Goal: Task Accomplishment & Management: Use online tool/utility

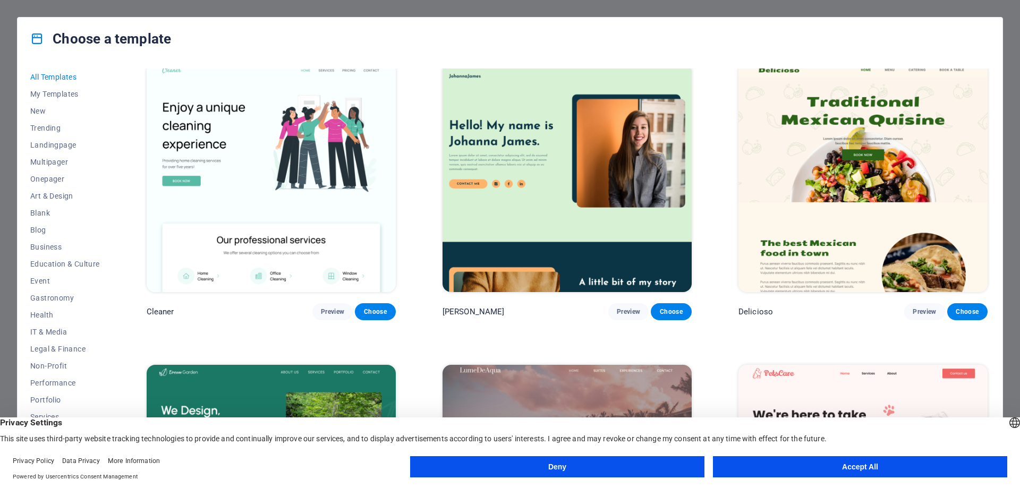
scroll to position [2833, 0]
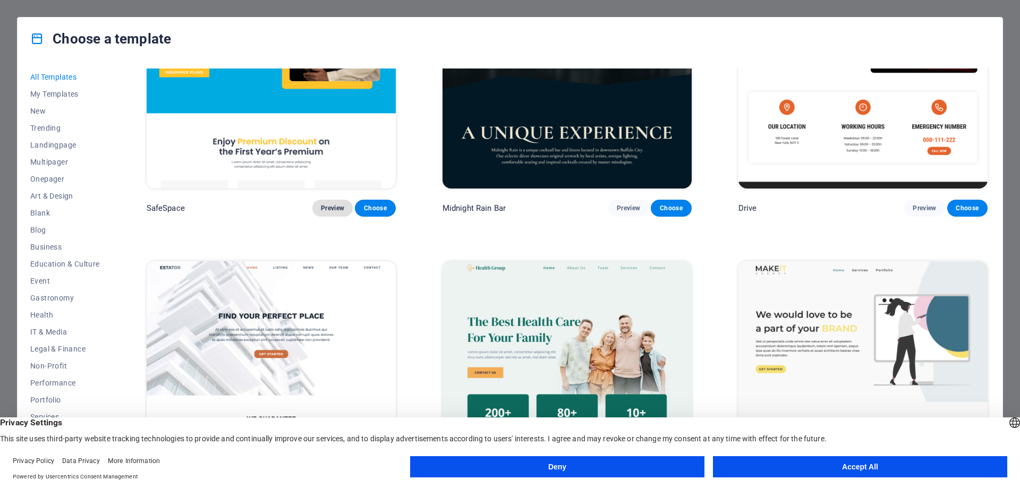
click at [330, 204] on span "Preview" at bounding box center [332, 208] width 23 height 8
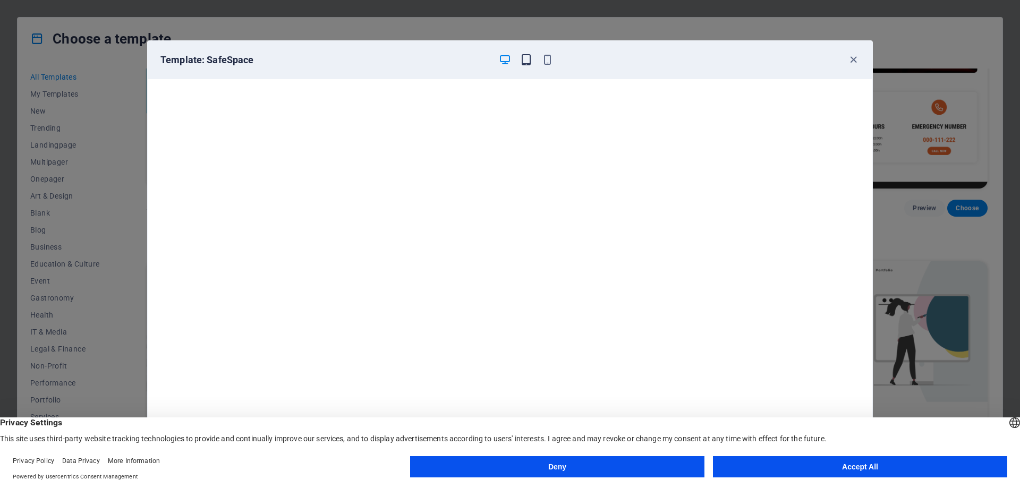
click at [529, 59] on icon "button" at bounding box center [526, 60] width 12 height 12
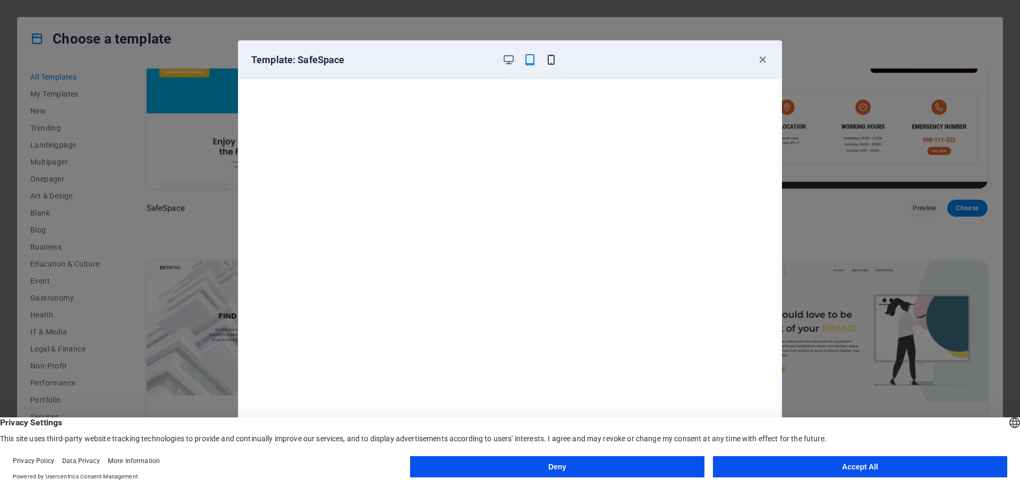
click at [551, 59] on icon "button" at bounding box center [551, 60] width 12 height 12
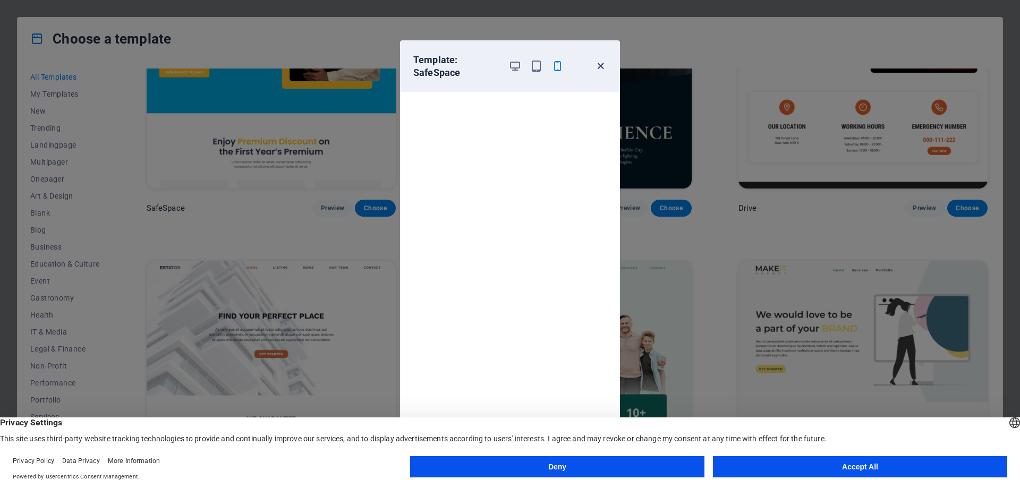
click at [598, 65] on icon "button" at bounding box center [600, 66] width 12 height 12
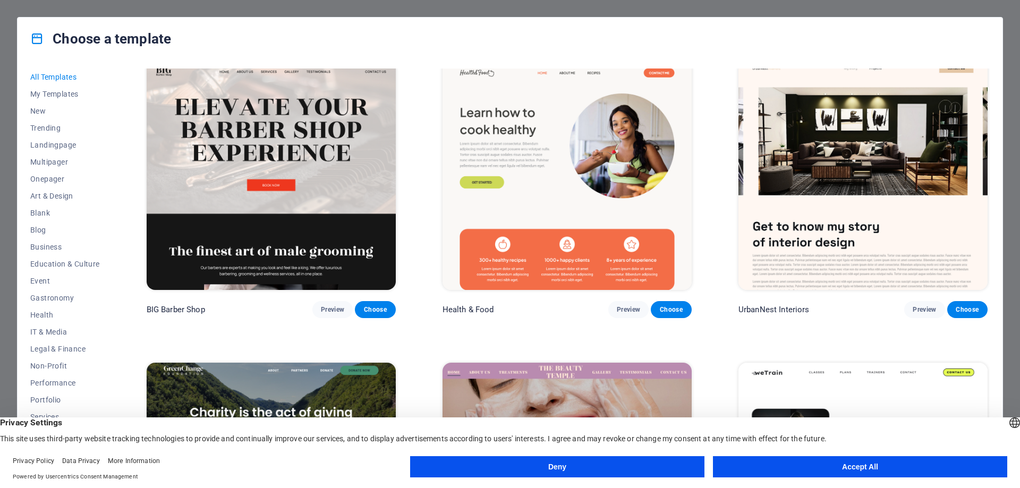
scroll to position [1417, 0]
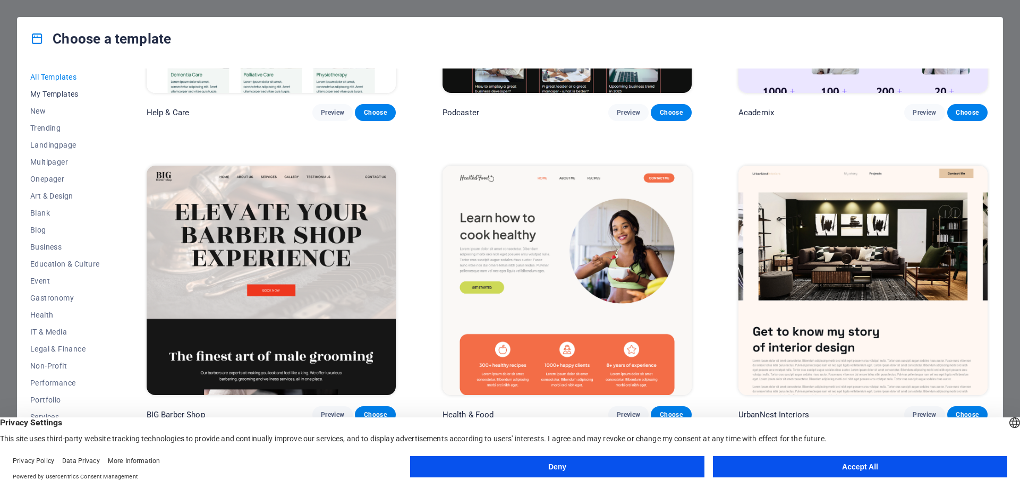
click at [41, 96] on span "My Templates" at bounding box center [65, 94] width 70 height 8
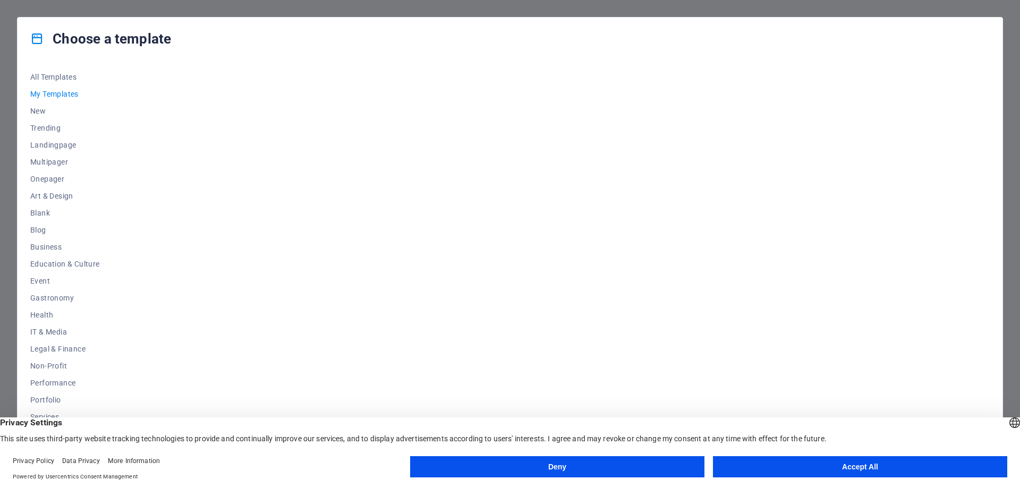
scroll to position [0, 0]
click at [39, 108] on span "New" at bounding box center [65, 111] width 70 height 8
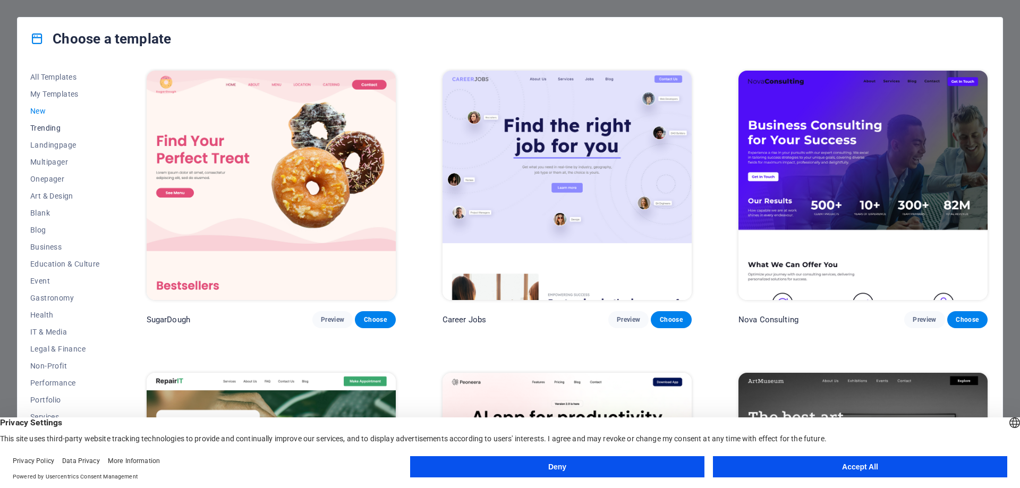
click at [41, 127] on span "Trending" at bounding box center [65, 128] width 70 height 8
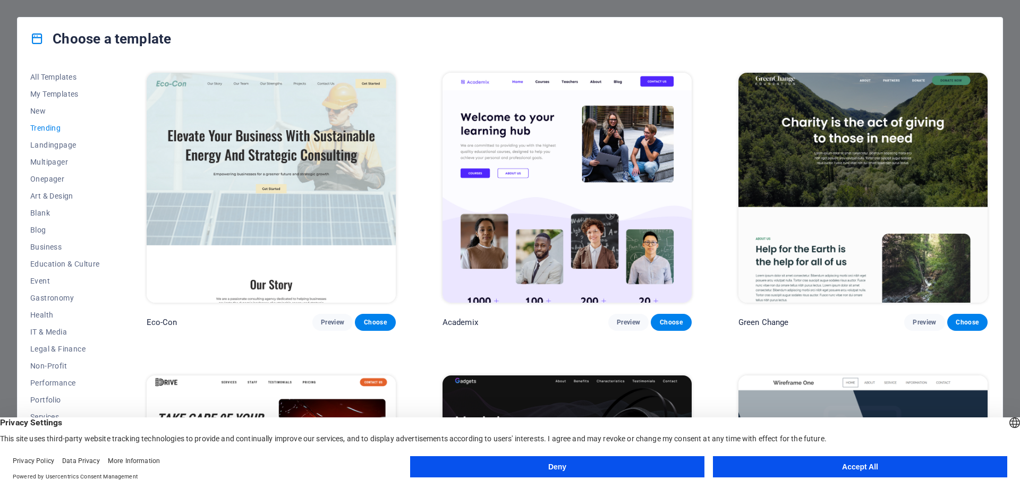
scroll to position [578, 0]
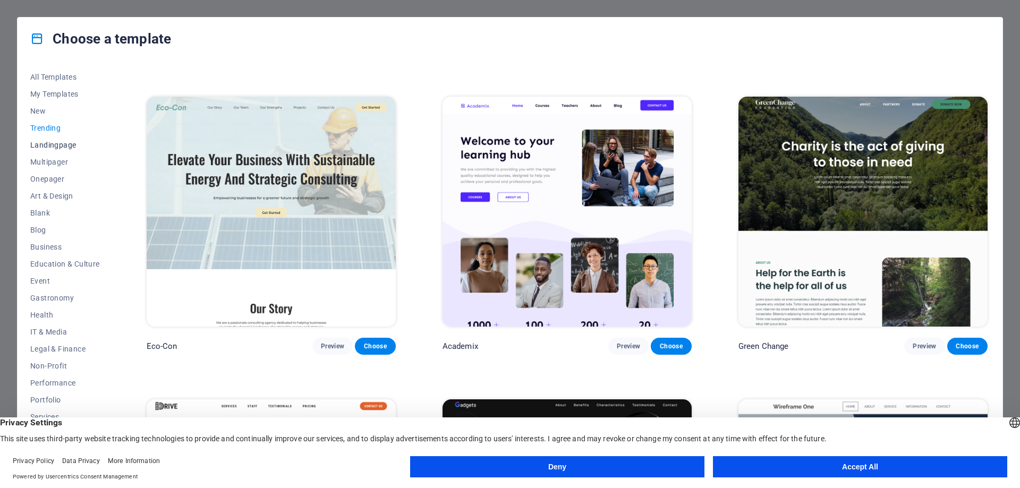
click at [49, 144] on span "Landingpage" at bounding box center [65, 145] width 70 height 8
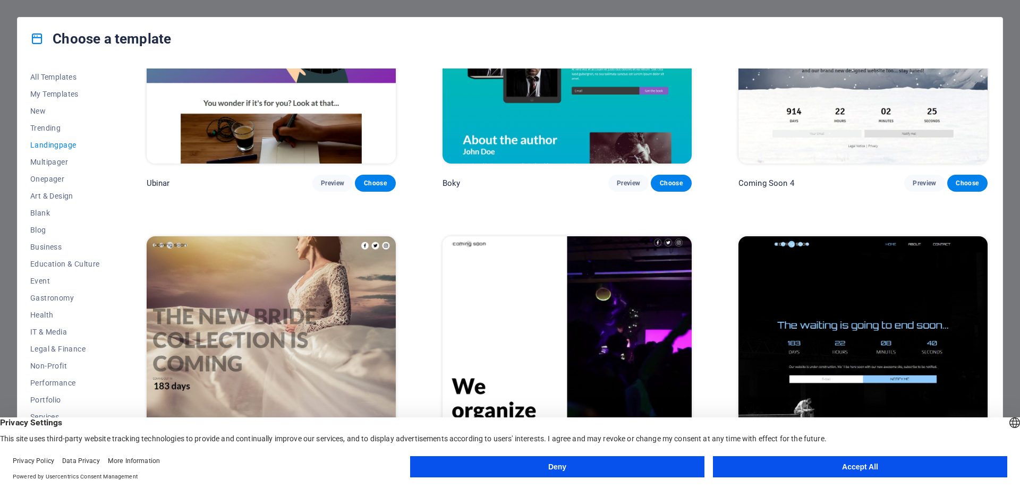
scroll to position [2279, 0]
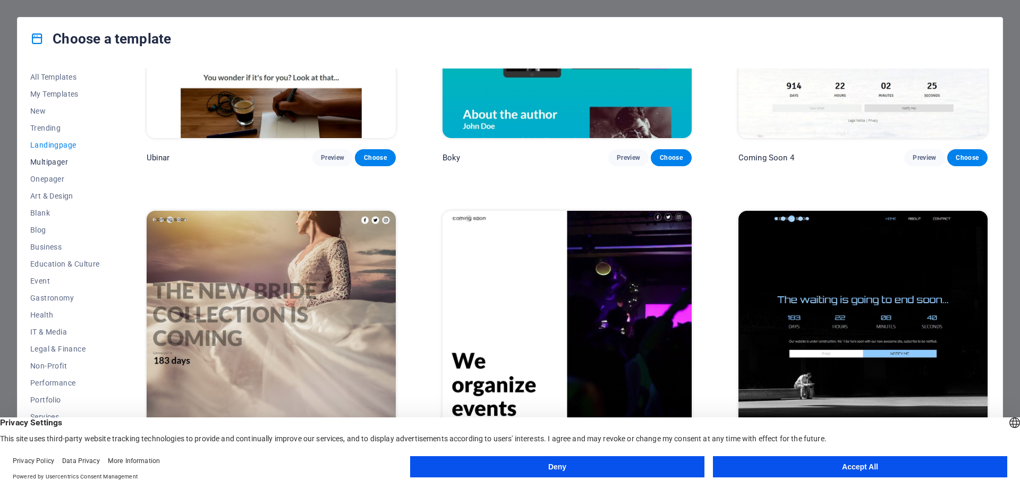
click at [52, 161] on span "Multipager" at bounding box center [65, 162] width 70 height 8
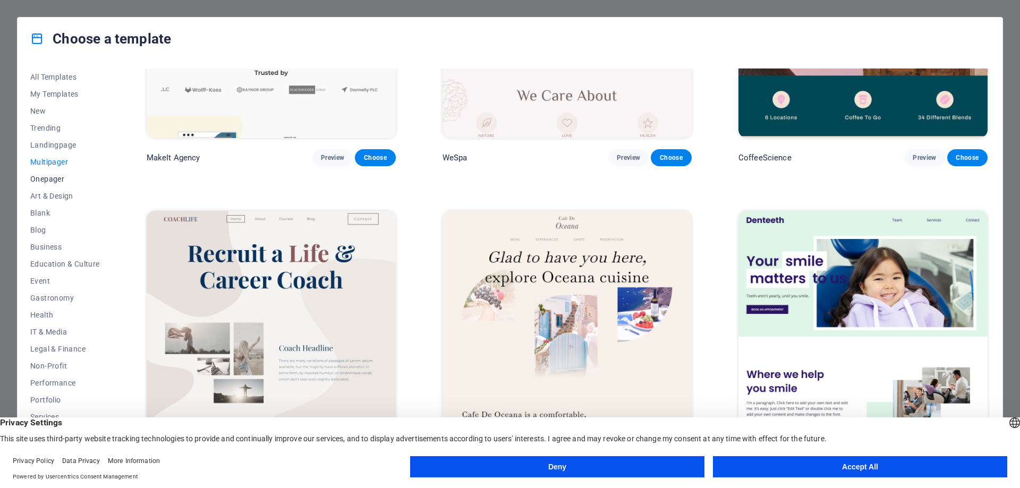
click at [48, 177] on span "Onepager" at bounding box center [65, 179] width 70 height 8
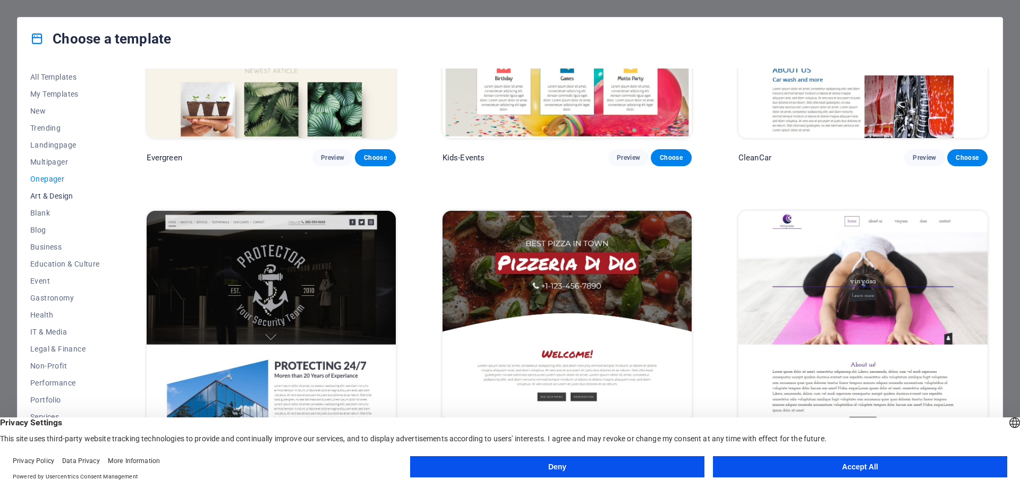
click at [55, 196] on span "Art & Design" at bounding box center [65, 196] width 70 height 8
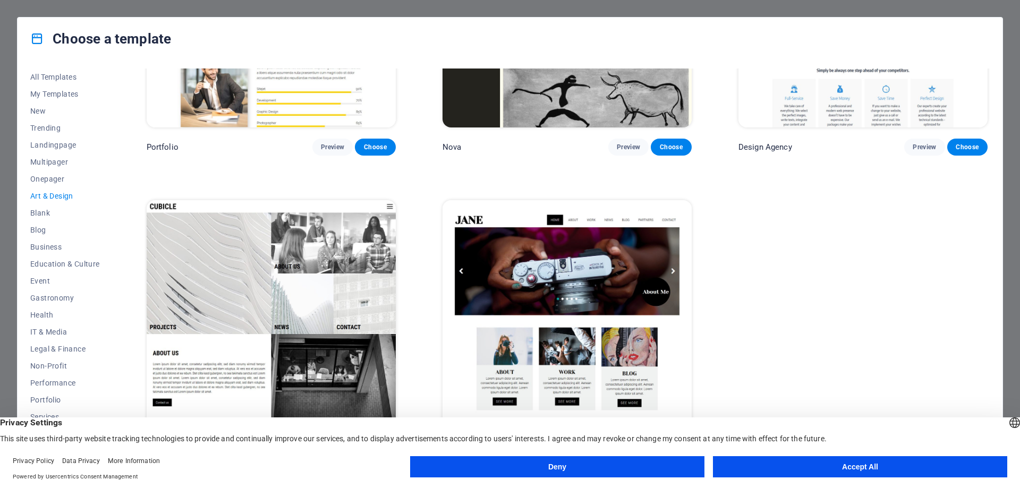
scroll to position [1074, 0]
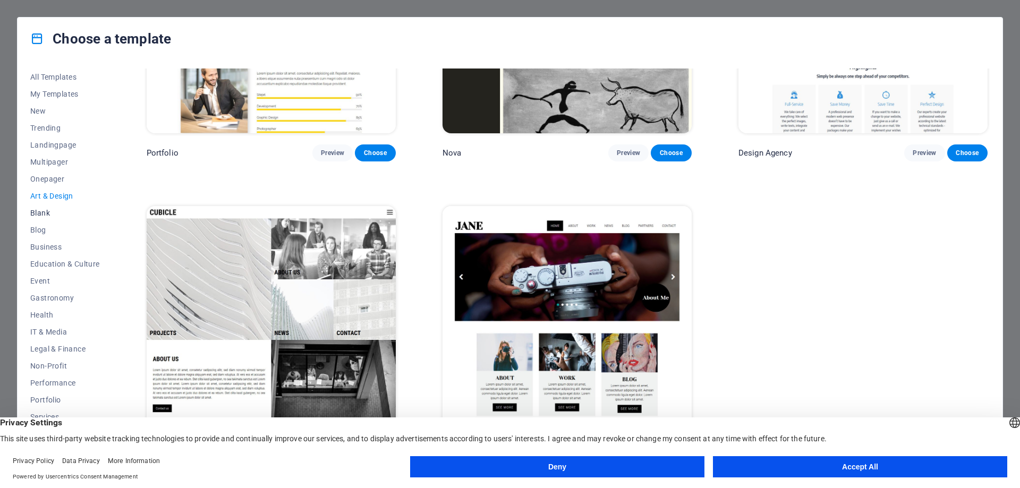
click at [38, 210] on span "Blank" at bounding box center [65, 213] width 70 height 8
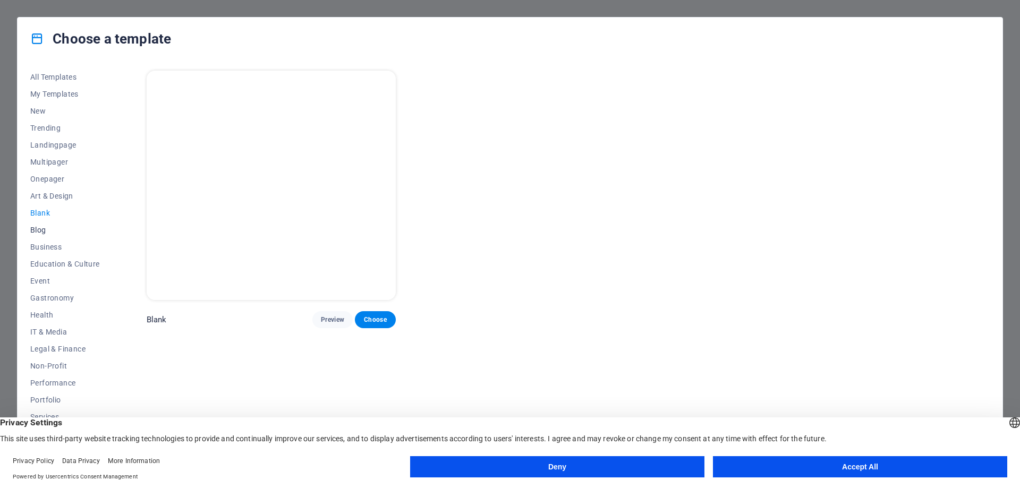
click at [39, 226] on span "Blog" at bounding box center [65, 230] width 70 height 8
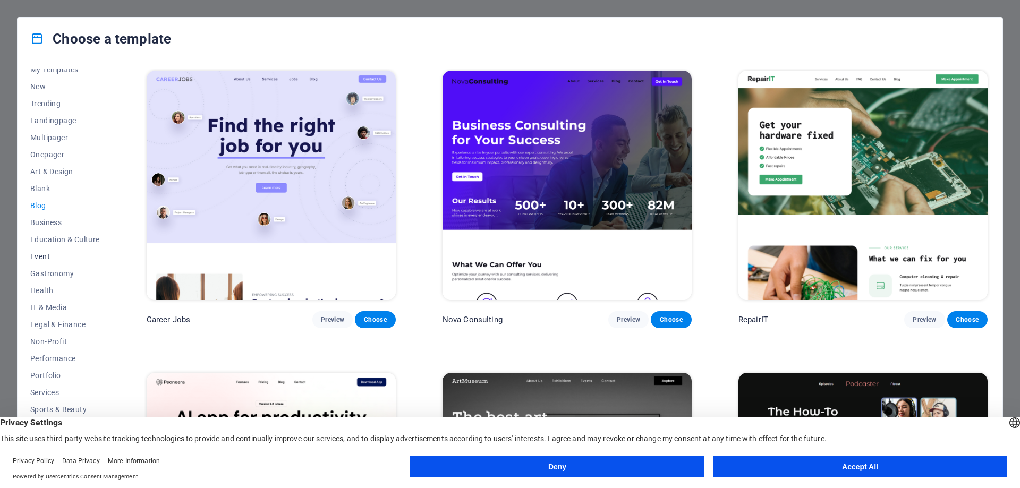
scroll to position [36, 0]
click at [55, 399] on span "Sports & Beauty" at bounding box center [65, 398] width 70 height 8
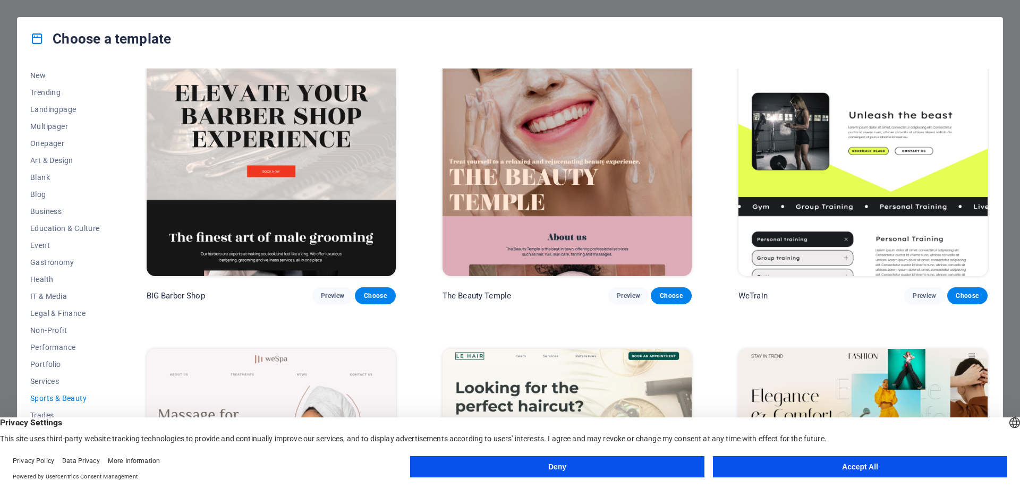
scroll to position [0, 0]
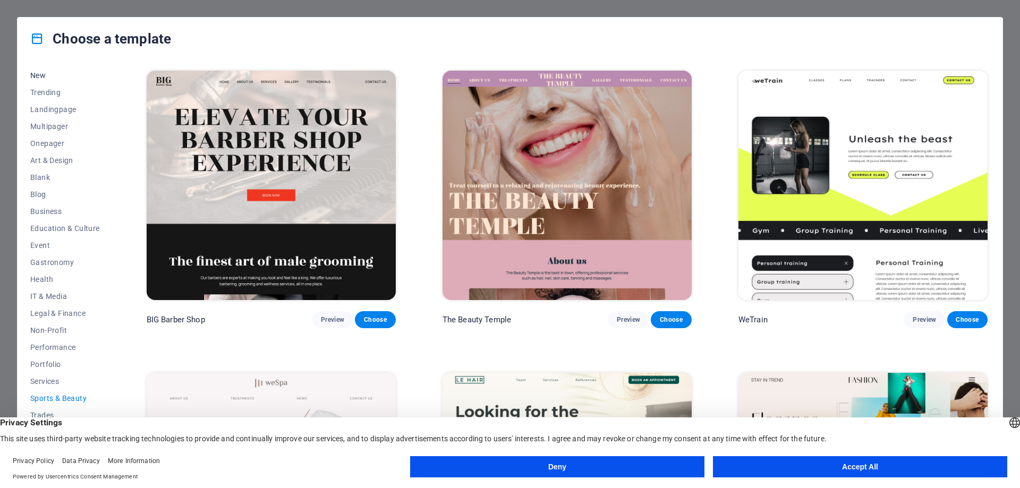
click at [33, 75] on span "New" at bounding box center [65, 75] width 70 height 8
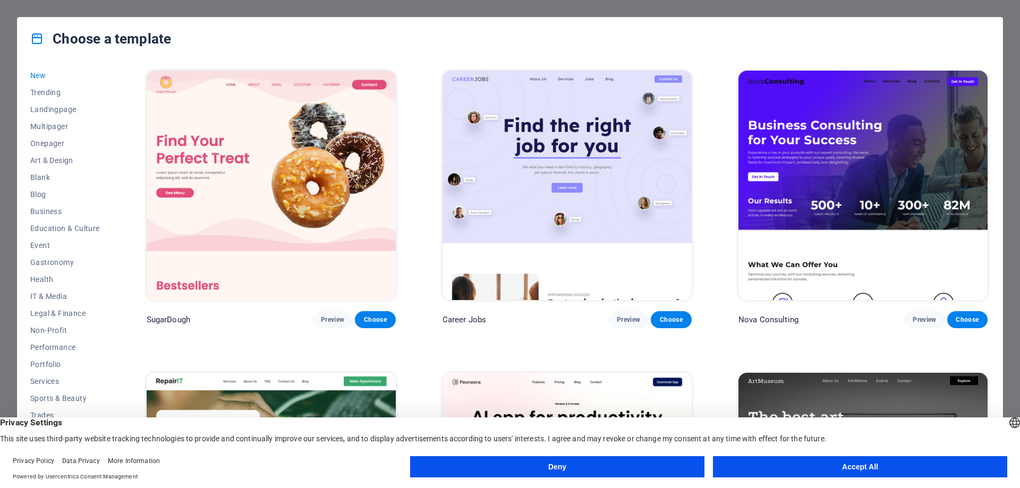
click at [844, 470] on button "Accept All" at bounding box center [860, 466] width 294 height 21
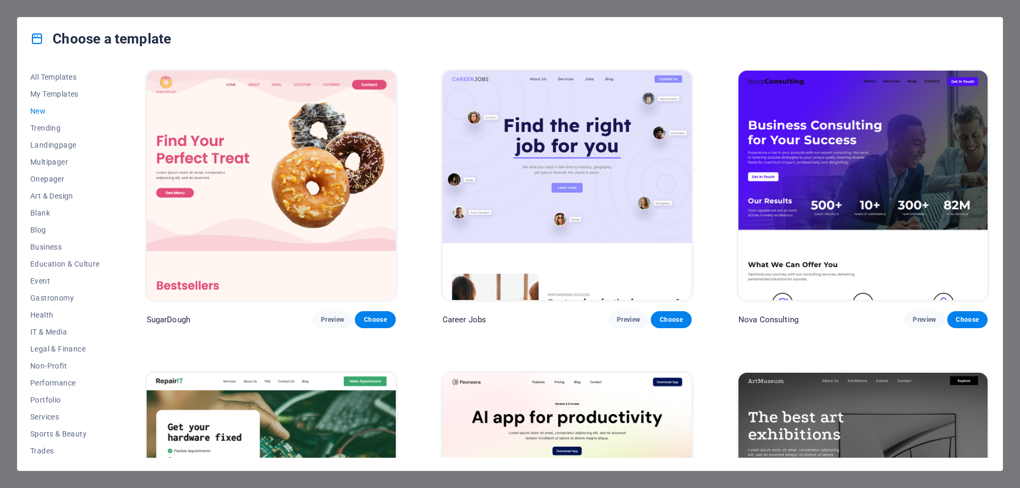
click at [33, 38] on icon at bounding box center [37, 39] width 14 height 14
click at [249, 160] on img at bounding box center [271, 185] width 249 height 229
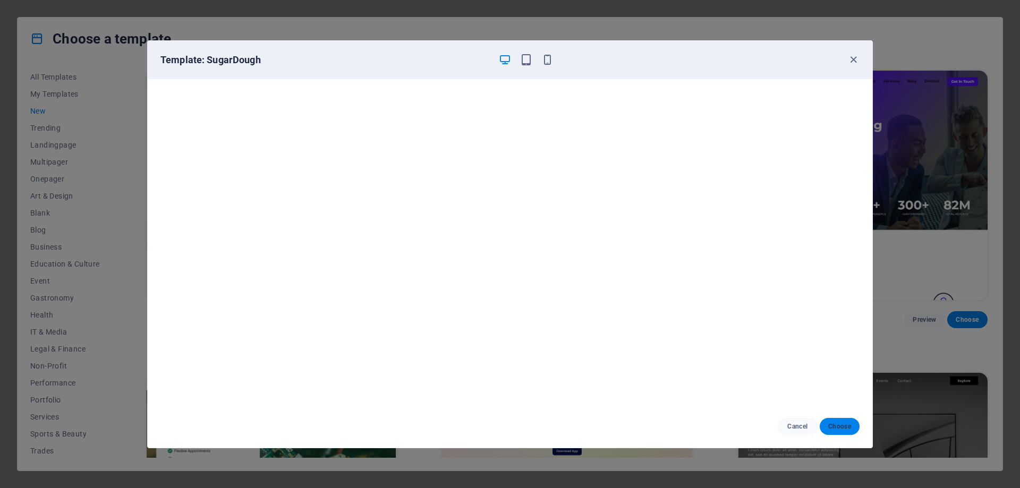
click at [841, 424] on span "Choose" at bounding box center [839, 426] width 23 height 8
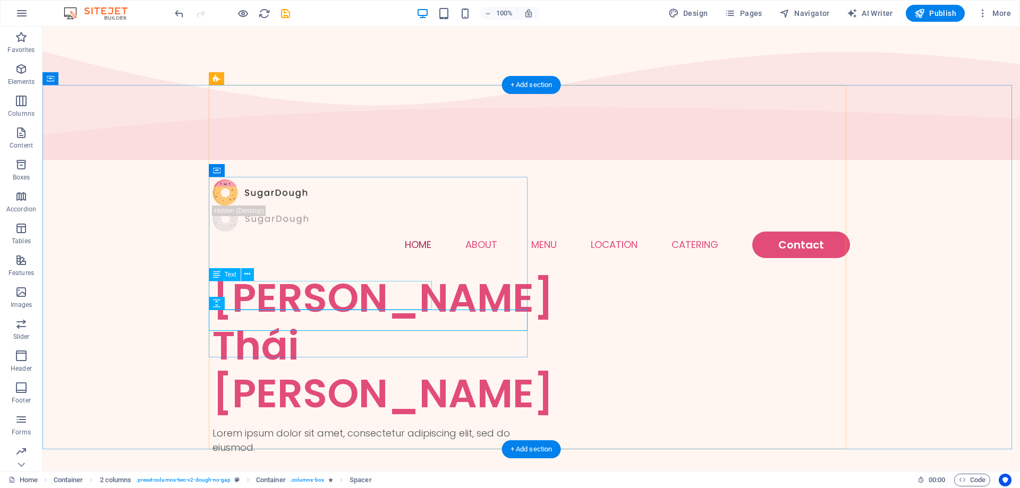
click at [385, 426] on div "Lorem ipsum dolor sit amet, consectetur adipiscing elit, sed do eiusmod." at bounding box center [371, 440] width 319 height 29
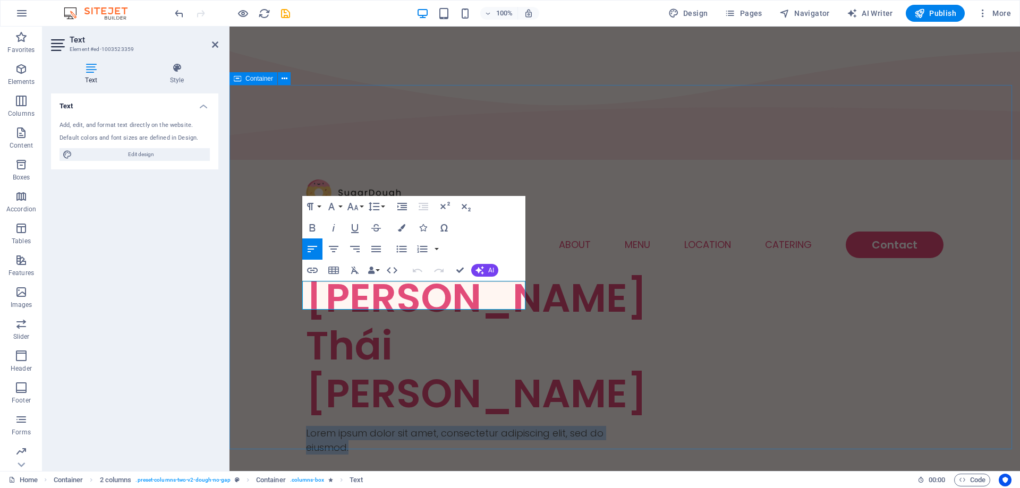
drag, startPoint x: 454, startPoint y: 305, endPoint x: 300, endPoint y: 288, distance: 155.5
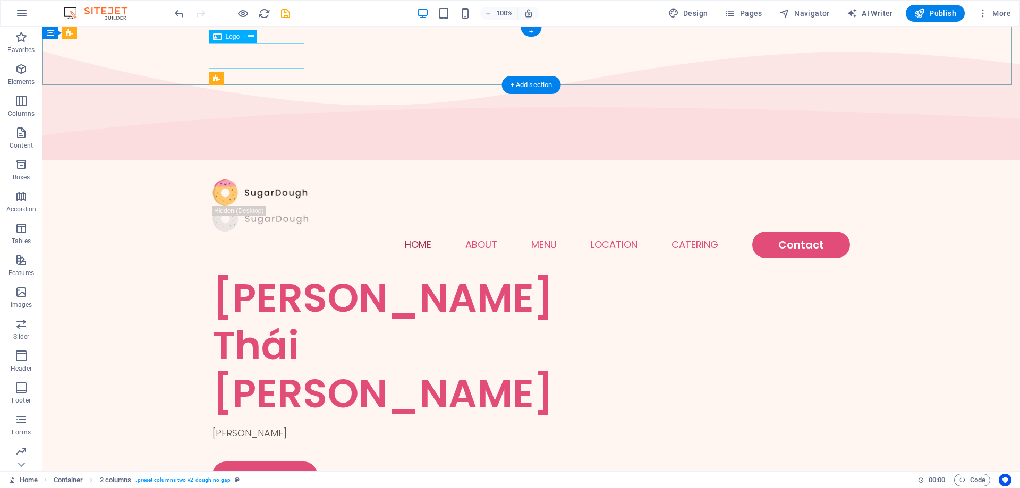
click at [247, 180] on div at bounding box center [530, 193] width 637 height 26
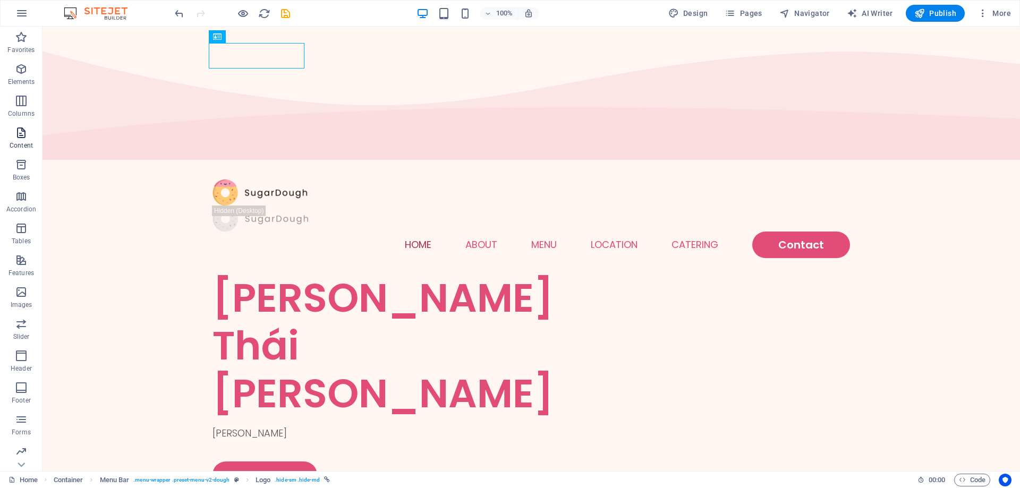
click at [16, 133] on icon "button" at bounding box center [21, 132] width 13 height 13
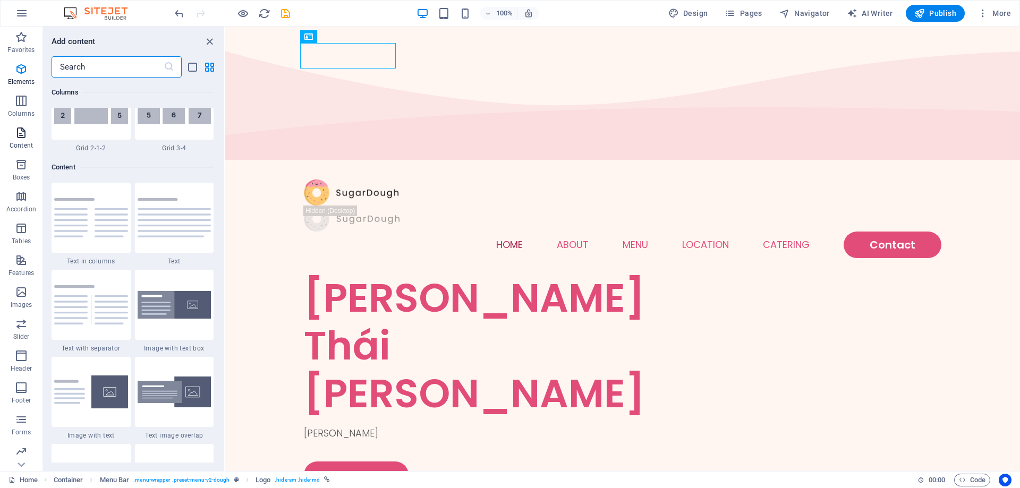
scroll to position [1859, 0]
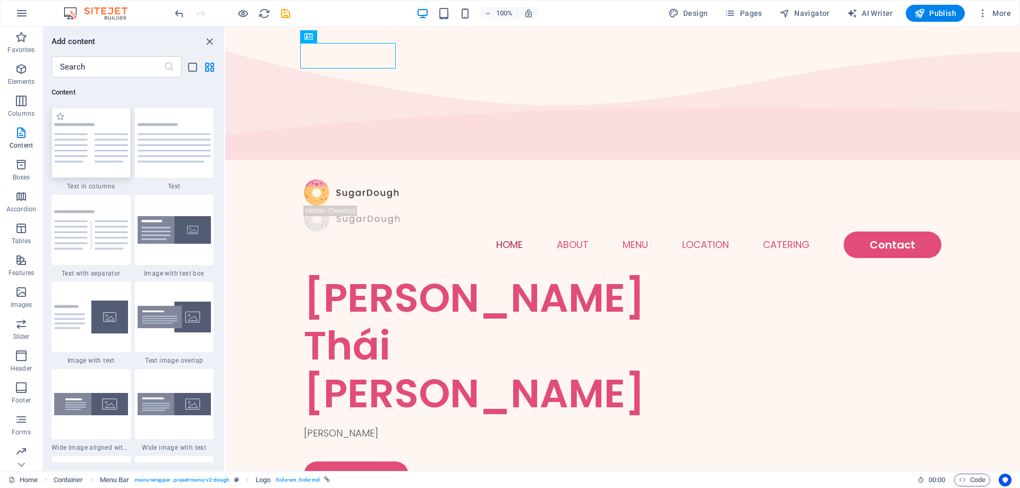
click at [93, 155] on img at bounding box center [91, 142] width 74 height 39
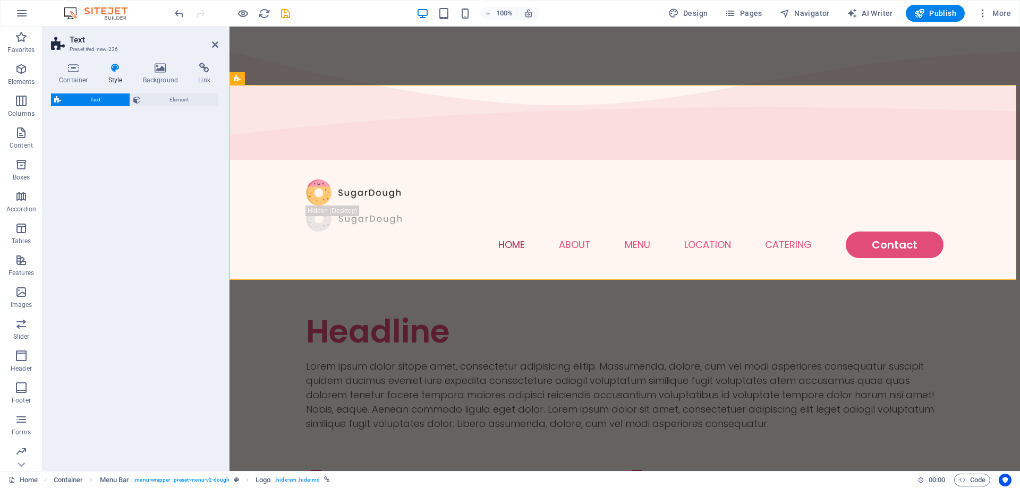
select select "rem"
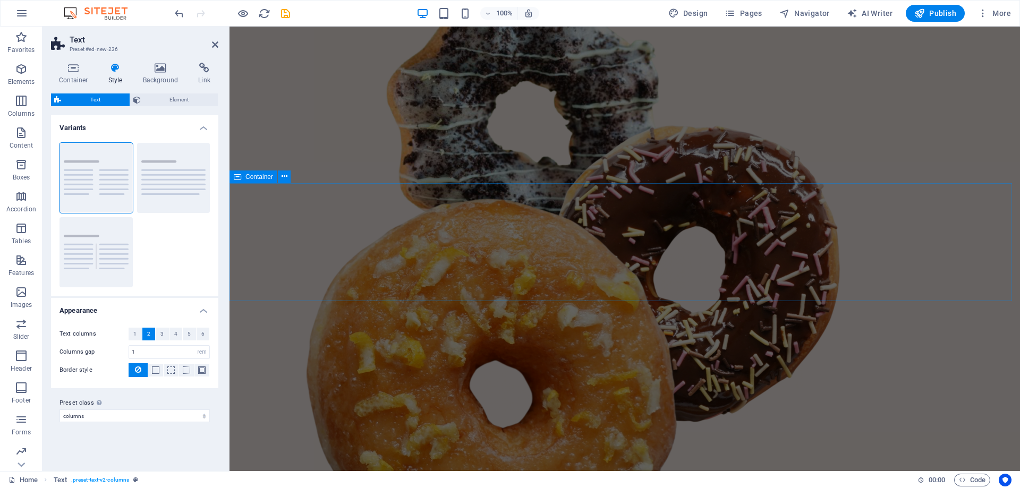
scroll to position [0, 0]
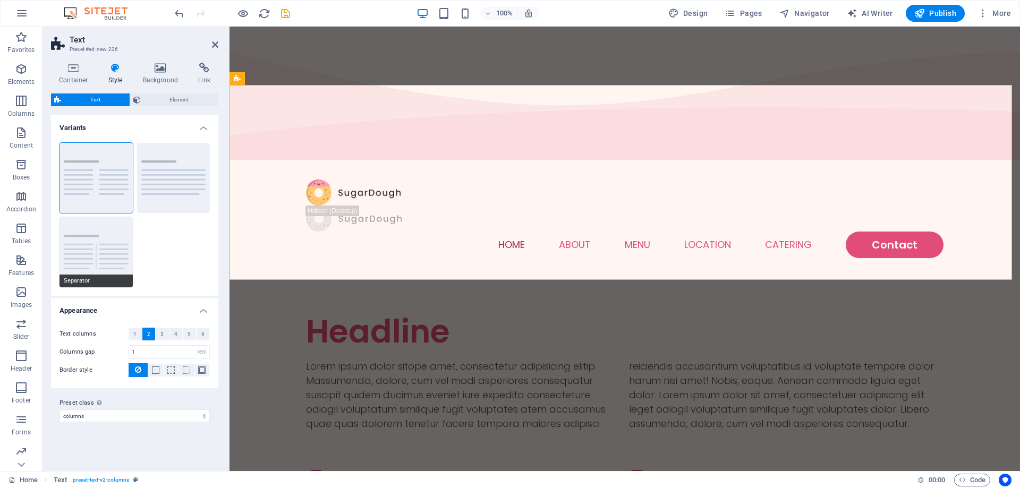
click at [76, 257] on button "Separator" at bounding box center [95, 252] width 73 height 70
type input "4"
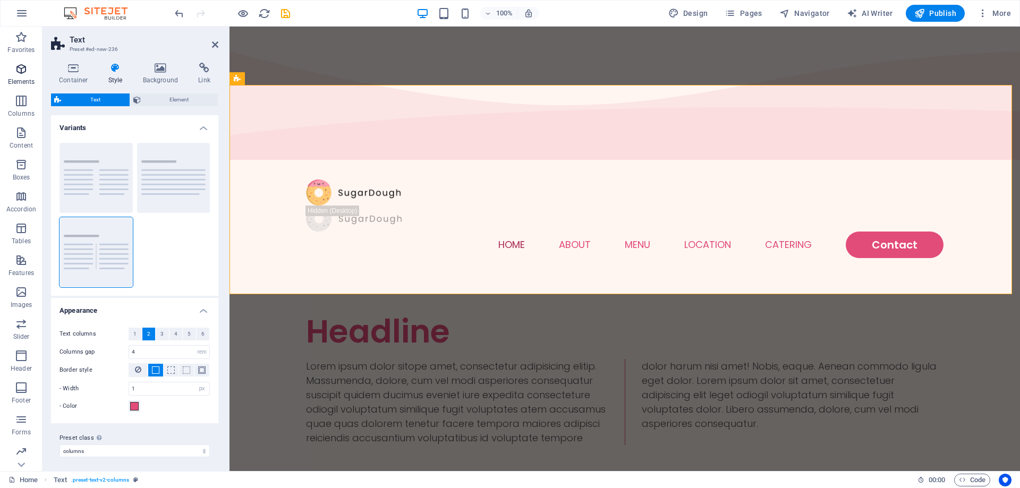
click at [20, 75] on icon "button" at bounding box center [21, 69] width 13 height 13
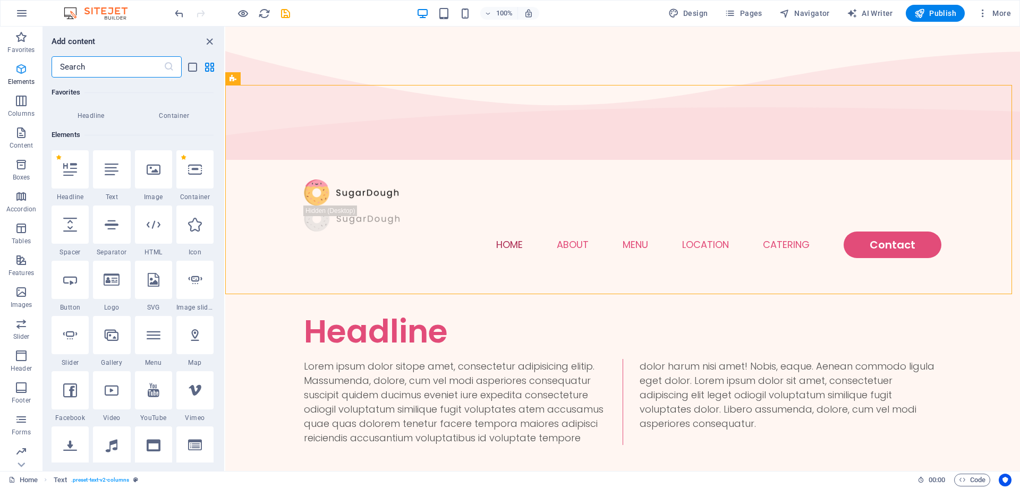
scroll to position [113, 0]
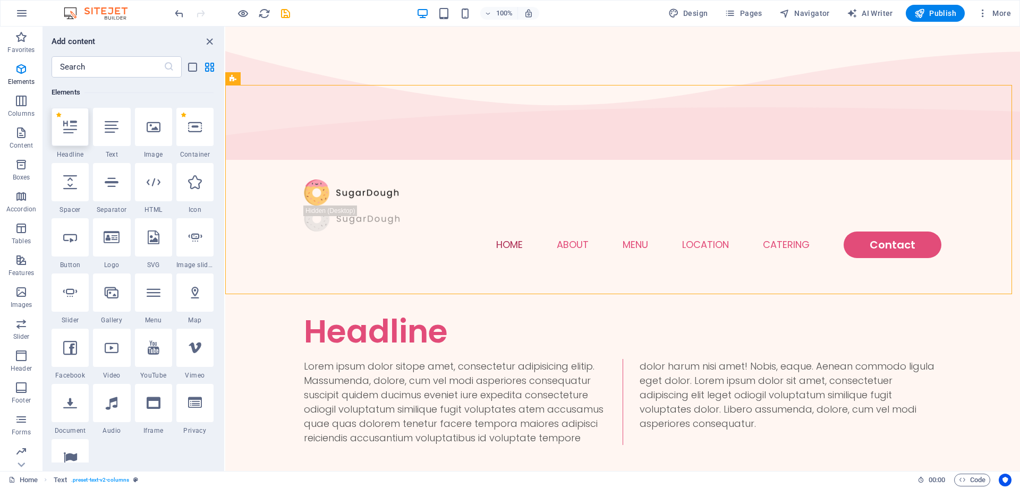
click at [70, 139] on div at bounding box center [70, 127] width 37 height 38
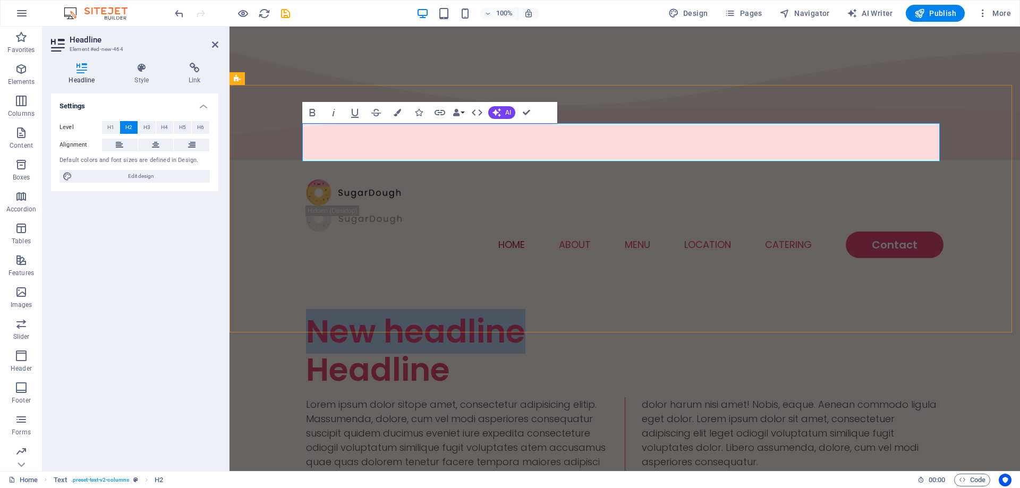
click at [573, 312] on h2 "New headline" at bounding box center [624, 331] width 637 height 38
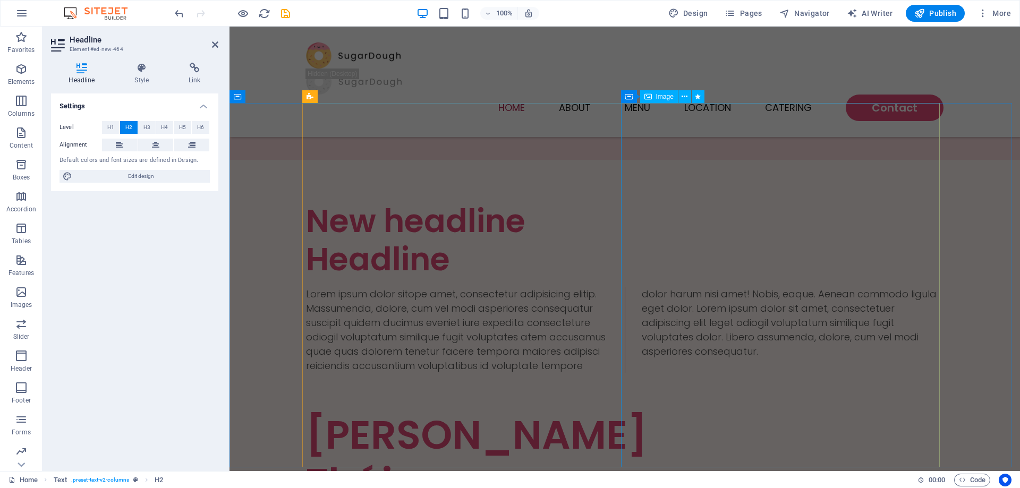
scroll to position [708, 0]
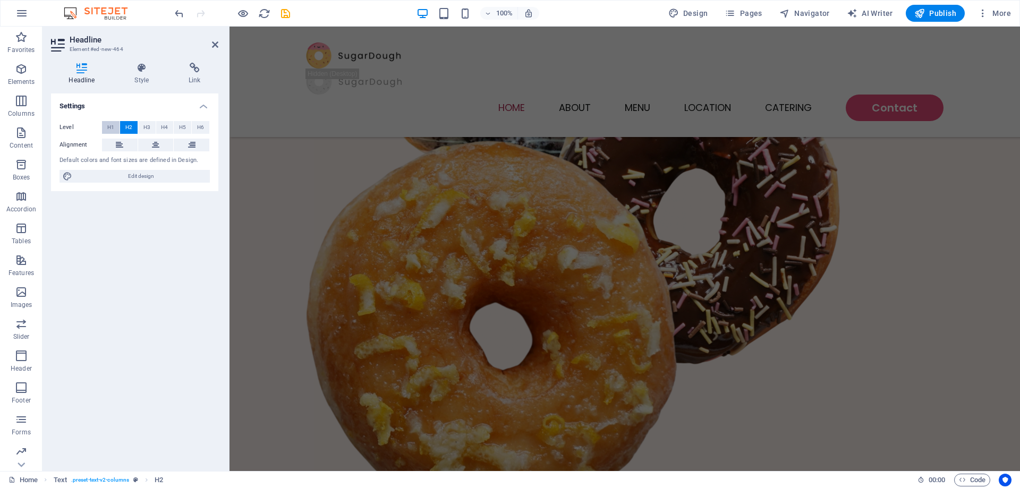
click at [112, 128] on span "H1" at bounding box center [110, 127] width 7 height 13
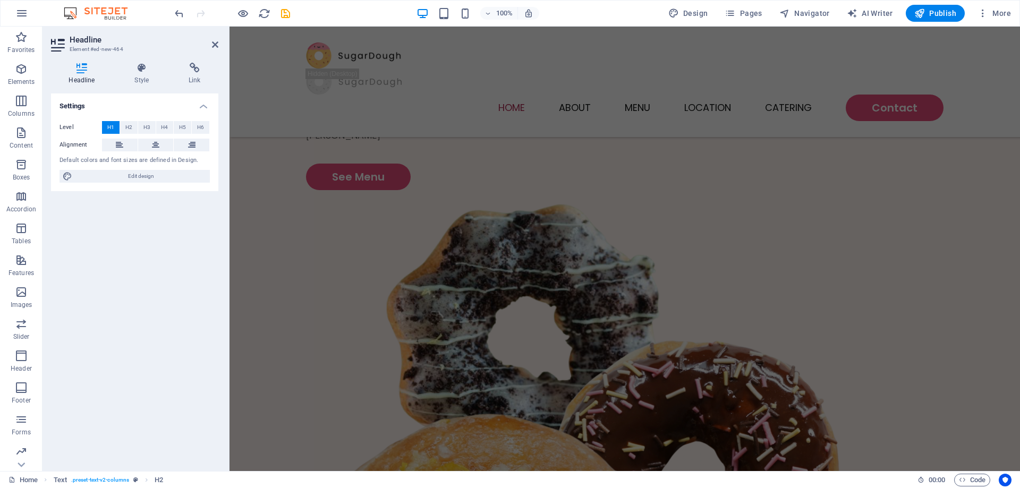
scroll to position [0, 0]
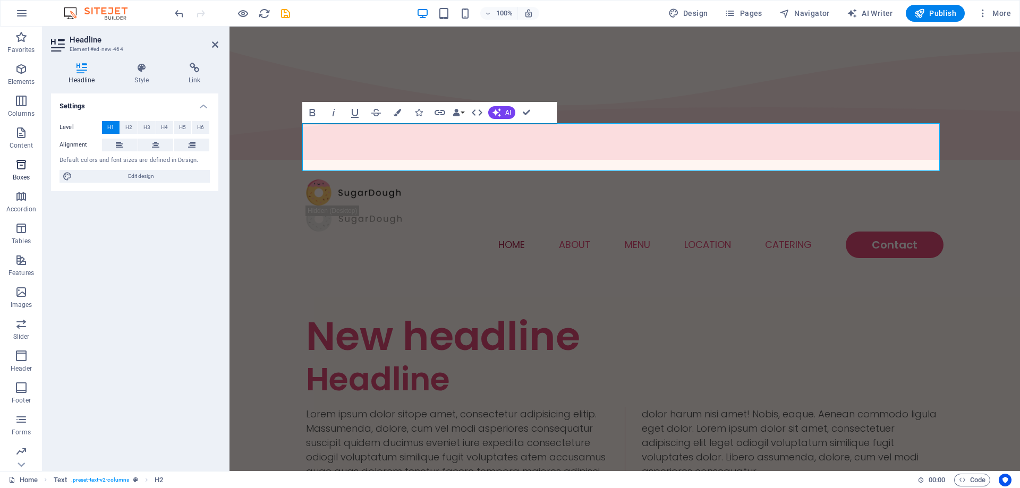
click at [19, 167] on icon "button" at bounding box center [21, 164] width 13 height 13
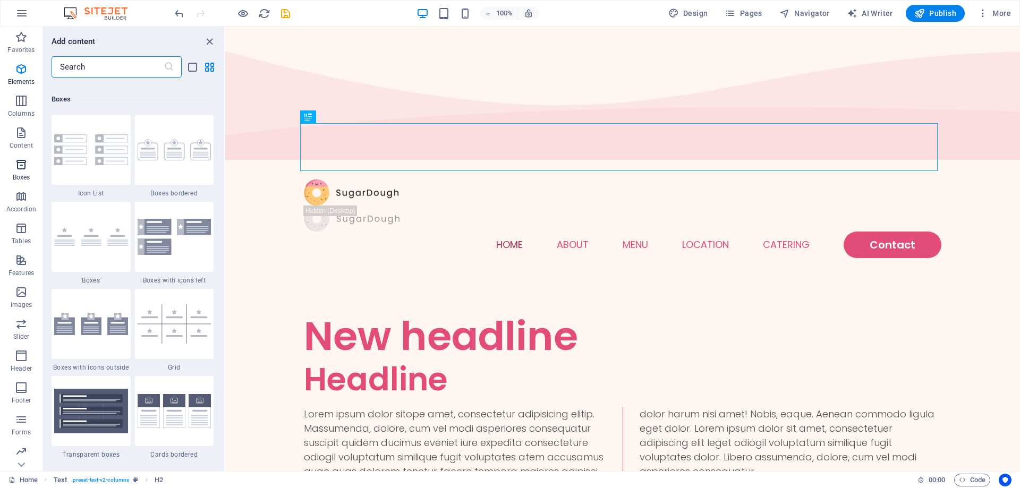
scroll to position [2930, 0]
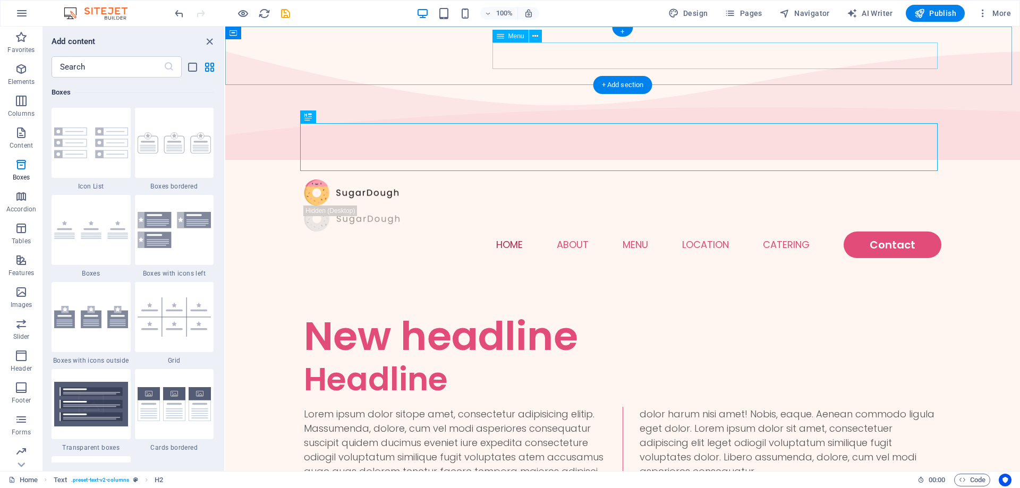
click at [703, 232] on nav "Home About Menu Location Catering Contact" at bounding box center [622, 245] width 637 height 27
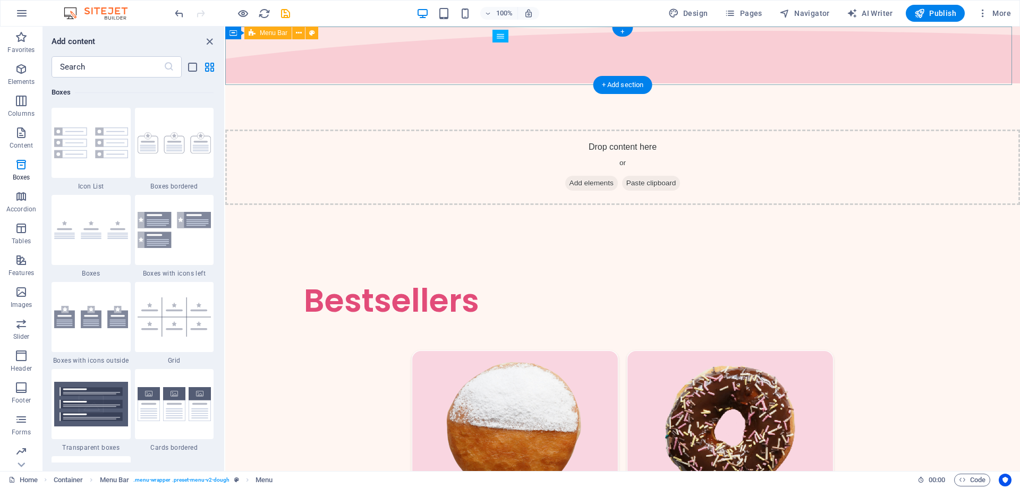
scroll to position [0, 0]
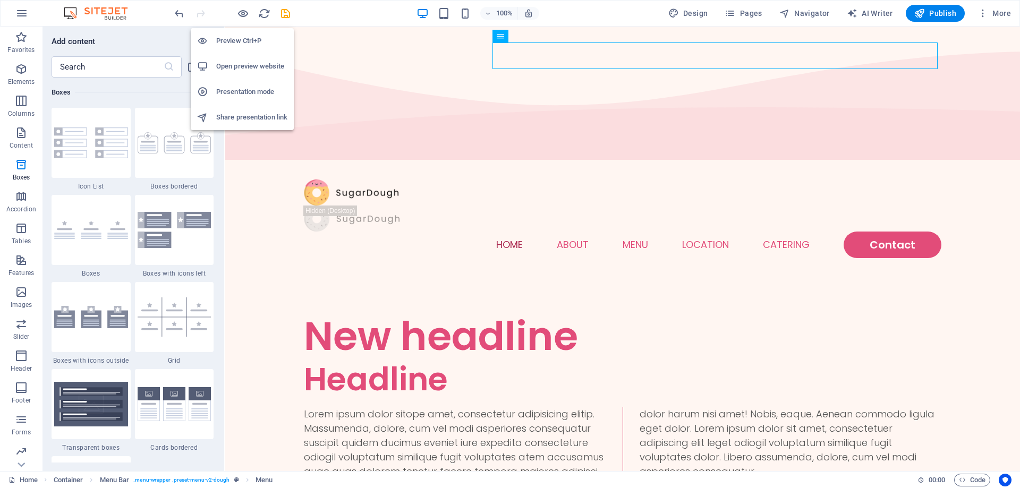
click at [243, 38] on h6 "Preview Ctrl+P" at bounding box center [251, 41] width 71 height 13
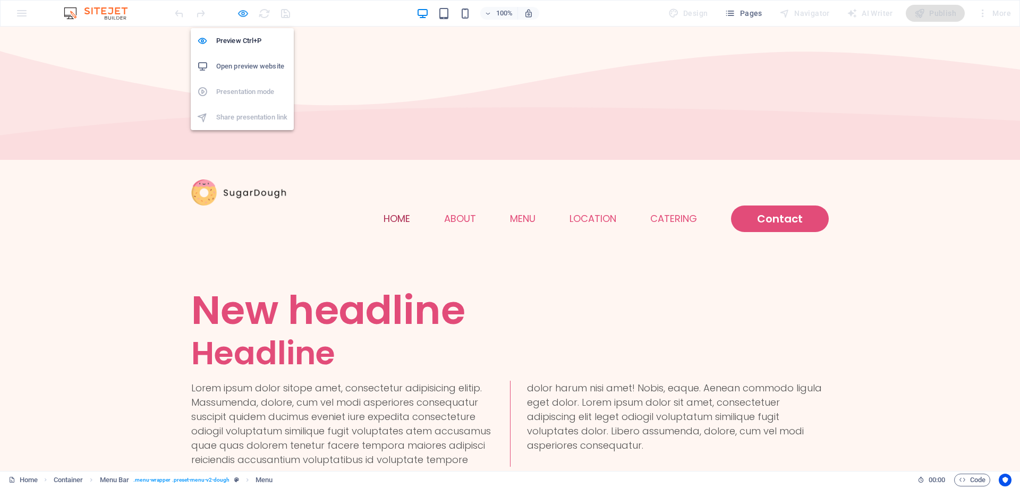
click at [242, 15] on icon "button" at bounding box center [243, 13] width 12 height 12
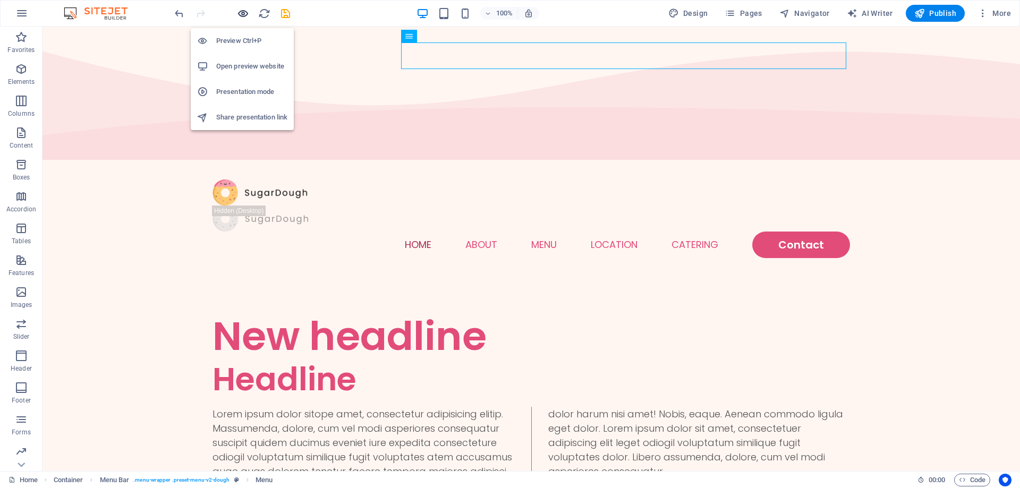
click at [243, 13] on icon "button" at bounding box center [243, 13] width 12 height 12
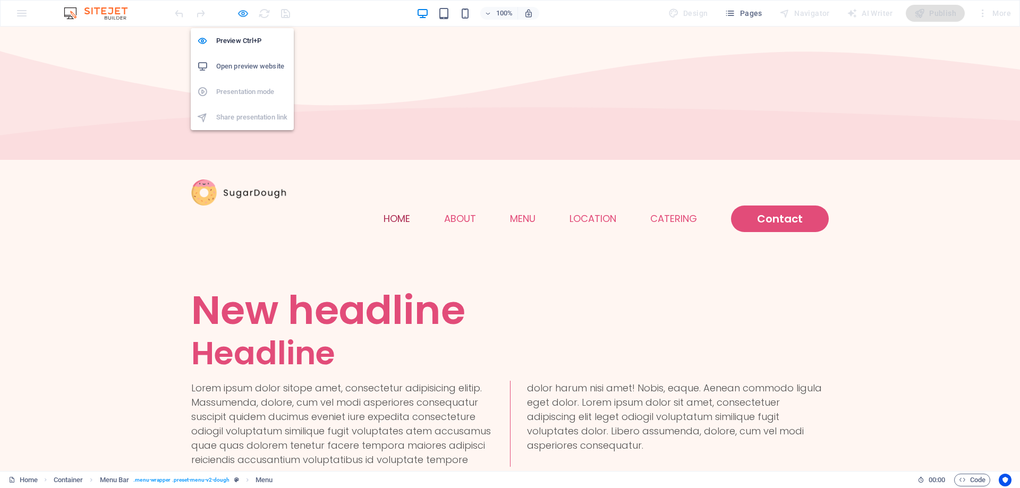
click at [243, 13] on icon "button" at bounding box center [243, 13] width 12 height 12
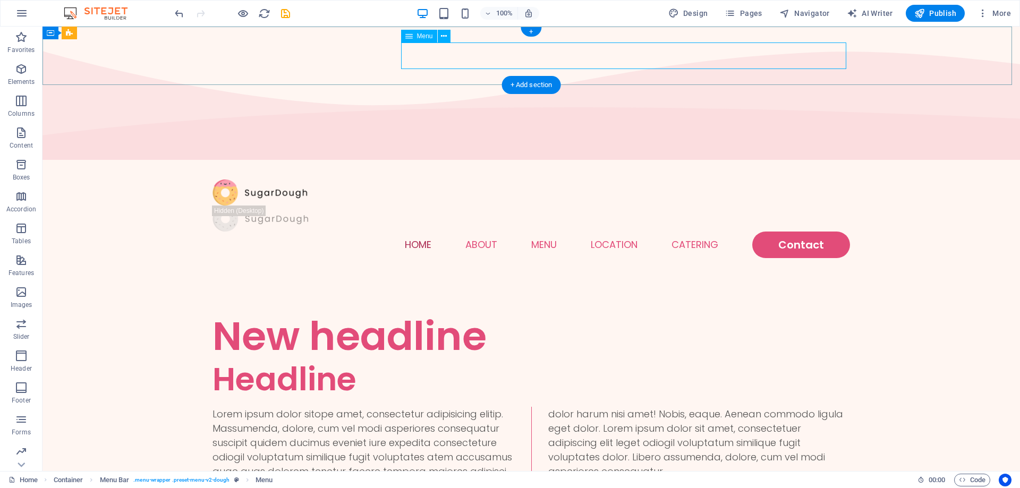
click at [416, 232] on nav "Home About Menu Location Catering Contact" at bounding box center [530, 245] width 637 height 27
click at [19, 354] on icon "button" at bounding box center [21, 356] width 13 height 13
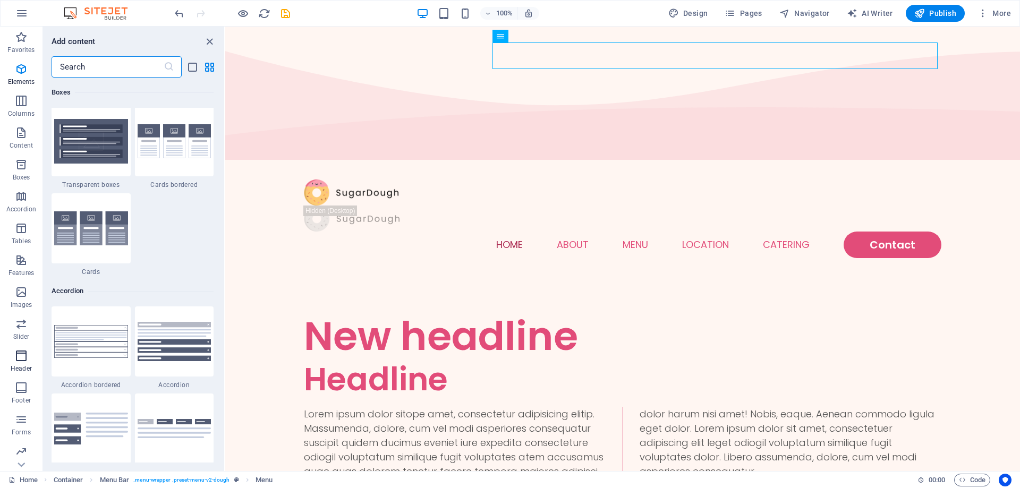
scroll to position [6397, 0]
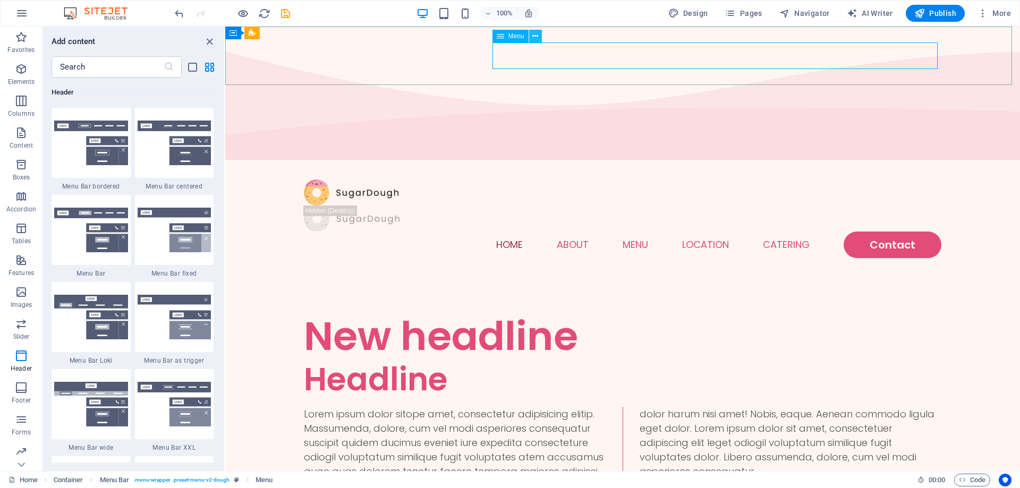
click at [534, 38] on icon at bounding box center [535, 36] width 6 height 11
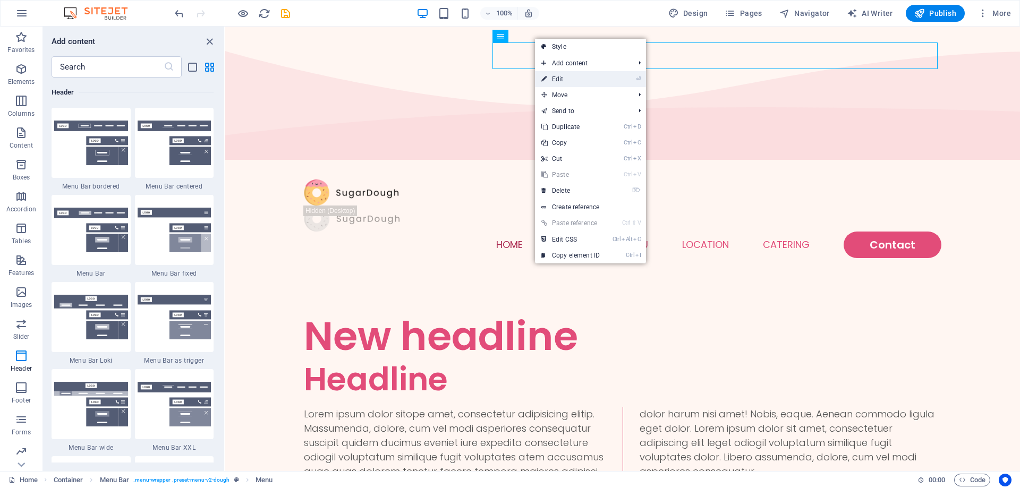
click at [599, 84] on link "⏎ Edit" at bounding box center [570, 79] width 71 height 16
select select
select select "1"
select select
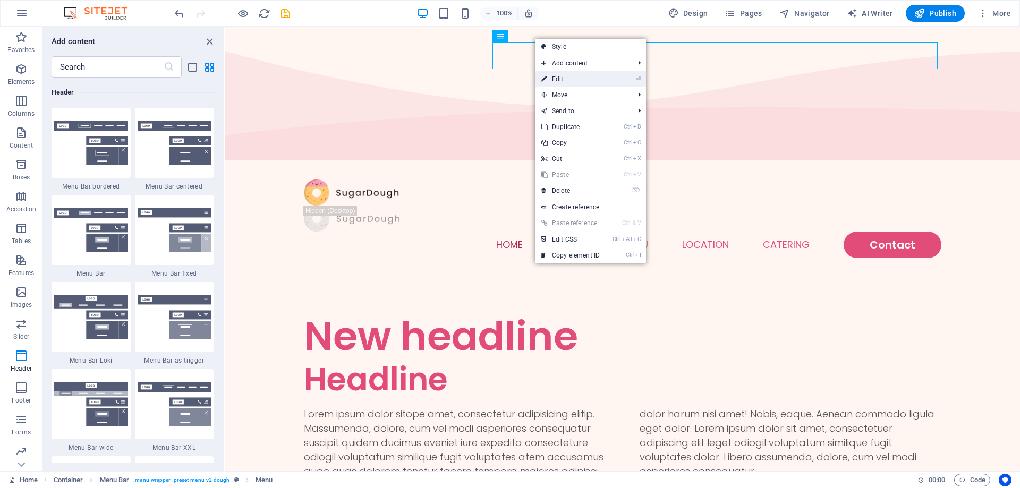
select select
select select "2"
select select
select select "default"
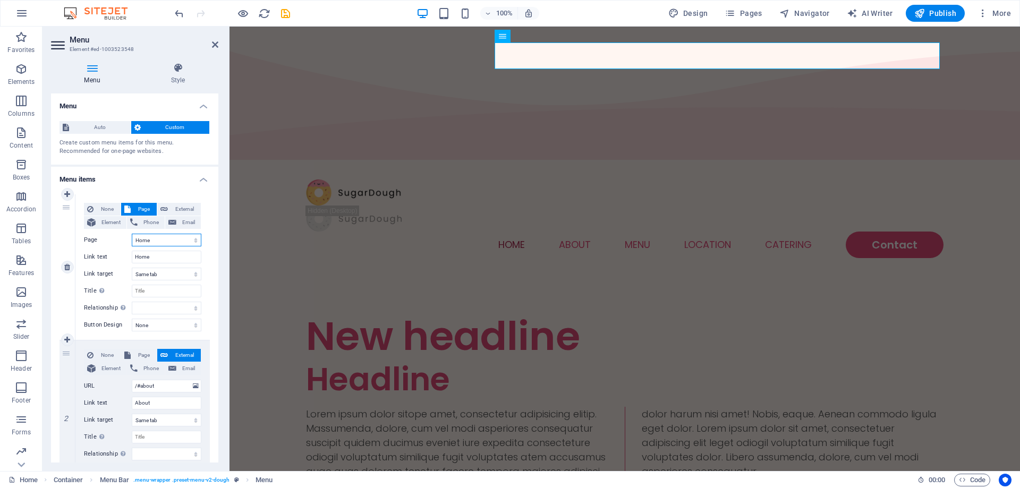
click at [155, 241] on select "Home Menu Contact Legal Notice Privacy" at bounding box center [167, 240] width 70 height 13
click at [158, 238] on select "Home Menu Contact Legal Notice Privacy" at bounding box center [167, 240] width 70 height 13
click at [158, 241] on select "Home Menu Contact Legal Notice Privacy" at bounding box center [167, 240] width 70 height 13
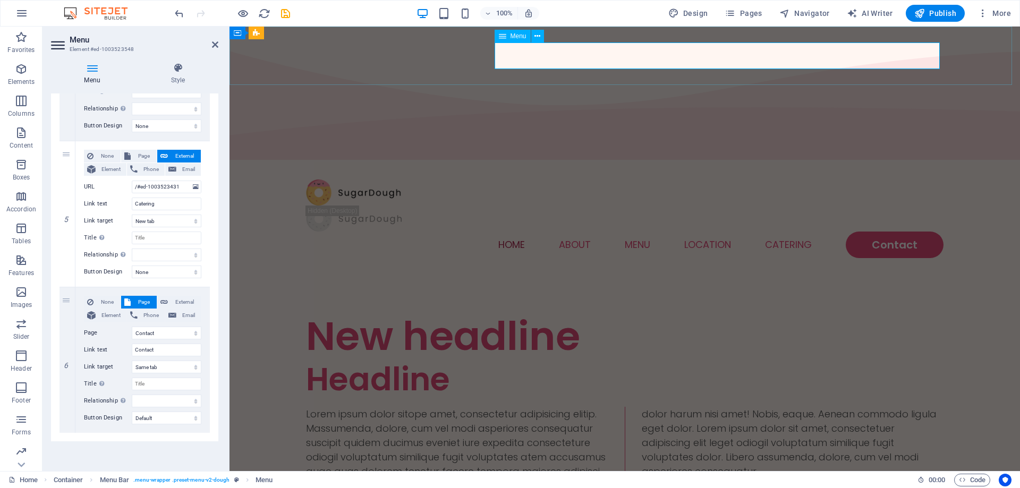
click at [576, 232] on nav "Home About Menu Location Catering Contact" at bounding box center [624, 245] width 637 height 27
click at [504, 34] on icon at bounding box center [502, 36] width 7 height 13
click at [319, 33] on span "Logo" at bounding box center [326, 36] width 14 height 6
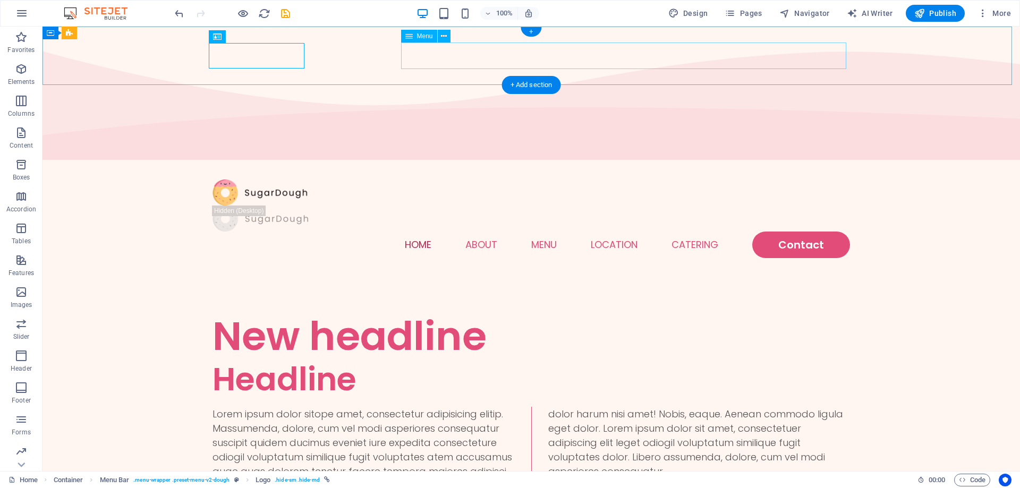
click at [486, 232] on nav "Home About Menu Location Catering Contact" at bounding box center [530, 245] width 637 height 27
click at [441, 36] on icon at bounding box center [444, 36] width 6 height 11
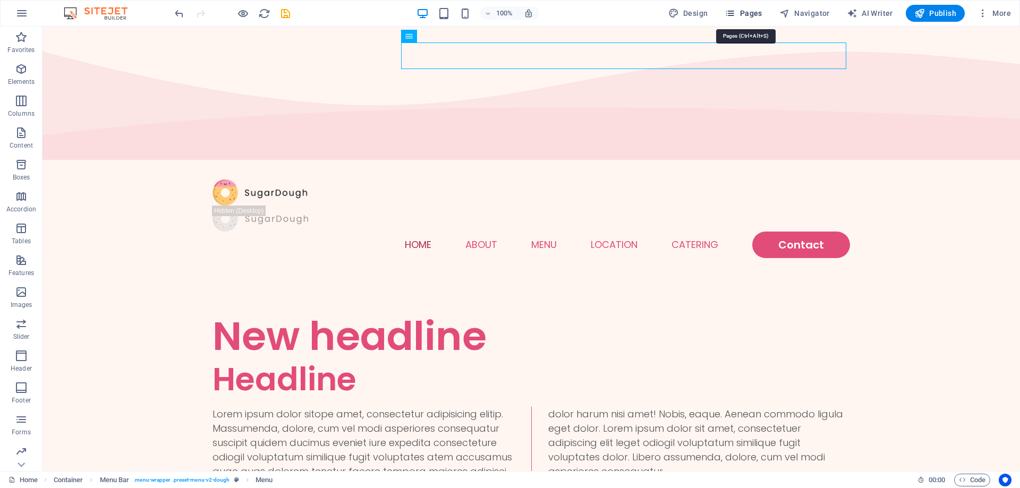
click at [735, 14] on icon "button" at bounding box center [730, 13] width 11 height 11
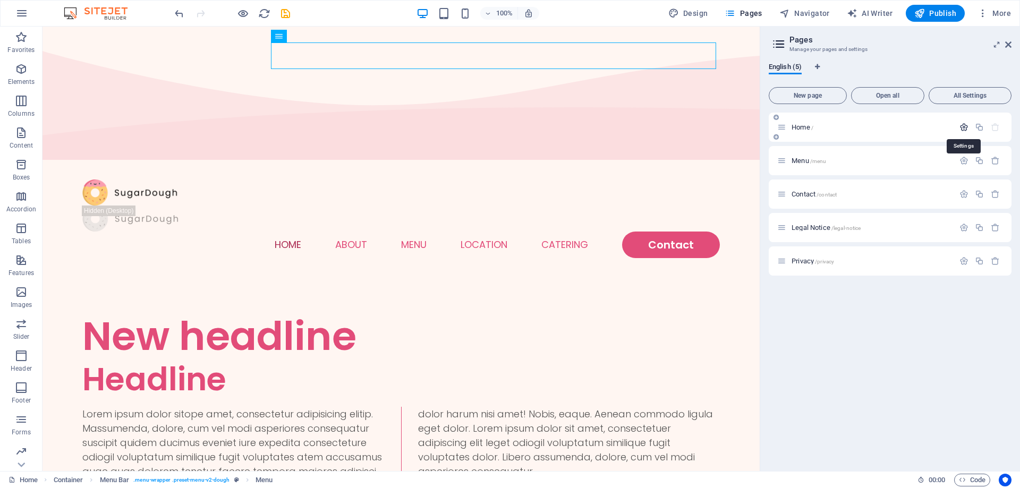
click at [962, 126] on icon "button" at bounding box center [963, 127] width 9 height 9
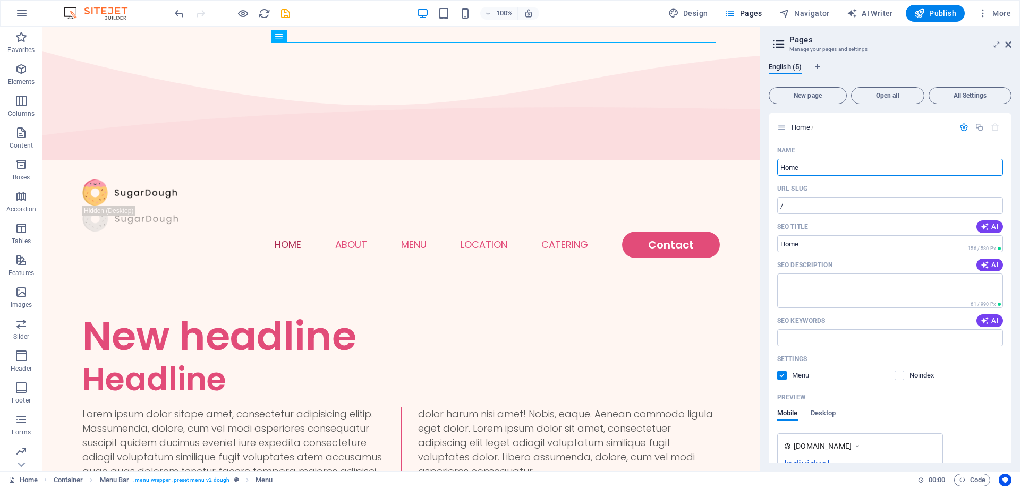
drag, startPoint x: 908, startPoint y: 199, endPoint x: 753, endPoint y: 186, distance: 155.6
type input "Trang Chủ"
click at [989, 262] on span "AI" at bounding box center [990, 265] width 18 height 8
type textarea "Discover your perfect treat at SugarDough! Explore our bestsellers and catering…"
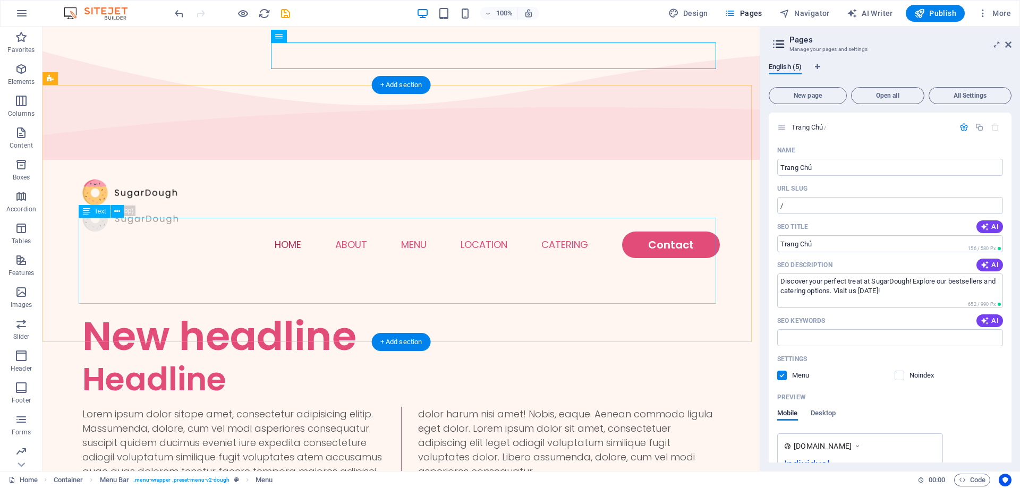
click at [231, 407] on div "Lorem ipsum dolor sitope amet, consectetur adipisicing elitip. Massumenda, dolo…" at bounding box center [400, 450] width 637 height 86
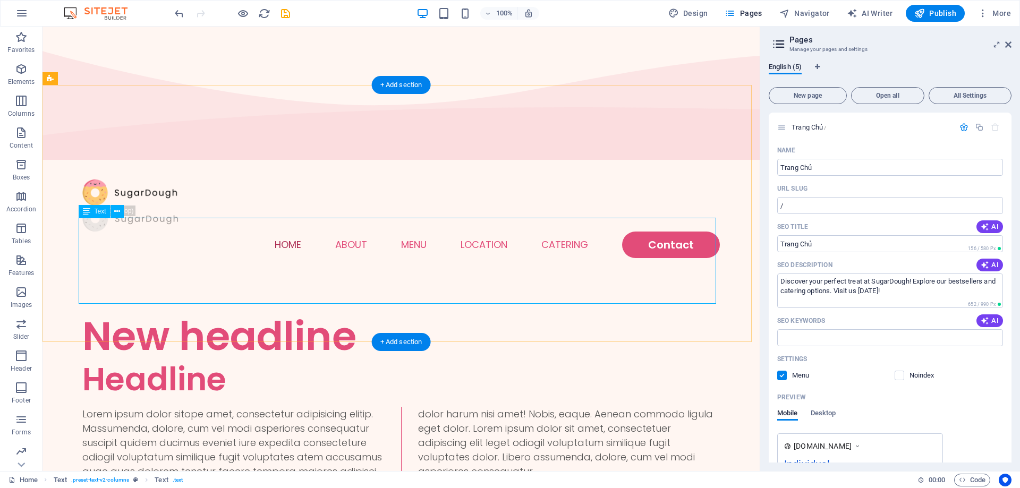
click at [356, 407] on div "Lorem ipsum dolor sitope amet, consectetur adipisicing elitip. Massumenda, dolo…" at bounding box center [400, 450] width 637 height 86
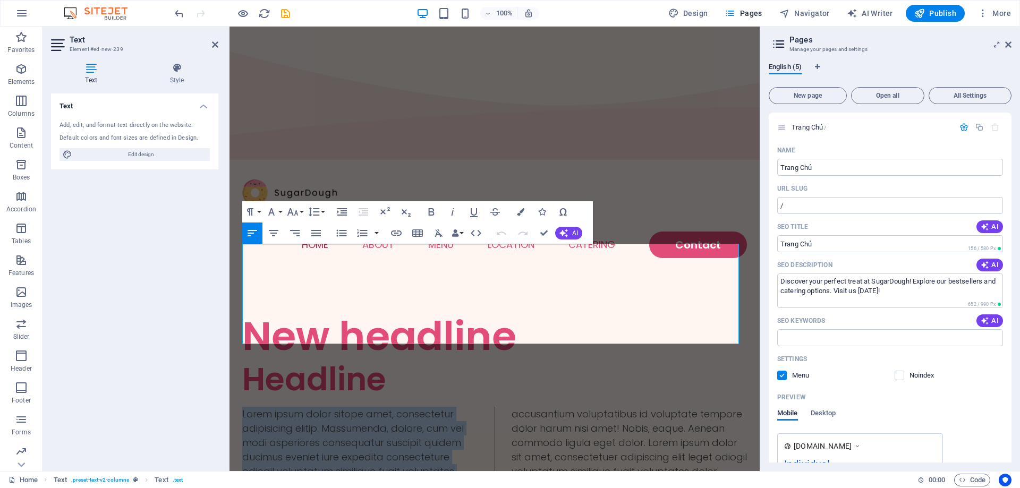
drag, startPoint x: 448, startPoint y: 337, endPoint x: 456, endPoint y: 267, distance: 70.6
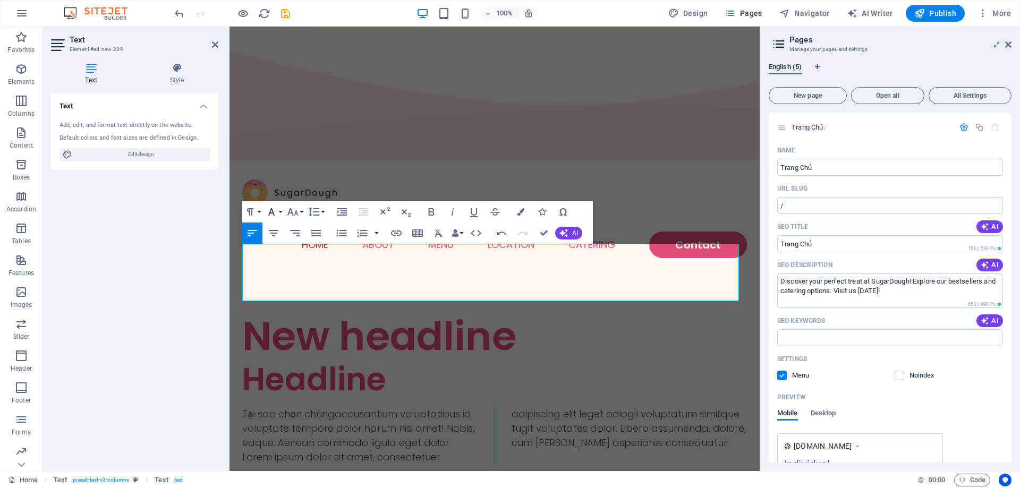
click at [278, 212] on button "Font Family" at bounding box center [273, 211] width 20 height 21
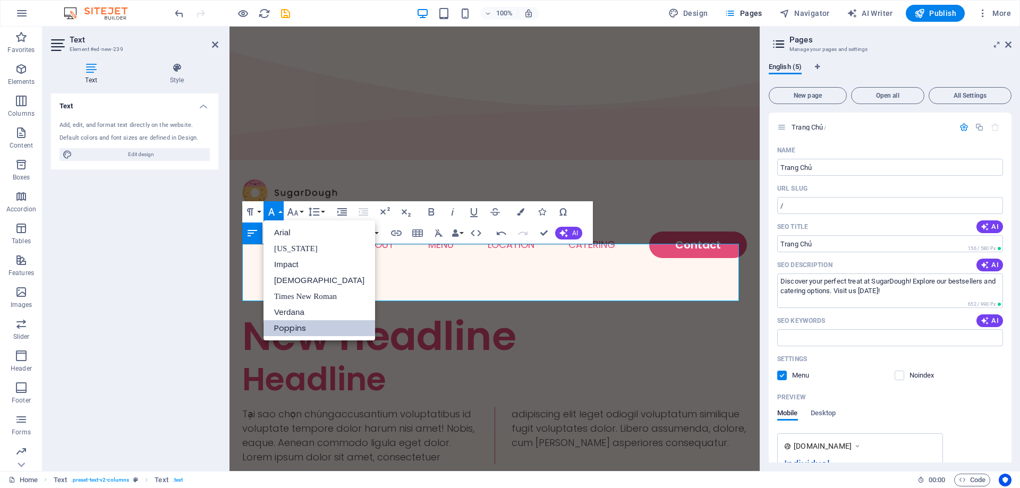
scroll to position [0, 0]
click at [283, 230] on link "Arial" at bounding box center [319, 233] width 112 height 16
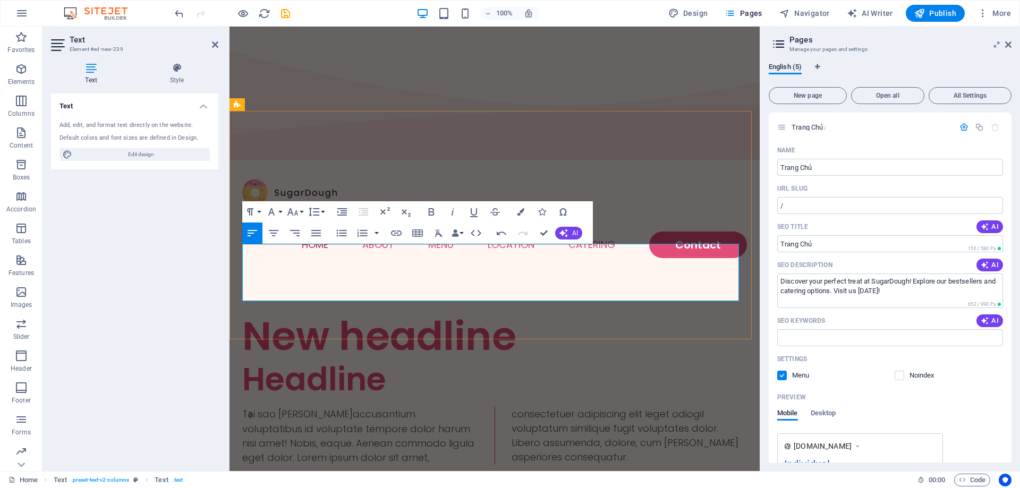
click at [244, 407] on p "Tại sao [PERSON_NAME] ​ accusantium voluptatibus id voluptate tempore dolor har…" at bounding box center [494, 436] width 505 height 58
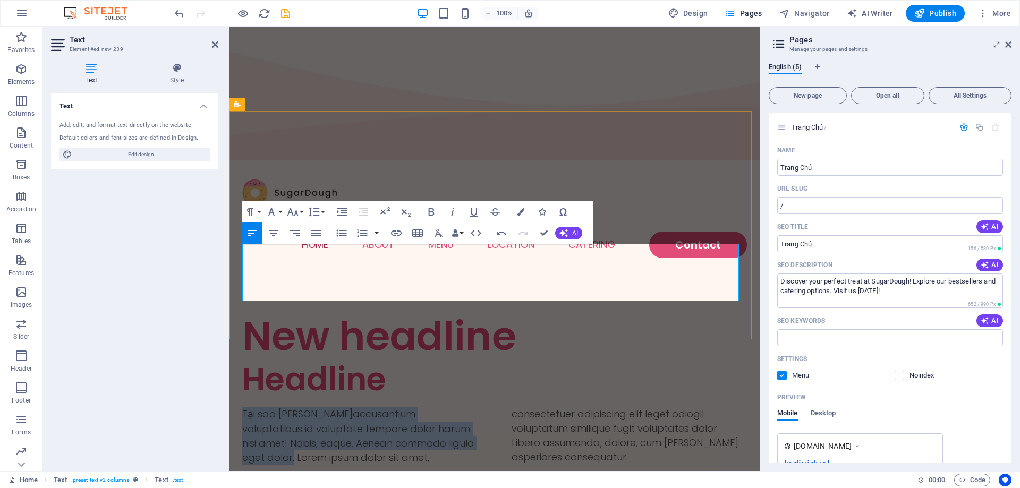
drag, startPoint x: 243, startPoint y: 251, endPoint x: 463, endPoint y: 292, distance: 223.6
click at [463, 407] on p "Tại sao [PERSON_NAME] ​ accusantium voluptatibus id voluptate tempore dolor har…" at bounding box center [494, 436] width 505 height 58
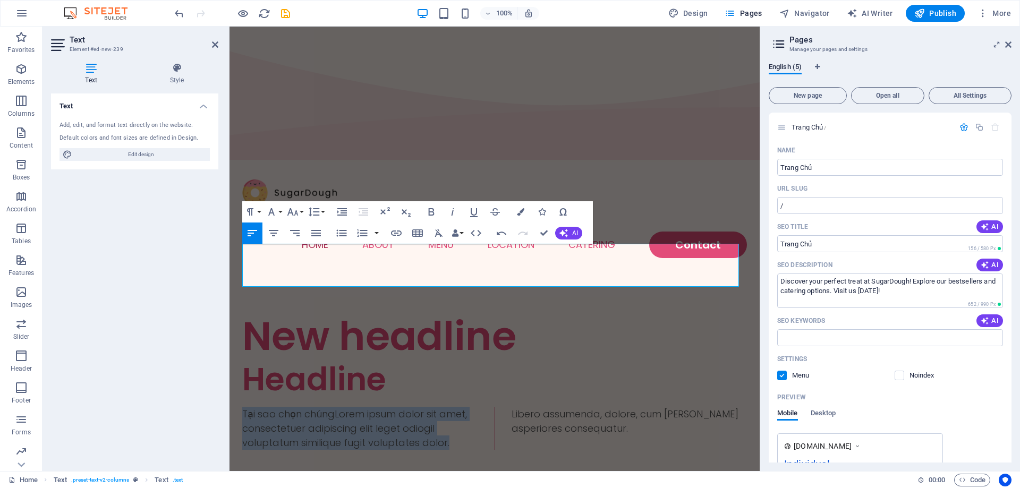
drag, startPoint x: 427, startPoint y: 275, endPoint x: 199, endPoint y: 241, distance: 230.4
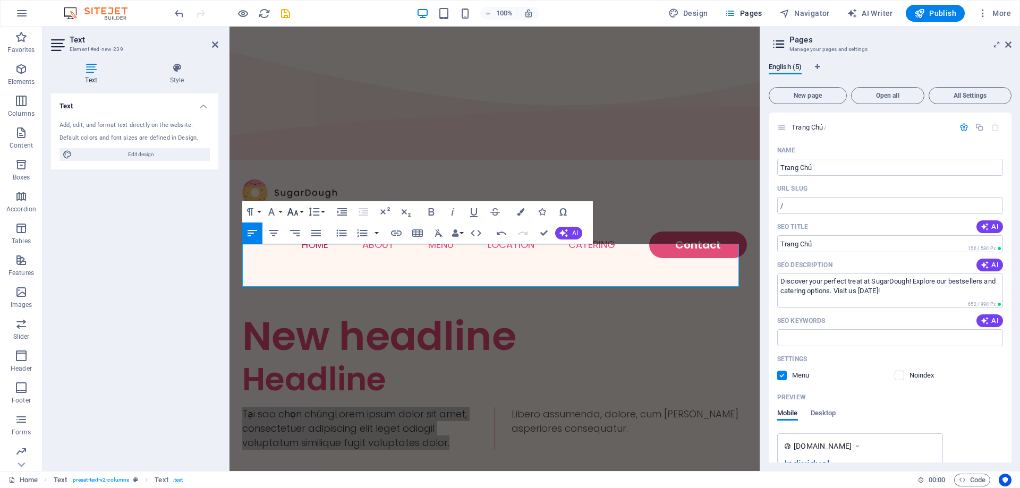
click at [301, 215] on button "Font Size" at bounding box center [295, 211] width 20 height 21
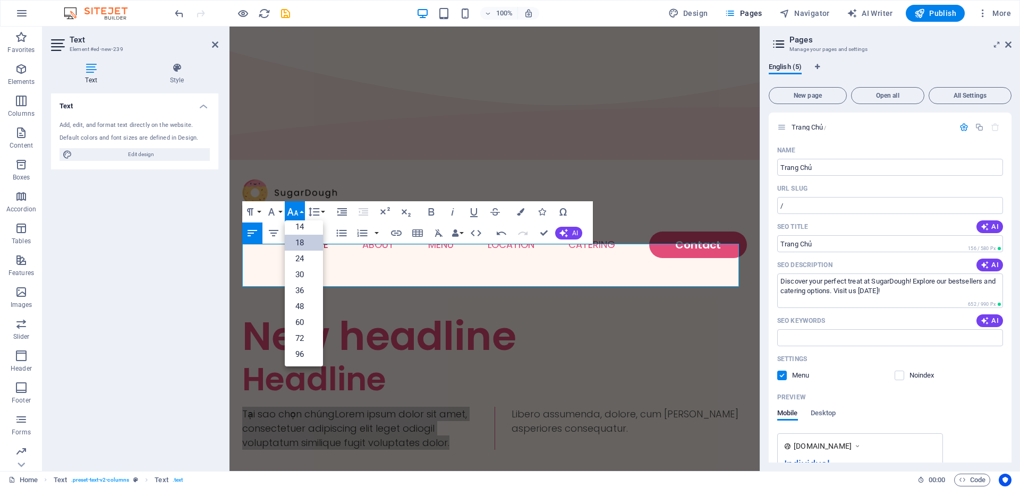
scroll to position [86, 0]
click at [278, 215] on button "Font Family" at bounding box center [273, 211] width 20 height 21
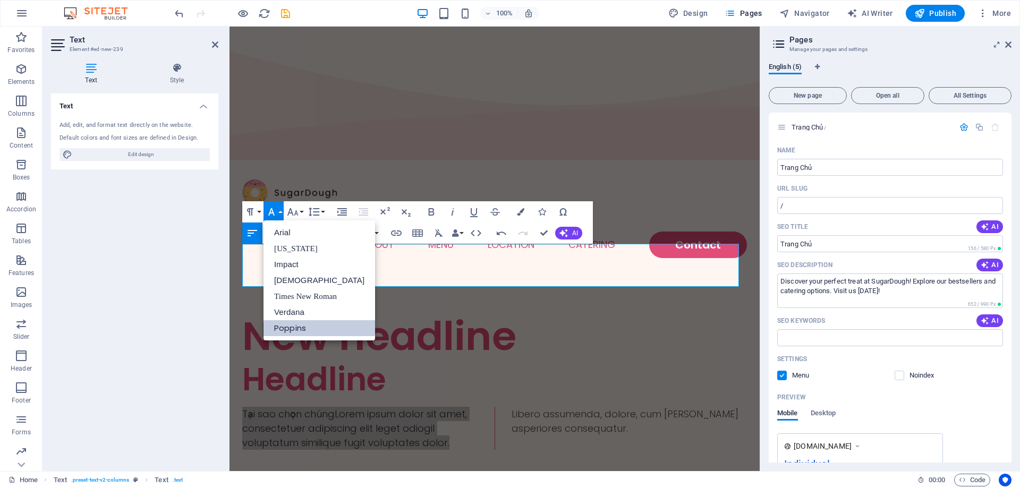
scroll to position [0, 0]
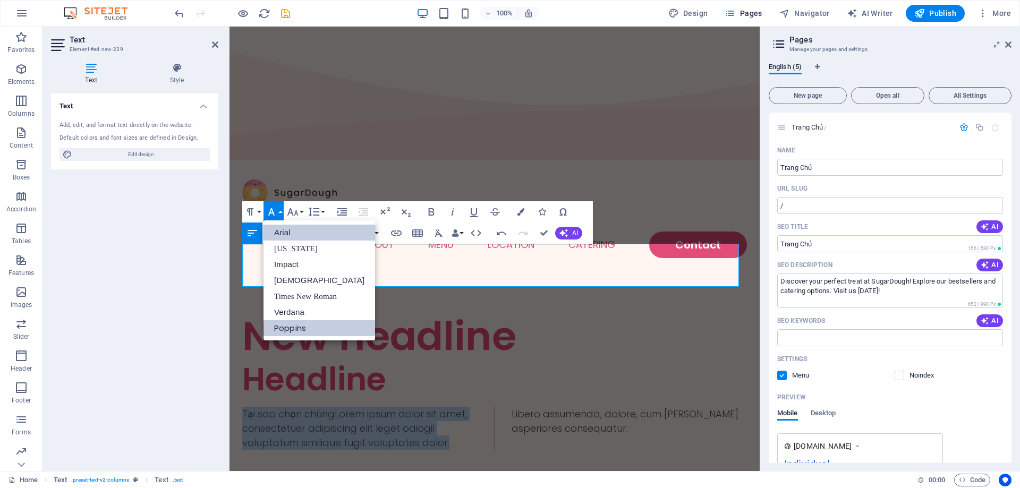
click at [281, 233] on link "Arial" at bounding box center [319, 233] width 112 height 16
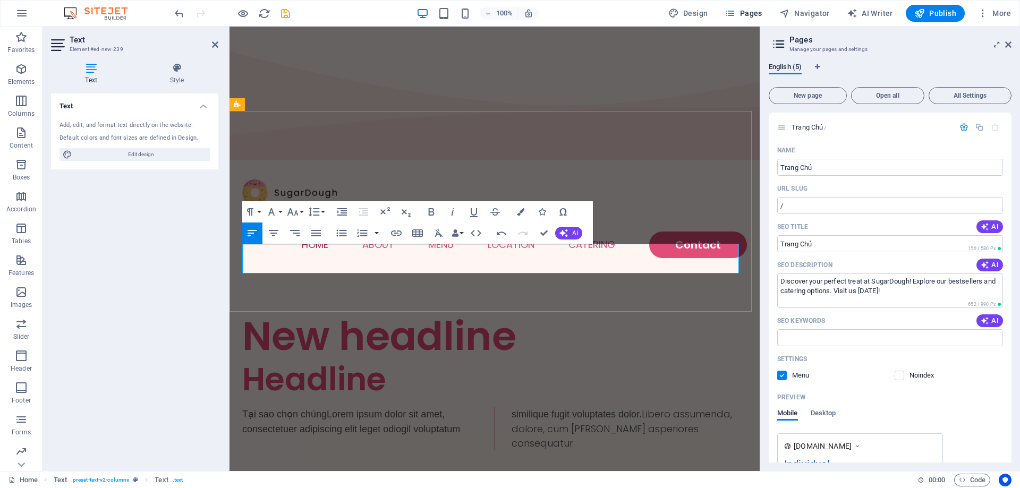
click at [415, 409] on span "Tại sao chọn chúngLorem ipsum dolor sit amet, consectetuer adipiscing elit lege…" at bounding box center [441, 421] width 399 height 25
drag, startPoint x: 471, startPoint y: 270, endPoint x: 204, endPoint y: 257, distance: 267.5
click at [279, 213] on button "Font Family" at bounding box center [273, 211] width 20 height 21
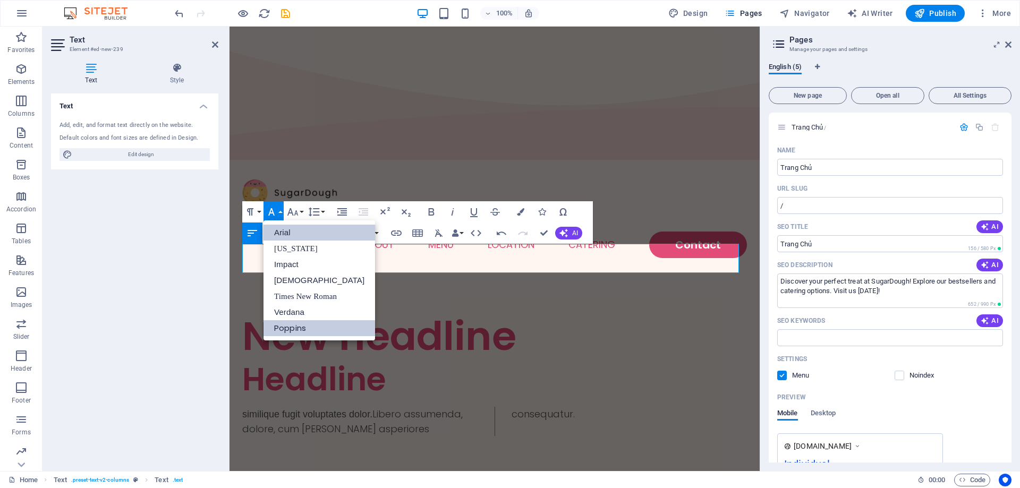
click at [287, 234] on link "Arial" at bounding box center [319, 233] width 112 height 16
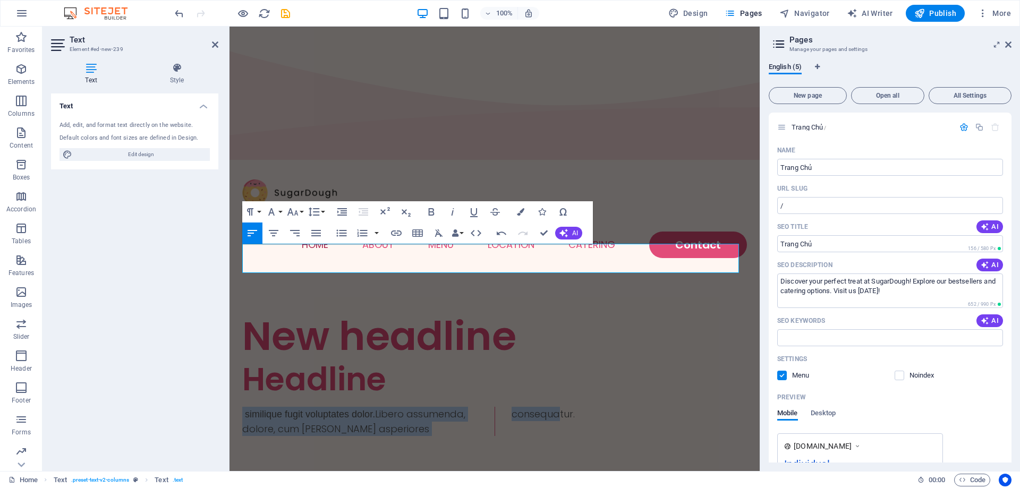
drag, startPoint x: 459, startPoint y: 270, endPoint x: 452, endPoint y: 257, distance: 15.2
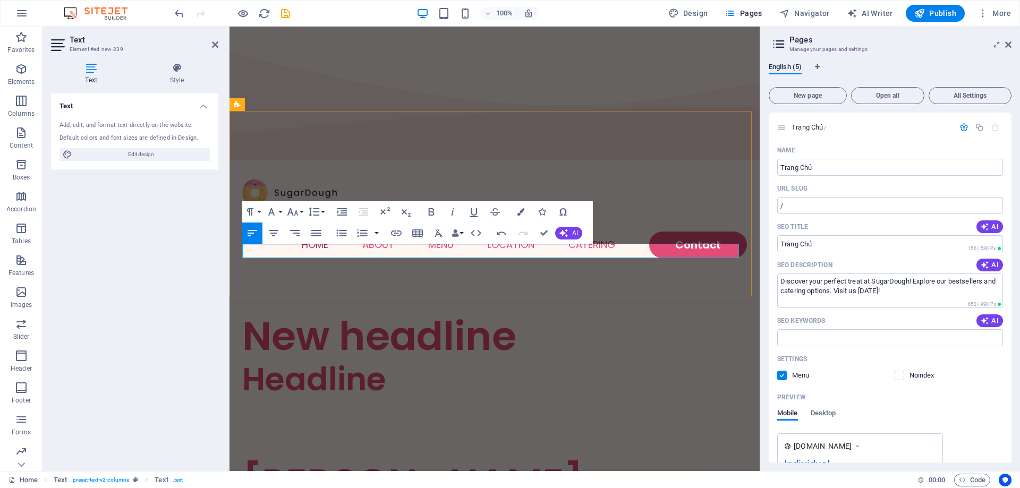
click at [302, 407] on p at bounding box center [359, 414] width 235 height 14
click at [282, 210] on button "Font Family" at bounding box center [273, 211] width 20 height 21
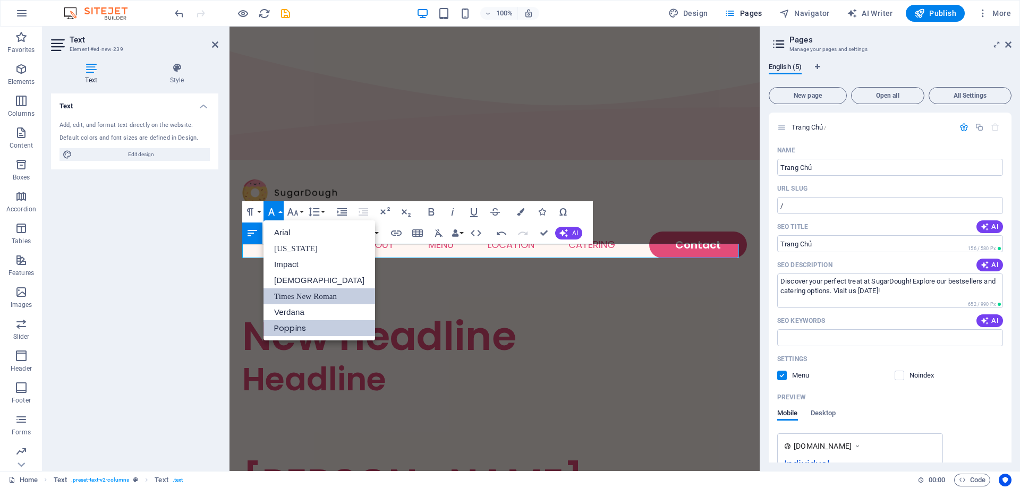
click at [307, 298] on link "Times New Roman" at bounding box center [319, 296] width 112 height 16
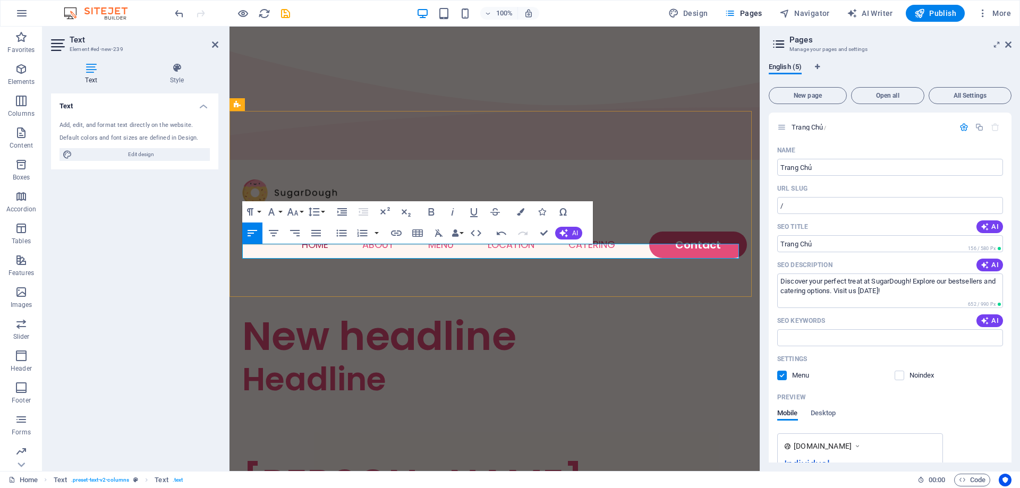
click at [293, 407] on p "​ ​" at bounding box center [359, 414] width 235 height 15
click at [291, 407] on p at bounding box center [359, 414] width 235 height 14
click at [290, 407] on p at bounding box center [359, 414] width 235 height 14
click at [305, 276] on div "New headline Headline" at bounding box center [494, 366] width 530 height 185
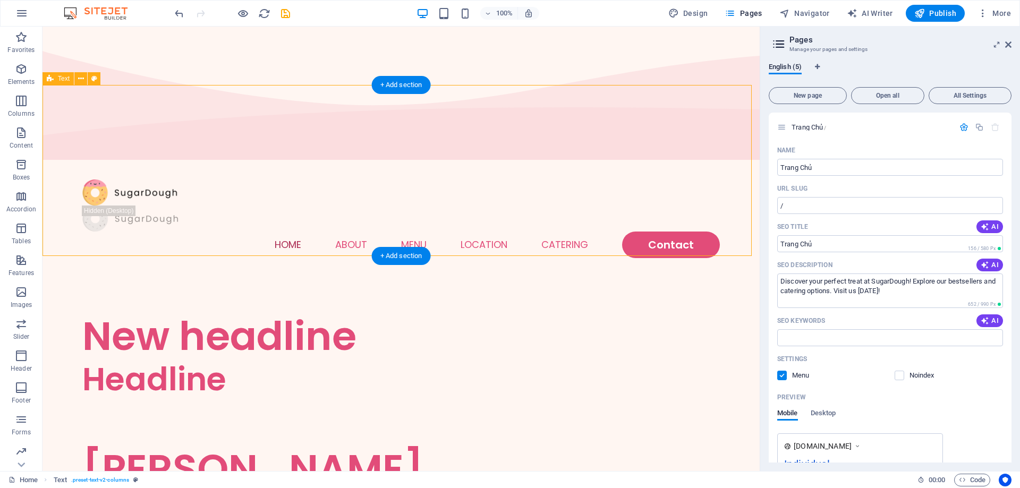
click at [309, 274] on div "New headline Headline" at bounding box center [400, 359] width 717 height 171
drag, startPoint x: 202, startPoint y: 189, endPoint x: 222, endPoint y: 156, distance: 38.8
click at [202, 360] on div "Headline" at bounding box center [400, 379] width 637 height 38
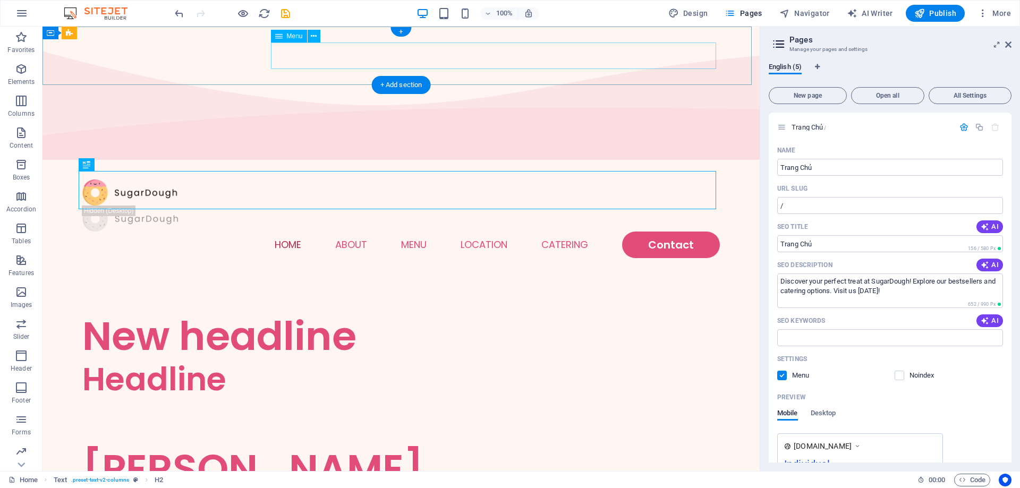
click at [282, 232] on nav "Home About Menu Location Catering Contact" at bounding box center [400, 245] width 637 height 27
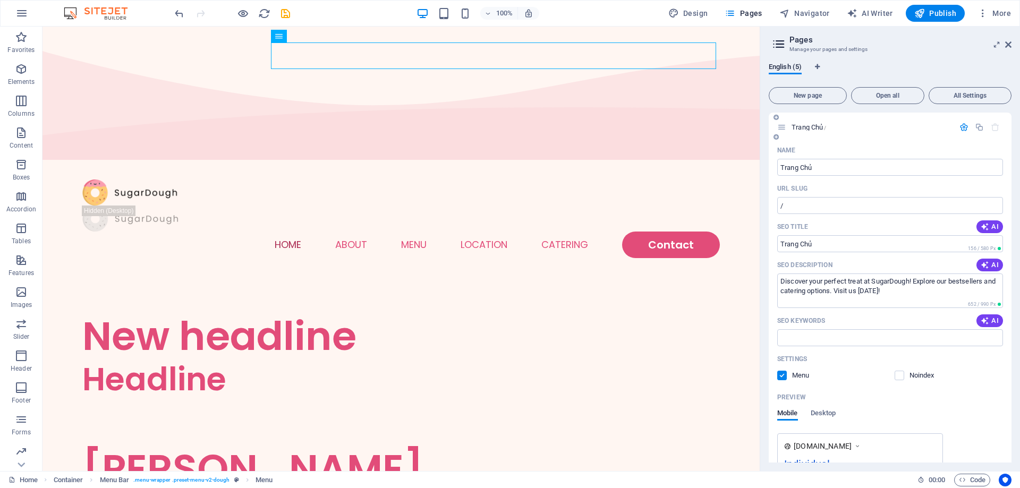
click at [959, 127] on icon "button" at bounding box center [963, 127] width 9 height 9
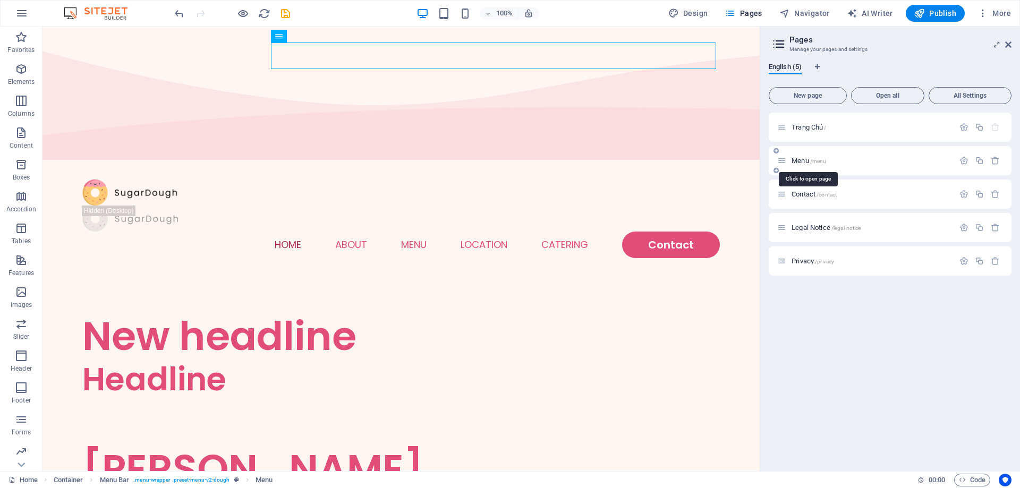
click at [801, 160] on span "Menu /menu" at bounding box center [809, 161] width 35 height 8
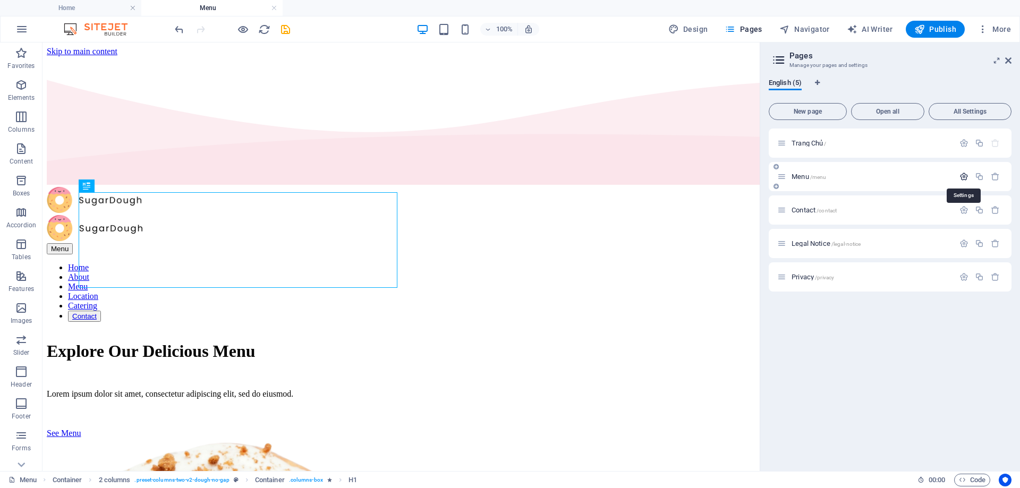
click at [967, 177] on icon "button" at bounding box center [963, 176] width 9 height 9
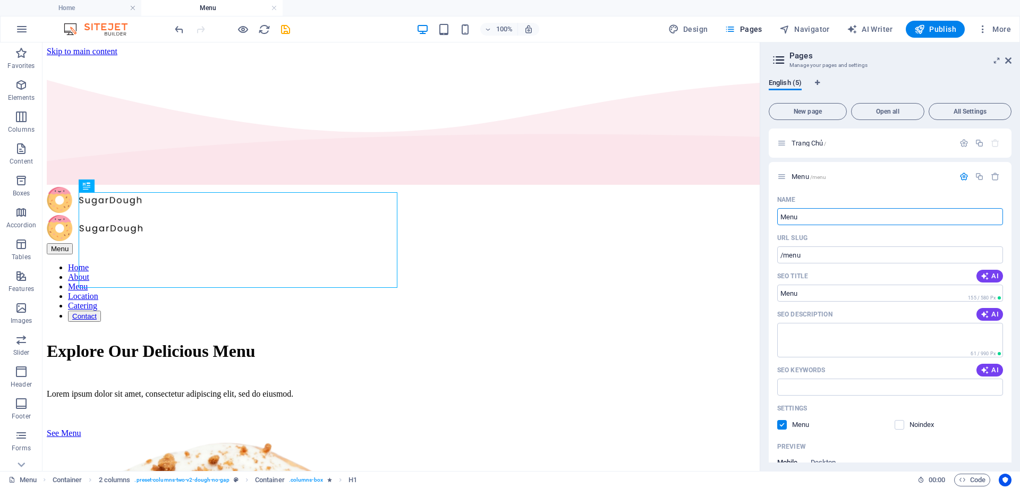
drag, startPoint x: 918, startPoint y: 258, endPoint x: 757, endPoint y: 226, distance: 164.0
type input "[PERSON_NAME] mục sản [PERSON_NAME]"
type input "/[PERSON_NAME]-muc-san-[PERSON_NAME]"
type input "[PERSON_NAME] mục sản [PERSON_NAME]"
click at [984, 424] on div "Noindex" at bounding box center [949, 425] width 109 height 10
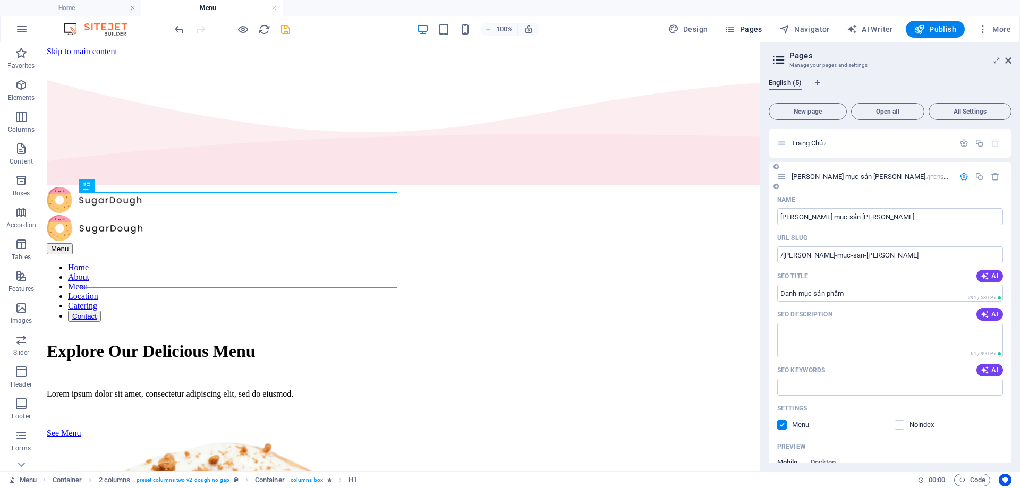
click at [786, 427] on label at bounding box center [782, 425] width 10 height 10
click at [0, 0] on input "checkbox" at bounding box center [0, 0] width 0 height 0
click at [786, 427] on label at bounding box center [782, 425] width 10 height 10
click at [0, 0] on input "checkbox" at bounding box center [0, 0] width 0 height 0
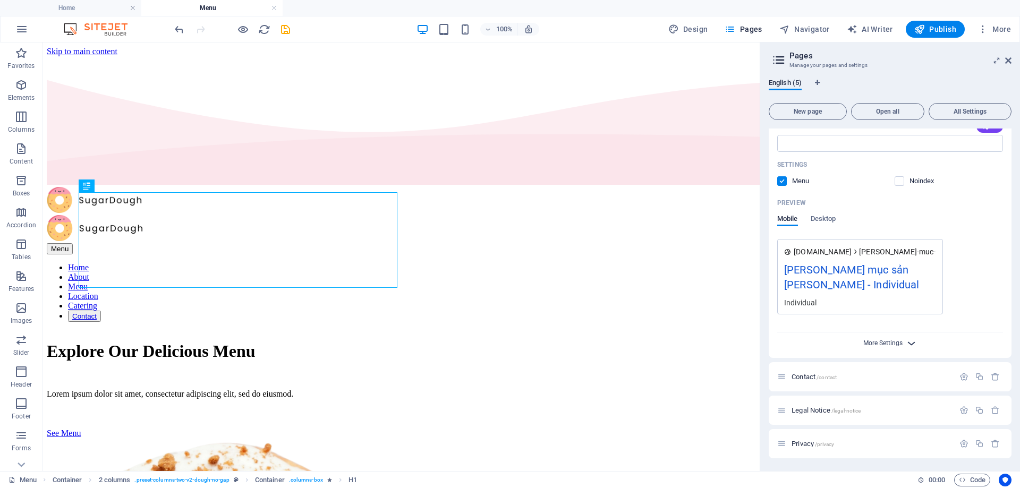
click at [895, 343] on span "More Settings" at bounding box center [882, 342] width 39 height 7
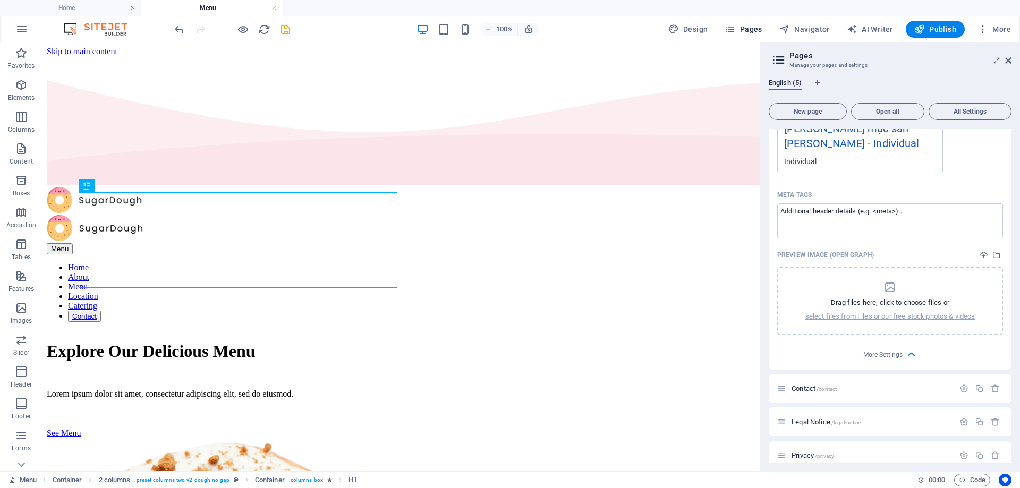
scroll to position [397, 0]
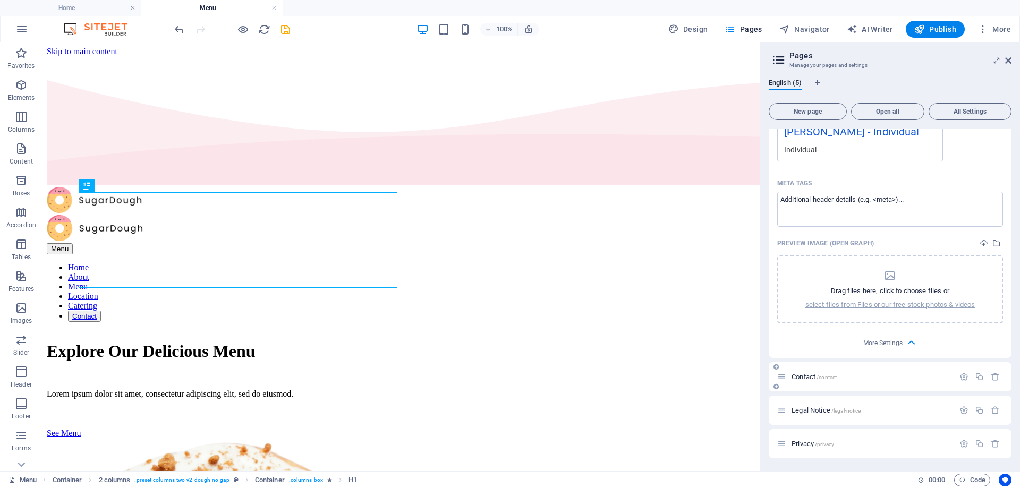
click at [786, 377] on icon at bounding box center [781, 376] width 9 height 9
click at [782, 379] on icon at bounding box center [781, 376] width 9 height 9
click at [960, 377] on icon "button" at bounding box center [963, 376] width 9 height 9
drag, startPoint x: 910, startPoint y: 458, endPoint x: 744, endPoint y: 423, distance: 170.4
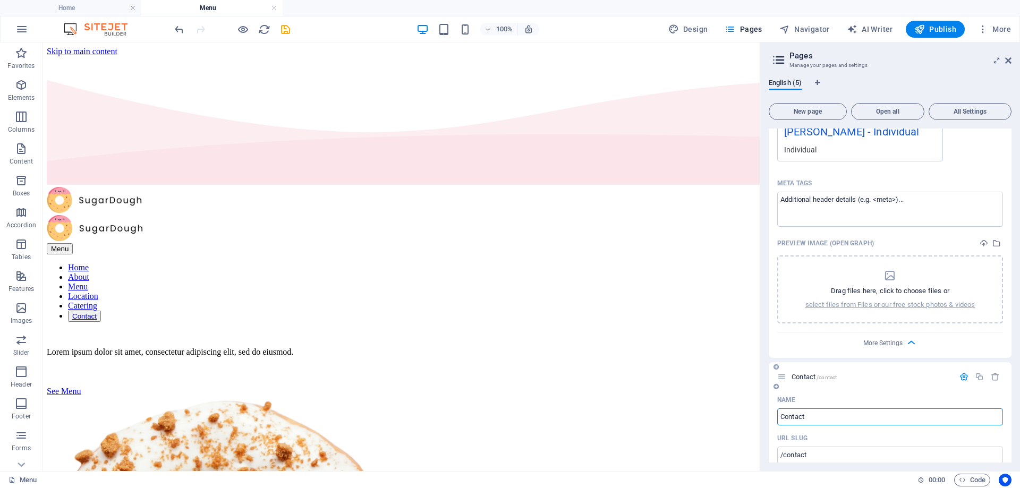
click at [836, 419] on input "Contact" at bounding box center [890, 417] width 226 height 17
type input "C"
type input "/contac"
type input "/"
type input "l"
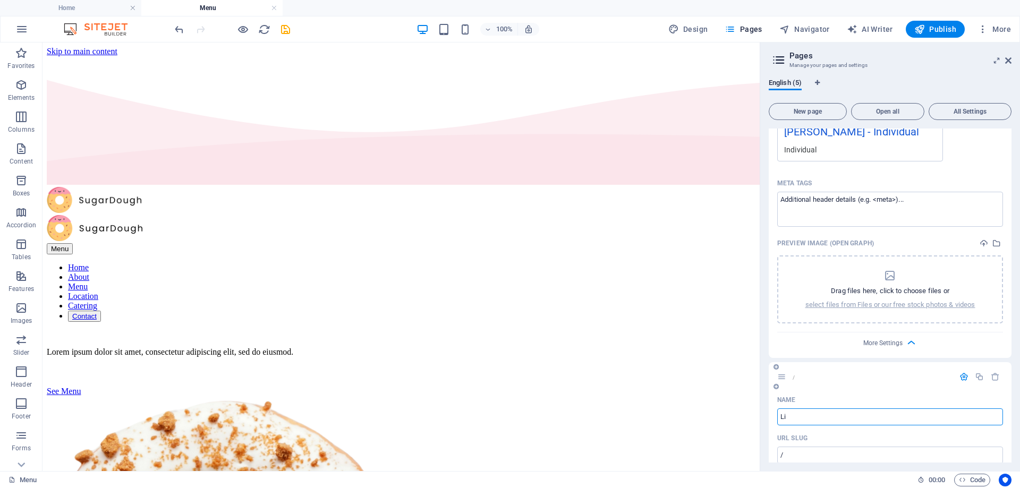
type input "Liê"
type input "/lie"
type input "Lie"
type input "Liên hệ"
type input "/lien-he"
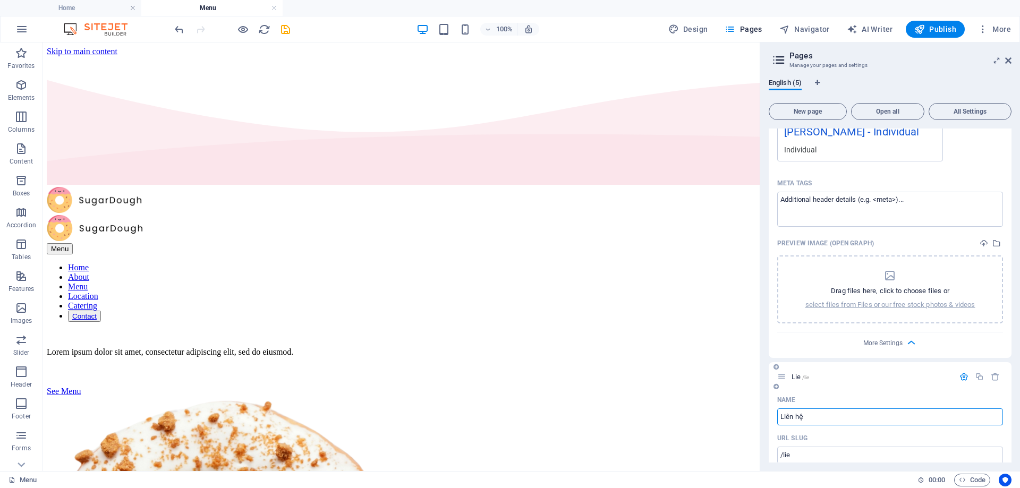
type input "Liên hệ"
drag, startPoint x: 1012, startPoint y: 303, endPoint x: 1011, endPoint y: 329, distance: 26.1
click at [1011, 329] on div "English (5) New page Open all All Settings [PERSON_NAME] / [PERSON_NAME] mục sả…" at bounding box center [890, 270] width 260 height 401
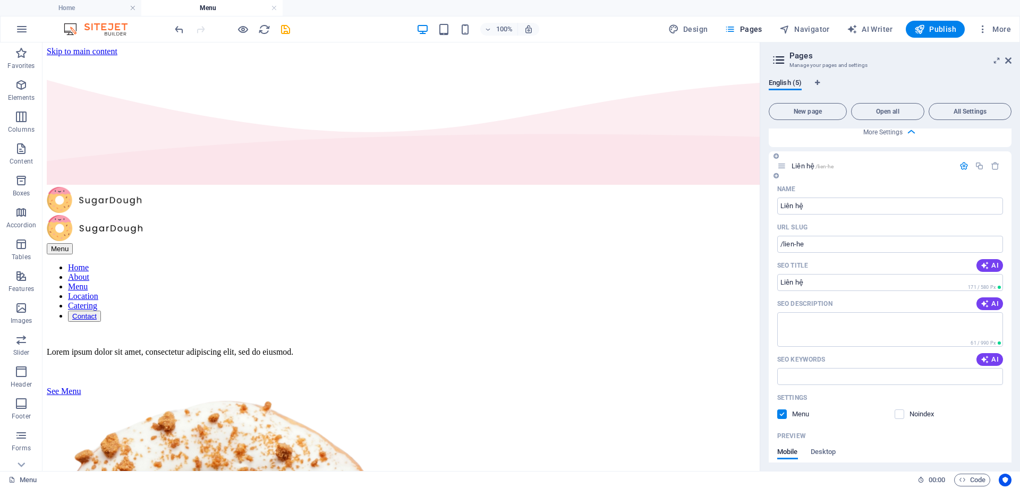
scroll to position [793, 0]
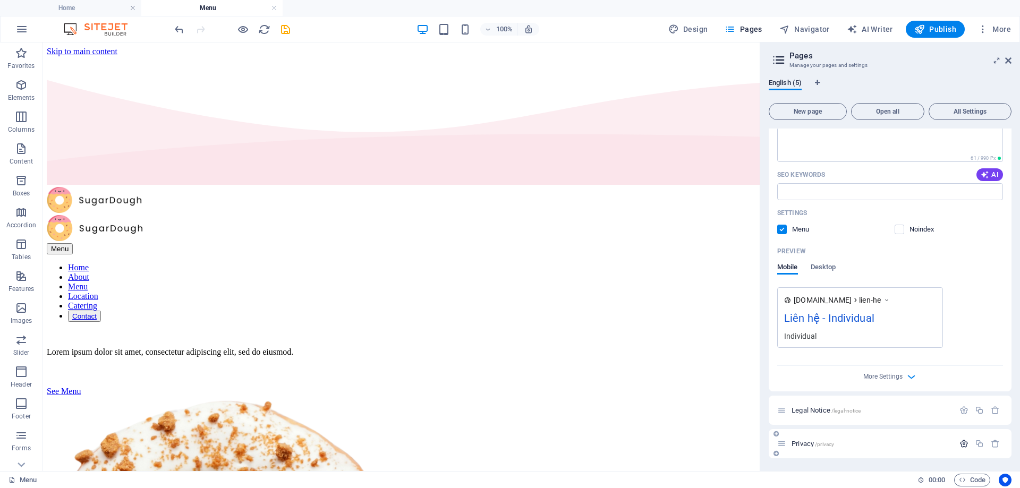
click at [963, 446] on icon "button" at bounding box center [963, 443] width 9 height 9
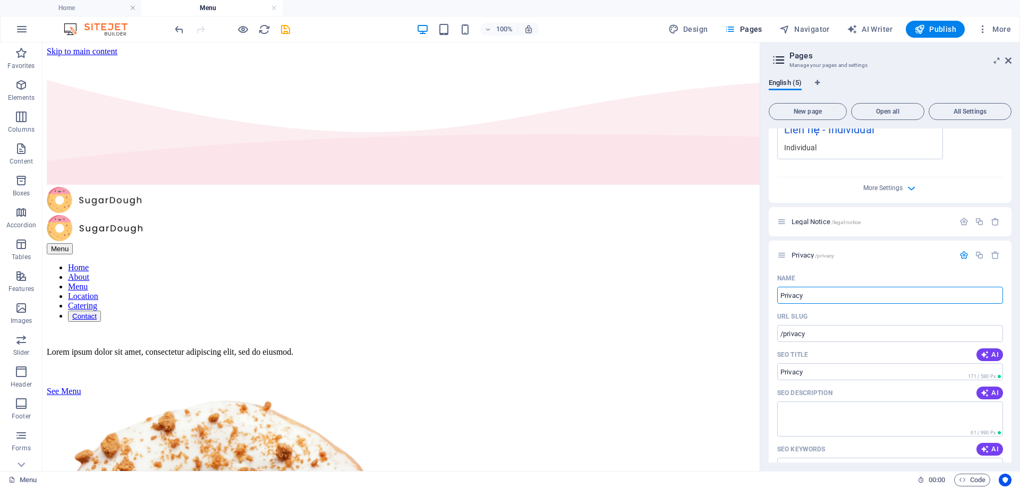
drag, startPoint x: 812, startPoint y: 295, endPoint x: 764, endPoint y: 300, distance: 48.0
click at [764, 300] on div "English (5) New page Open all All Settings [PERSON_NAME] / [PERSON_NAME] mục sả…" at bounding box center [890, 270] width 260 height 401
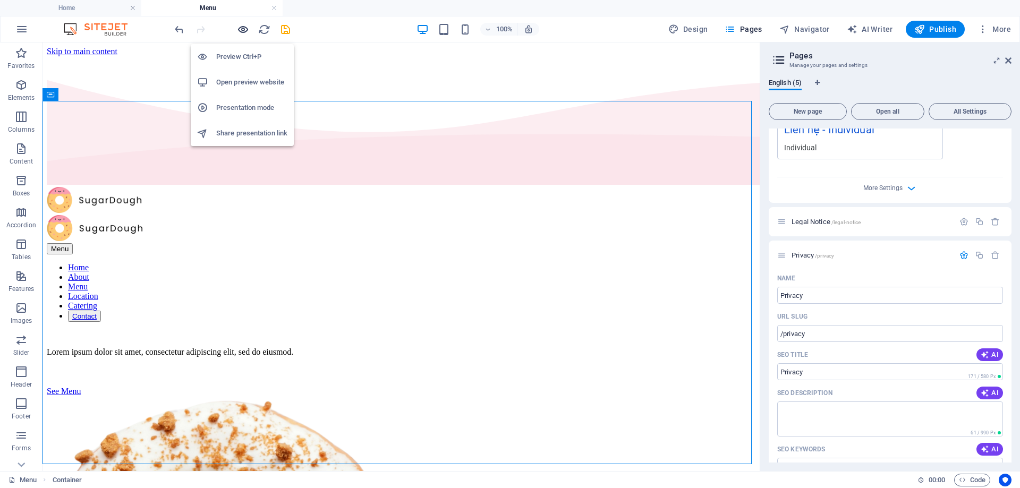
click at [242, 27] on icon "button" at bounding box center [243, 29] width 12 height 12
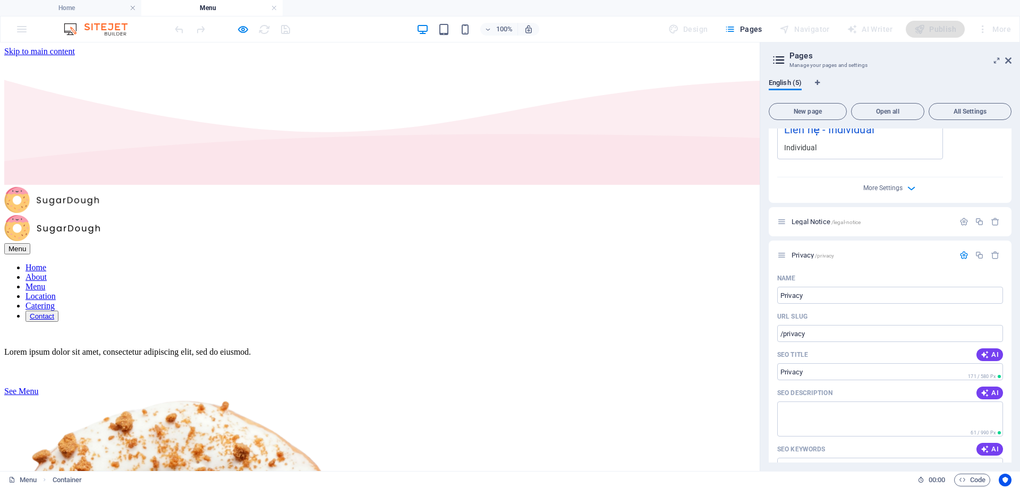
click at [47, 273] on link "About" at bounding box center [35, 277] width 21 height 9
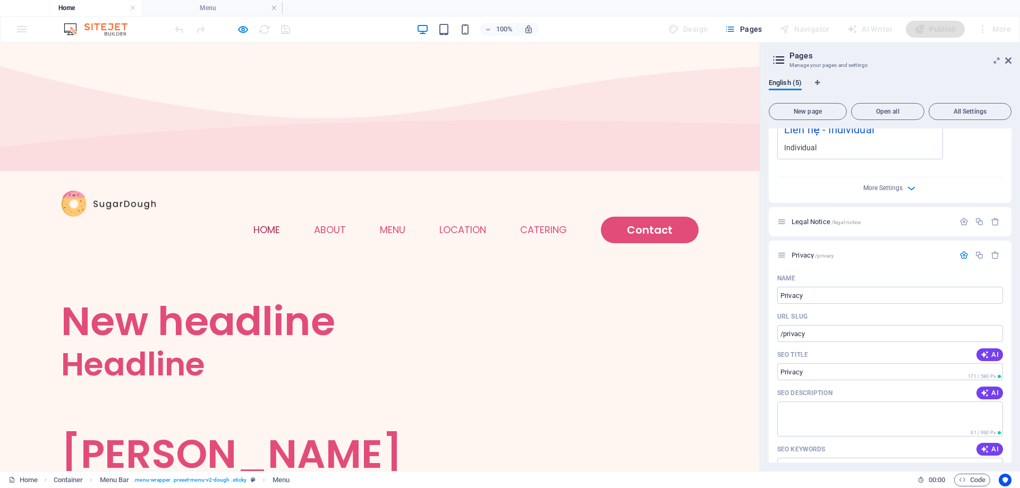
scroll to position [0, 0]
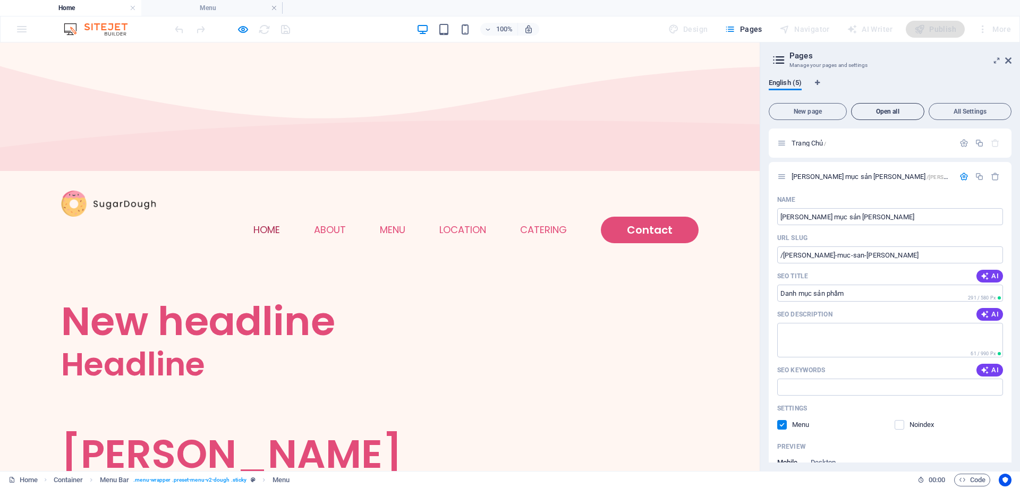
click at [889, 114] on span "Open all" at bounding box center [888, 111] width 64 height 6
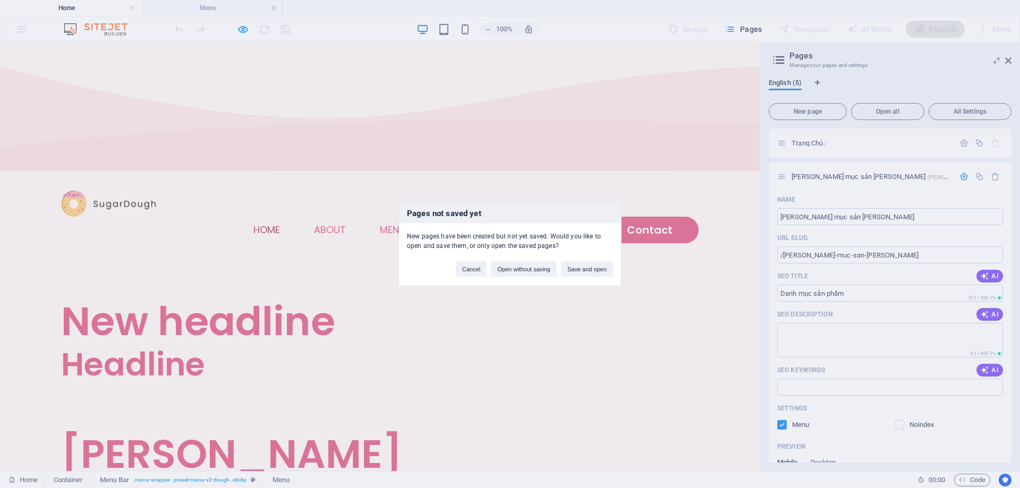
click at [680, 153] on div "Pages not saved yet New pages have been created but not yet saved. Would you li…" at bounding box center [510, 244] width 1020 height 488
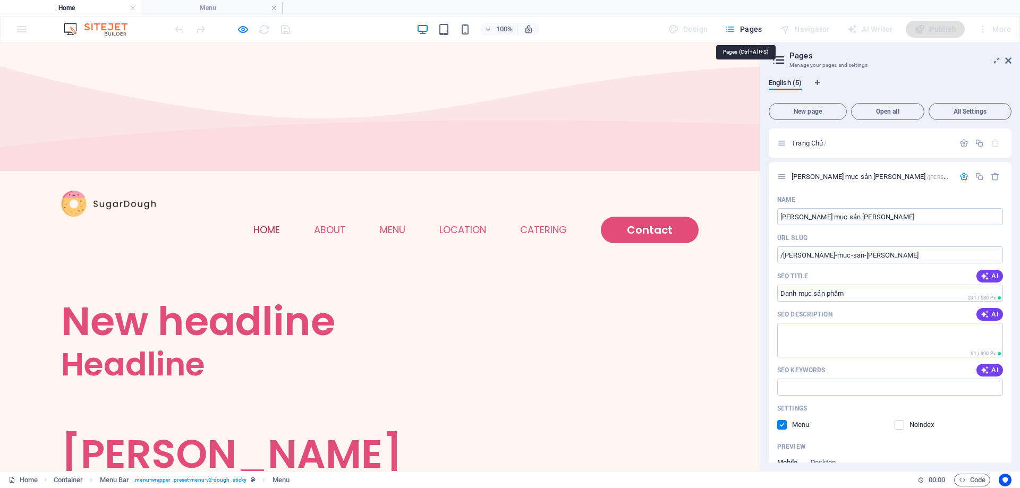
click at [756, 32] on span "Pages" at bounding box center [743, 29] width 37 height 11
click at [704, 30] on div "Design" at bounding box center [688, 29] width 48 height 17
click at [796, 80] on span "English (5)" at bounding box center [785, 83] width 33 height 15
click at [260, 225] on link "Home" at bounding box center [266, 230] width 27 height 10
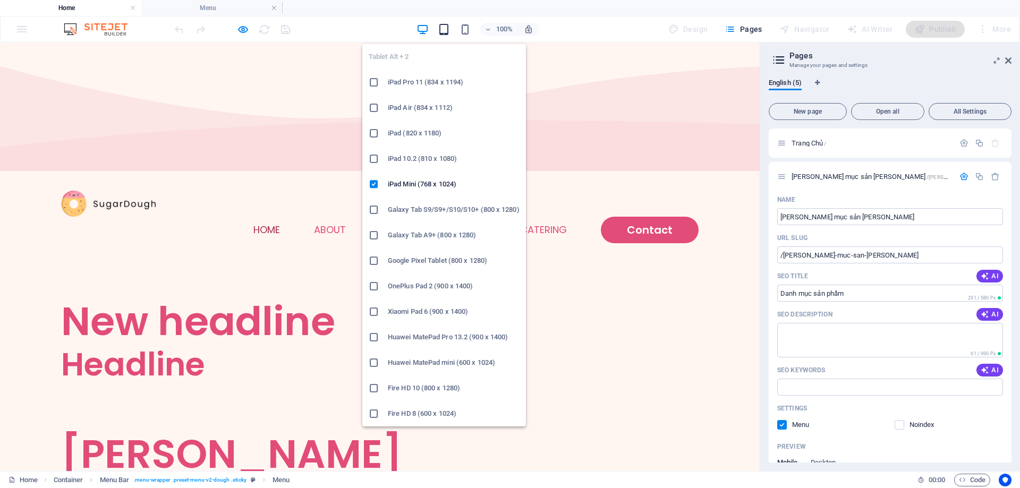
click at [449, 30] on icon "button" at bounding box center [444, 29] width 12 height 12
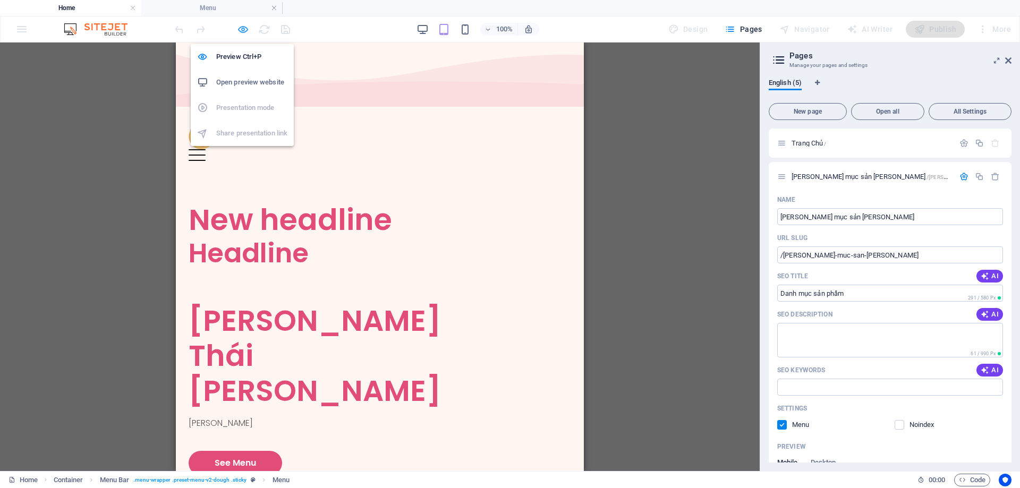
click at [240, 31] on icon "button" at bounding box center [243, 29] width 12 height 12
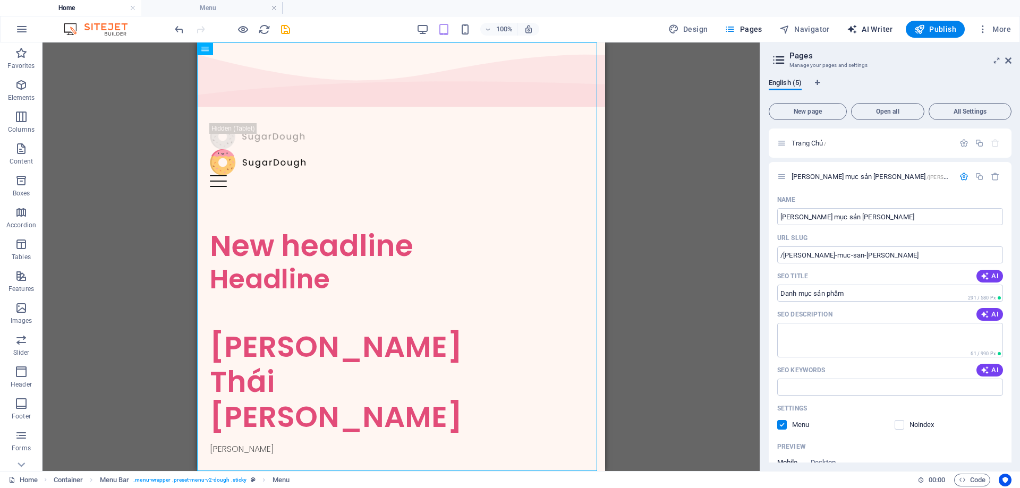
click at [884, 31] on span "AI Writer" at bounding box center [870, 29] width 46 height 11
select select "English"
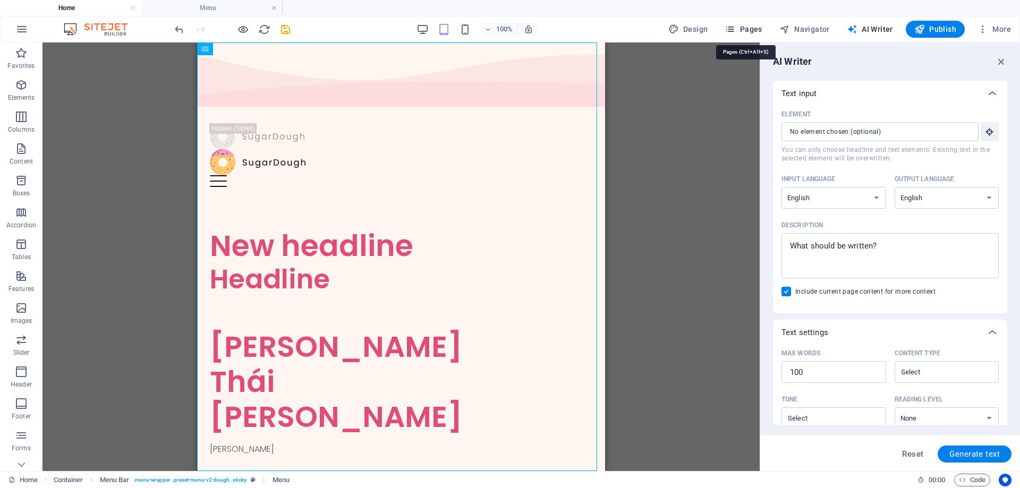
click at [762, 31] on span "Pages" at bounding box center [743, 29] width 37 height 11
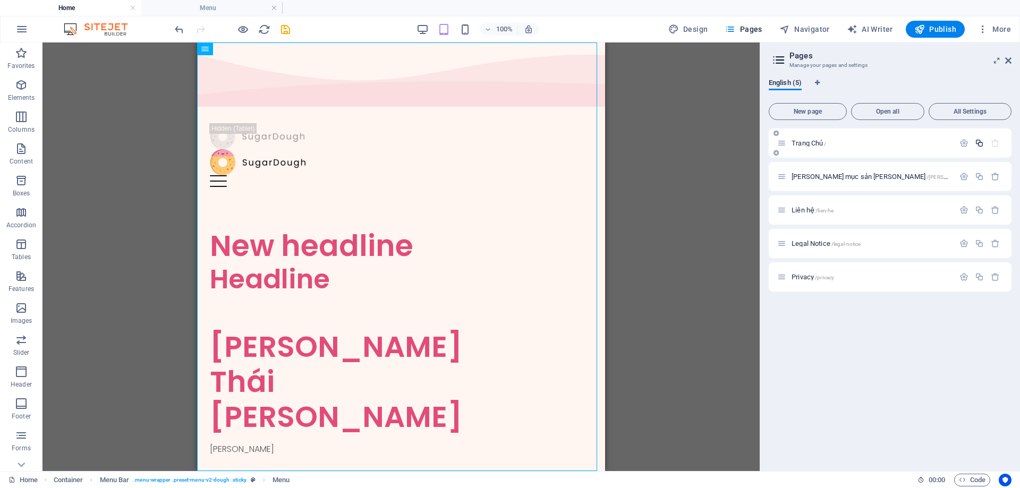
click at [977, 141] on icon "button" at bounding box center [979, 143] width 9 height 9
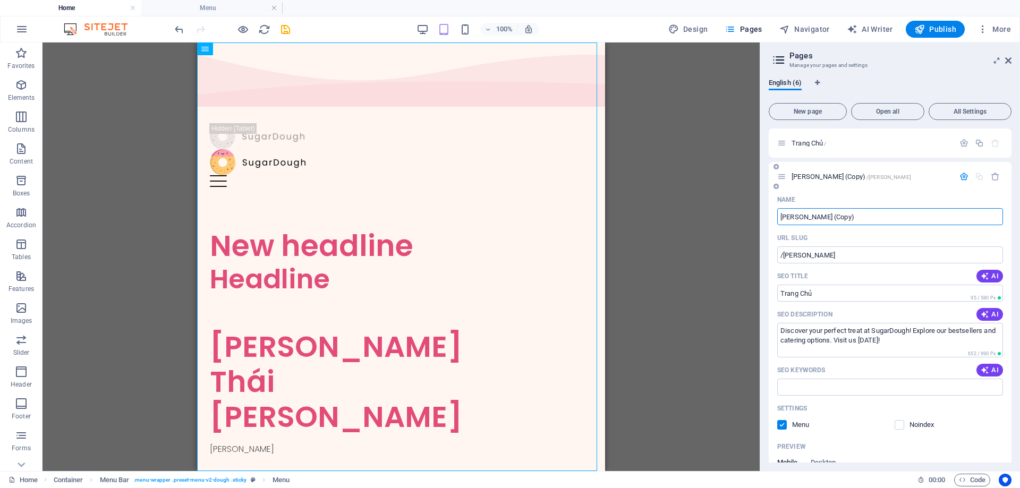
scroll to position [284, 0]
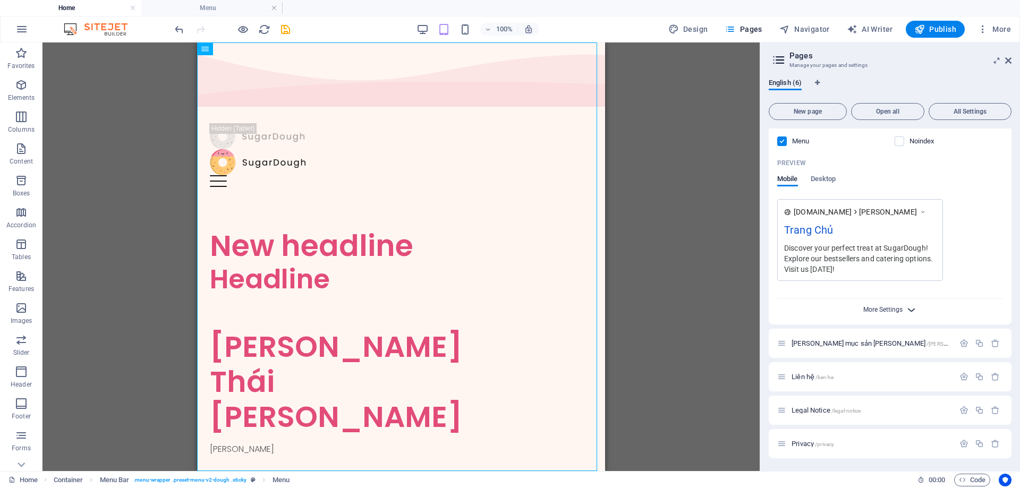
click at [896, 308] on span "More Settings" at bounding box center [882, 309] width 39 height 7
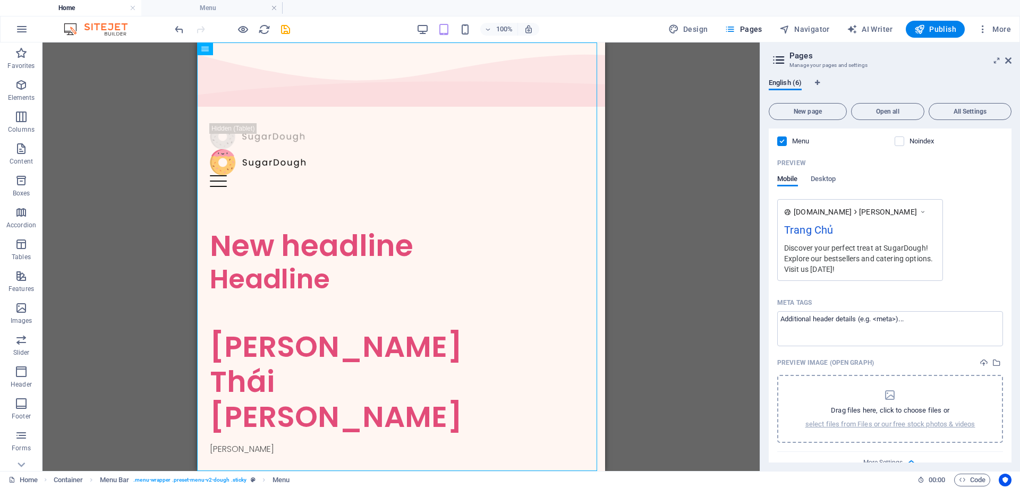
scroll to position [437, 0]
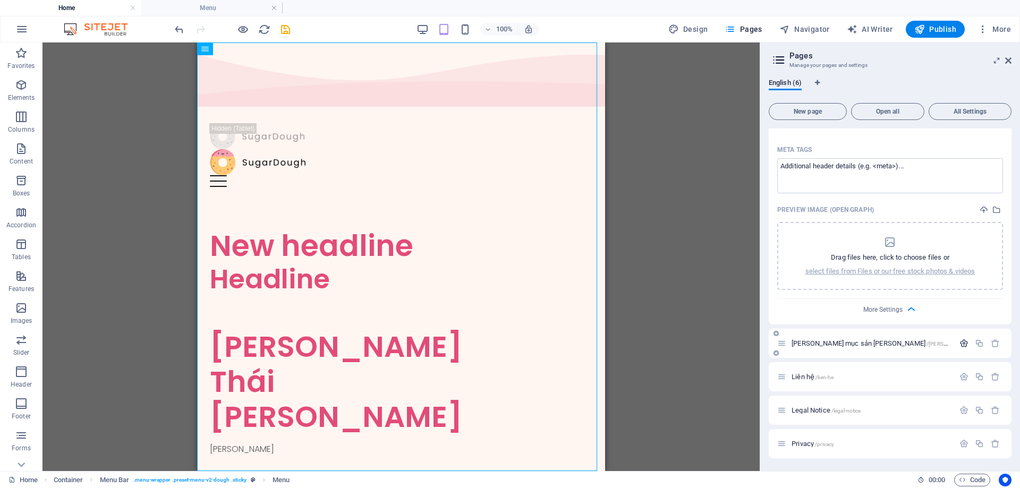
click at [965, 341] on icon "button" at bounding box center [963, 343] width 9 height 9
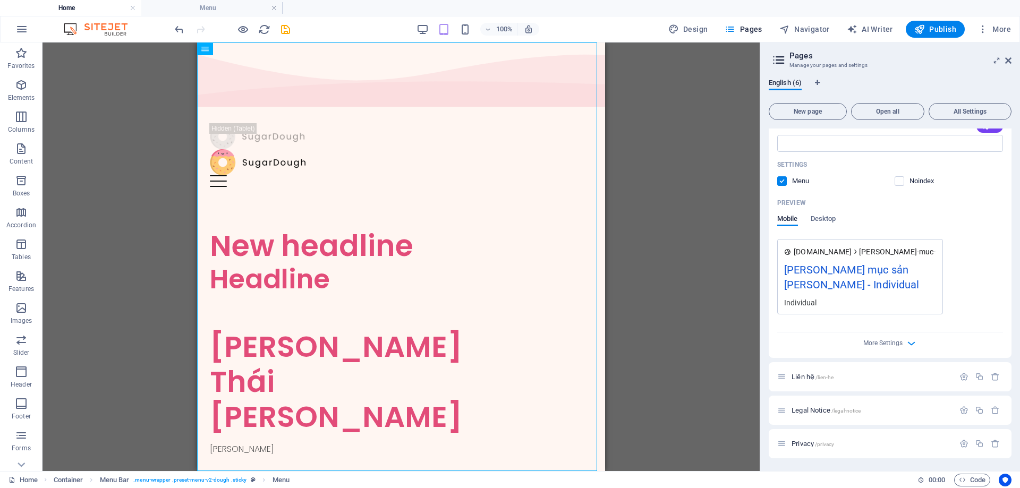
scroll to position [0, 0]
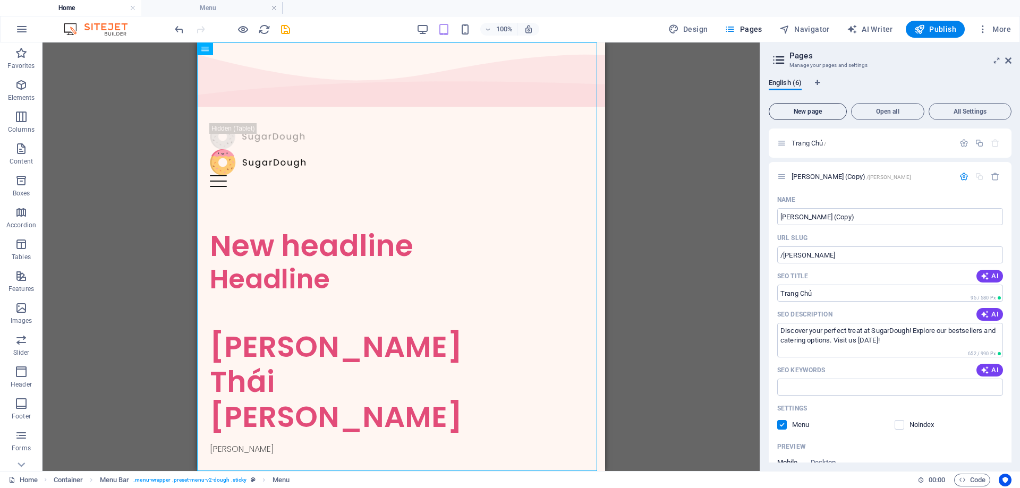
click at [798, 110] on span "New page" at bounding box center [807, 111] width 69 height 6
click at [692, 32] on span "Design" at bounding box center [688, 29] width 40 height 11
select select "px"
select select "300"
select select "px"
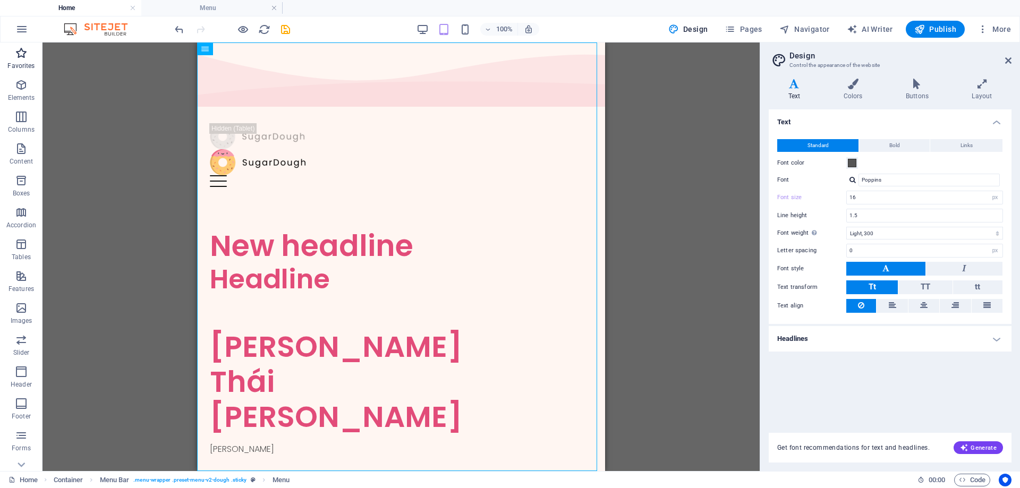
click at [20, 60] on span "Favorites" at bounding box center [21, 59] width 42 height 25
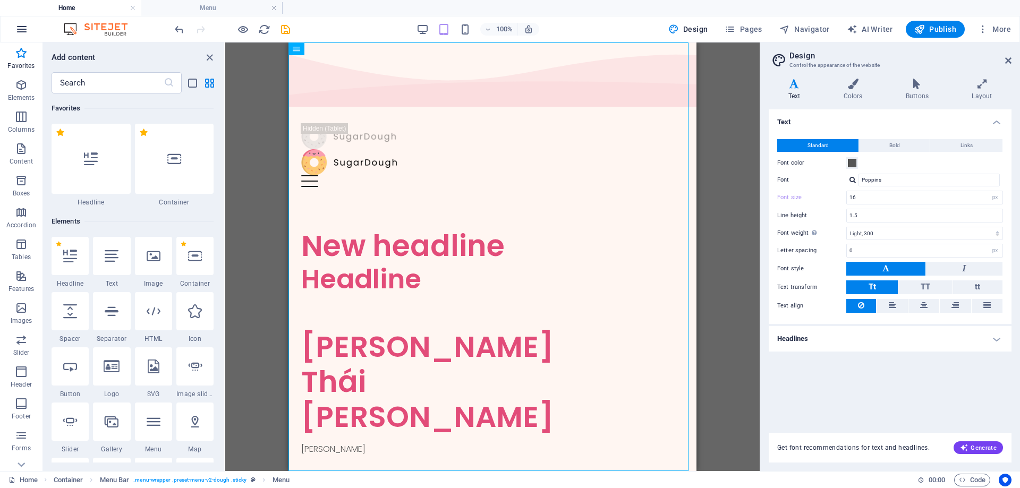
click at [24, 30] on icon "button" at bounding box center [21, 29] width 13 height 13
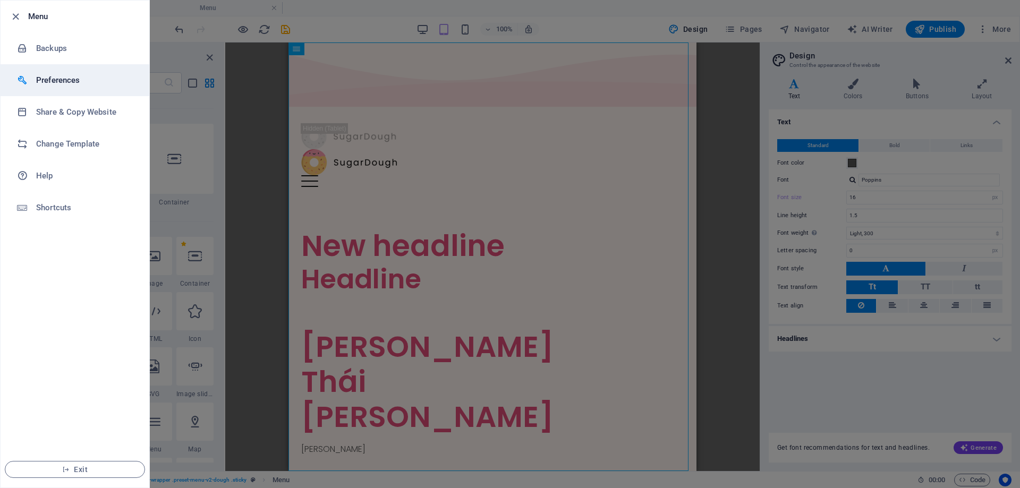
click at [62, 83] on h6 "Preferences" at bounding box center [85, 80] width 98 height 13
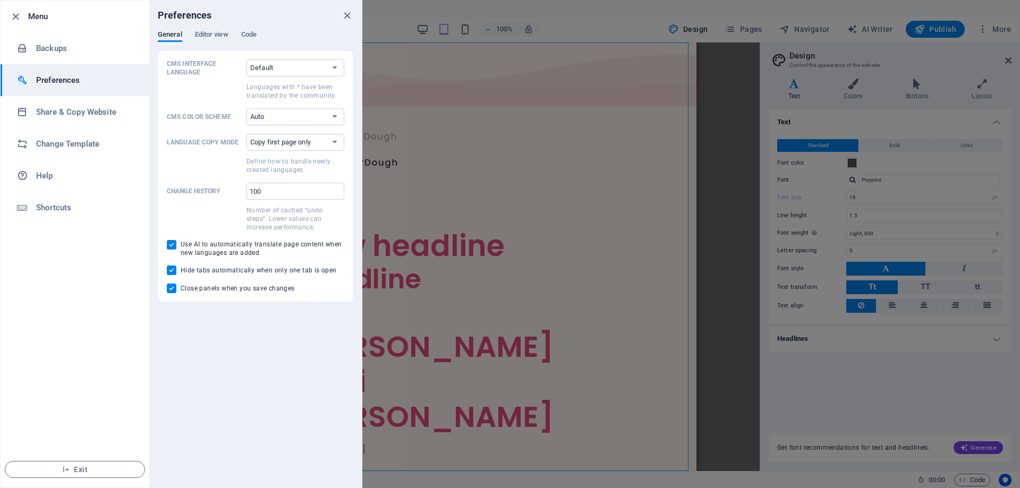
click at [93, 276] on ul "Menu Backups Preferences Share & Copy Website Change Template Help Shortcuts Ex…" at bounding box center [75, 244] width 149 height 487
click at [32, 14] on h6 "Menu" at bounding box center [84, 16] width 113 height 13
click at [16, 15] on icon "button" at bounding box center [16, 17] width 12 height 12
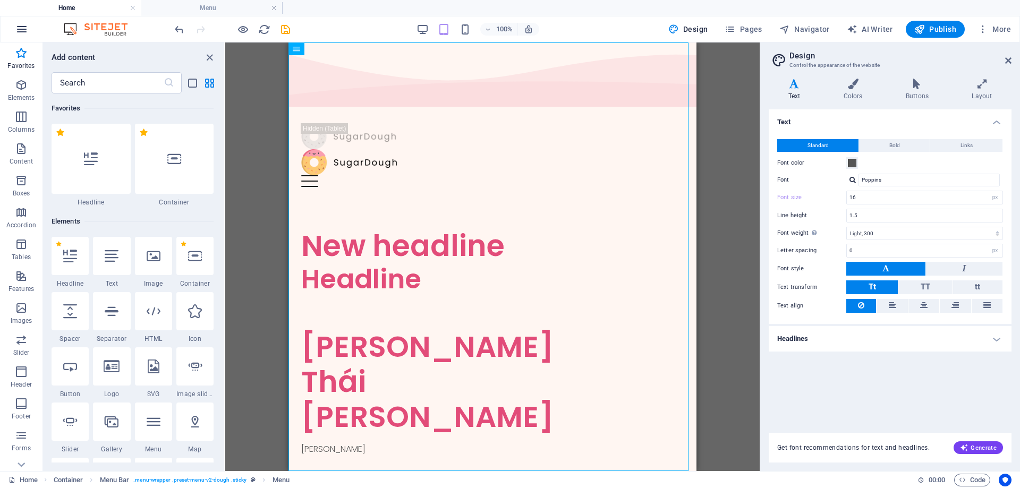
click at [22, 30] on icon "button" at bounding box center [21, 29] width 13 height 13
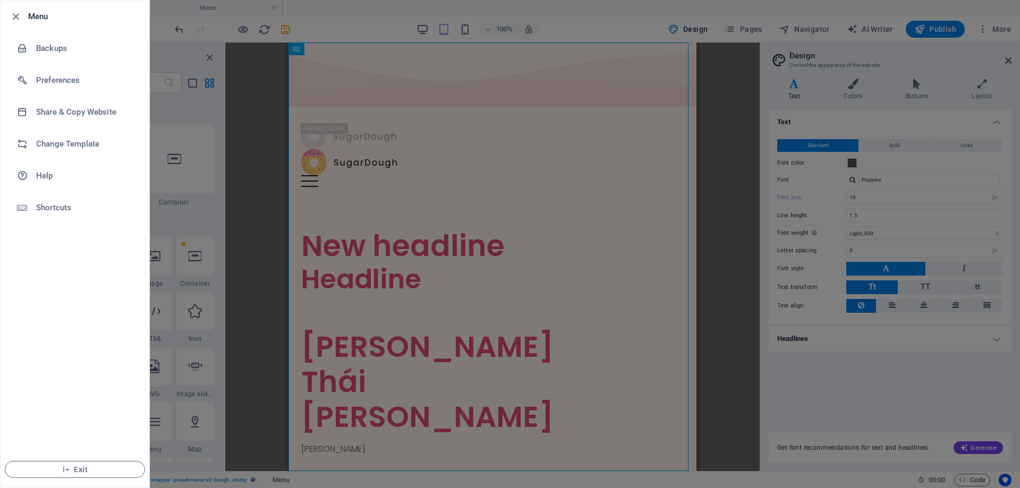
click at [179, 13] on div at bounding box center [510, 244] width 1020 height 488
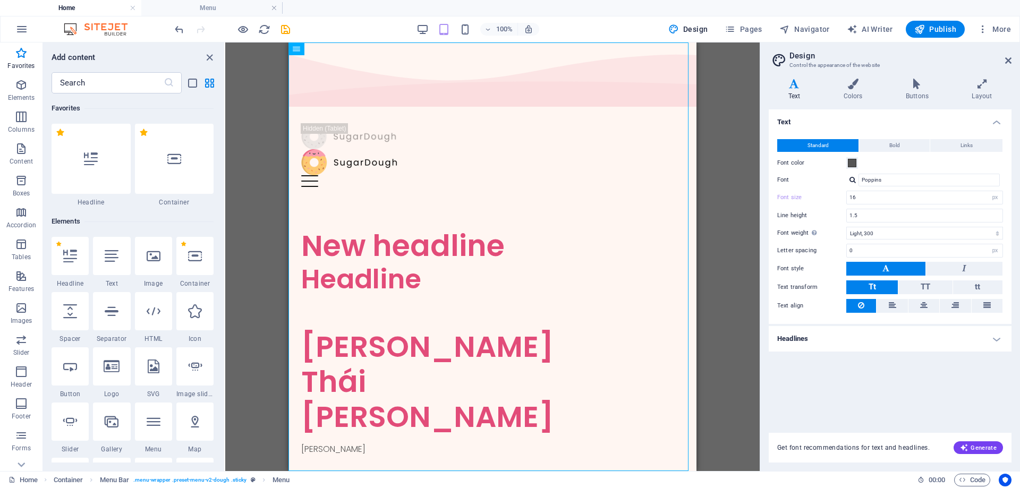
click at [71, 12] on h4 "Home" at bounding box center [70, 8] width 141 height 12
click at [71, 10] on h4 "Home" at bounding box center [70, 8] width 141 height 12
click at [1003, 29] on span "More" at bounding box center [993, 29] width 33 height 11
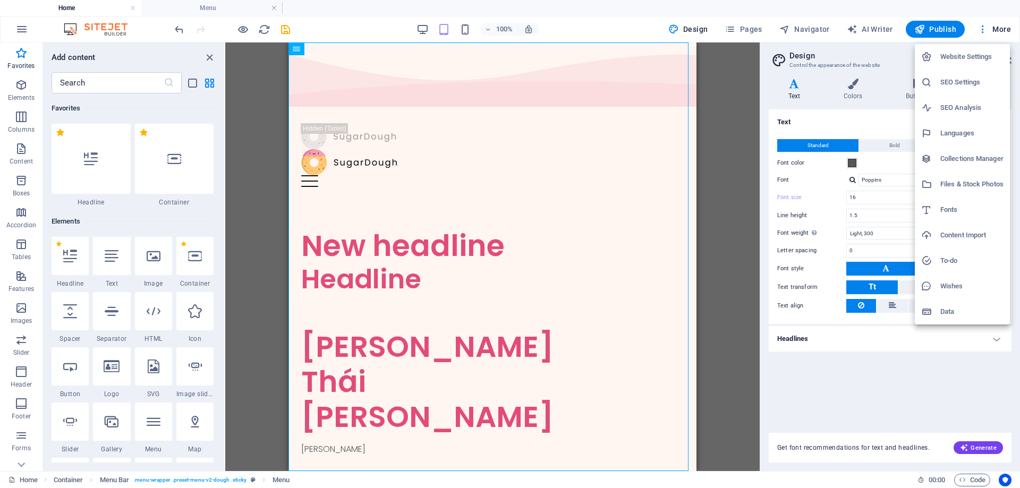
click at [968, 56] on h6 "Website Settings" at bounding box center [971, 56] width 63 height 13
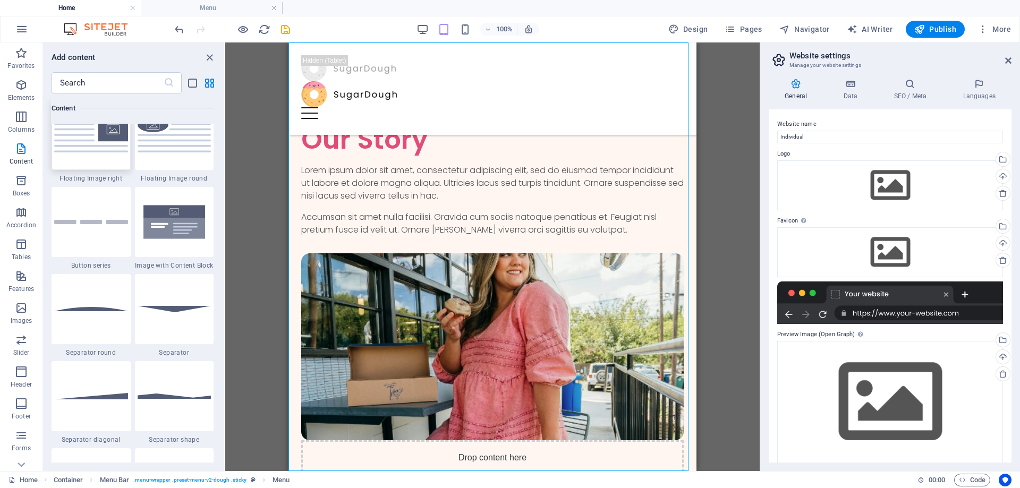
scroll to position [989, 0]
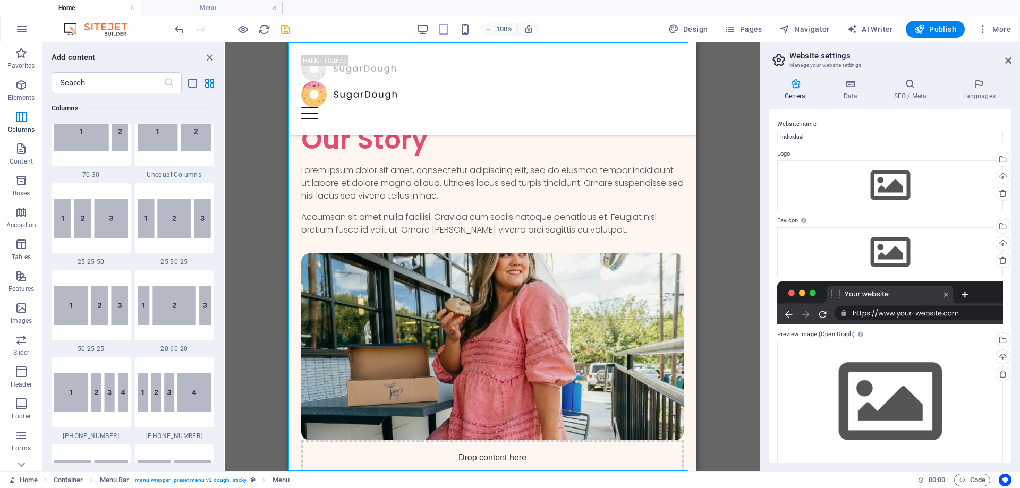
click at [110, 24] on img at bounding box center [101, 29] width 80 height 13
click at [62, 24] on img at bounding box center [101, 29] width 80 height 13
click at [73, 27] on img at bounding box center [101, 29] width 80 height 13
click at [23, 28] on icon "button" at bounding box center [21, 29] width 13 height 13
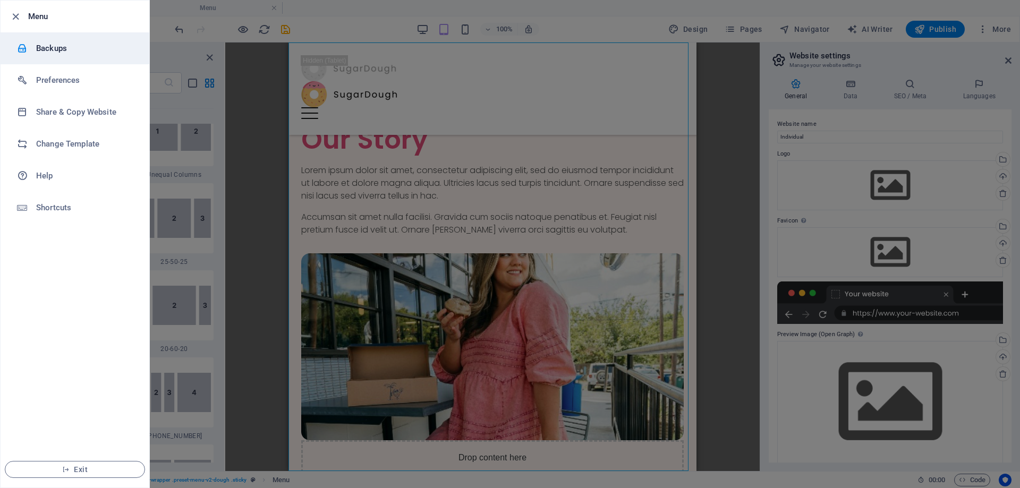
click at [49, 48] on h6 "Backups" at bounding box center [85, 48] width 98 height 13
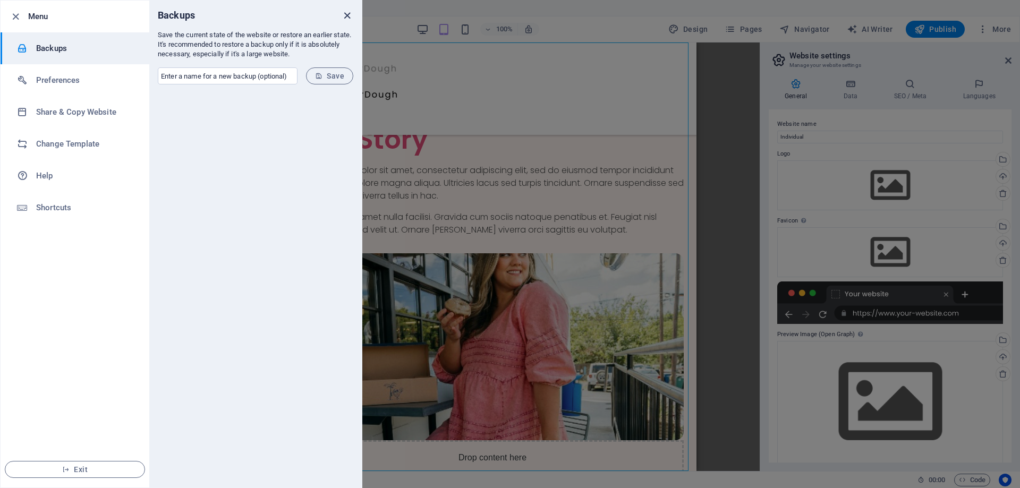
click at [345, 12] on icon "close" at bounding box center [347, 16] width 12 height 12
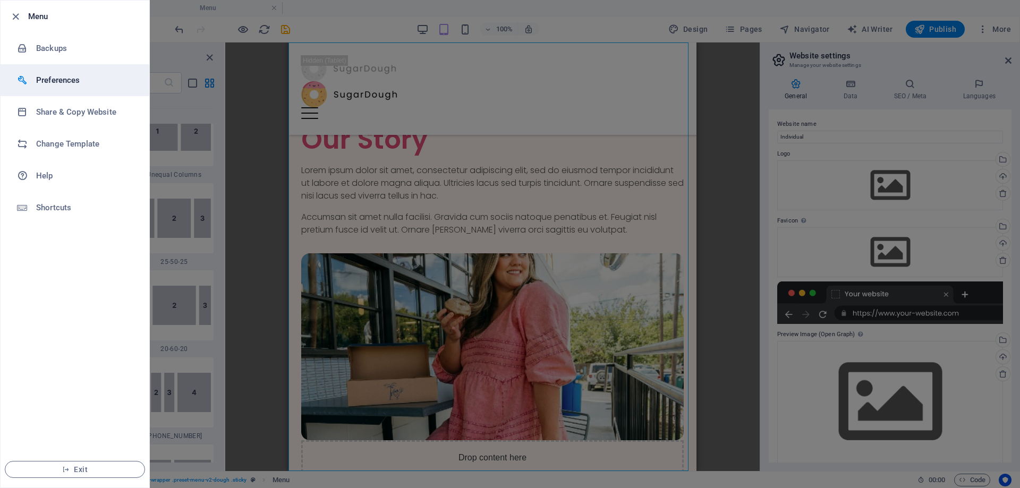
click at [41, 79] on h6 "Preferences" at bounding box center [85, 80] width 98 height 13
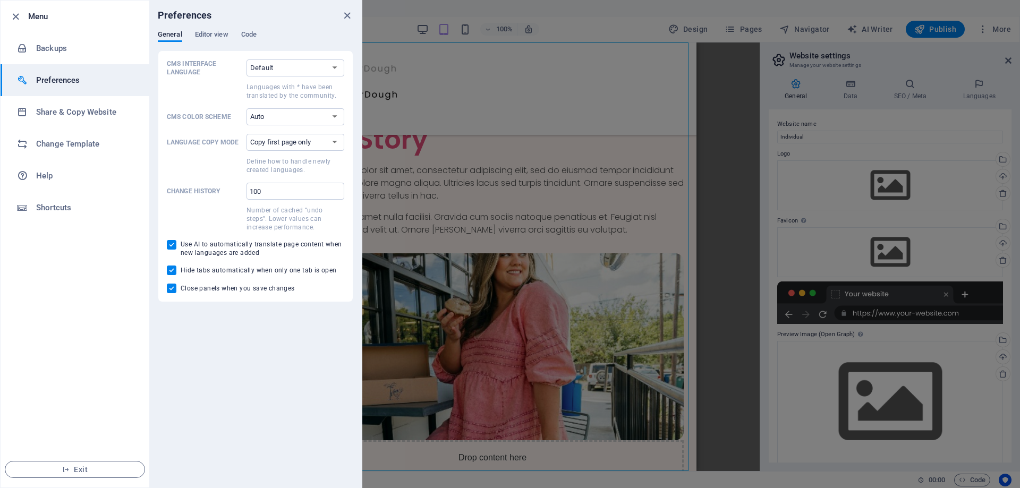
click at [72, 225] on ul "Menu Backups Preferences Share & Copy Website Change Template Help Shortcuts Ex…" at bounding box center [75, 244] width 149 height 487
click at [58, 208] on h6 "Shortcuts" at bounding box center [85, 207] width 98 height 13
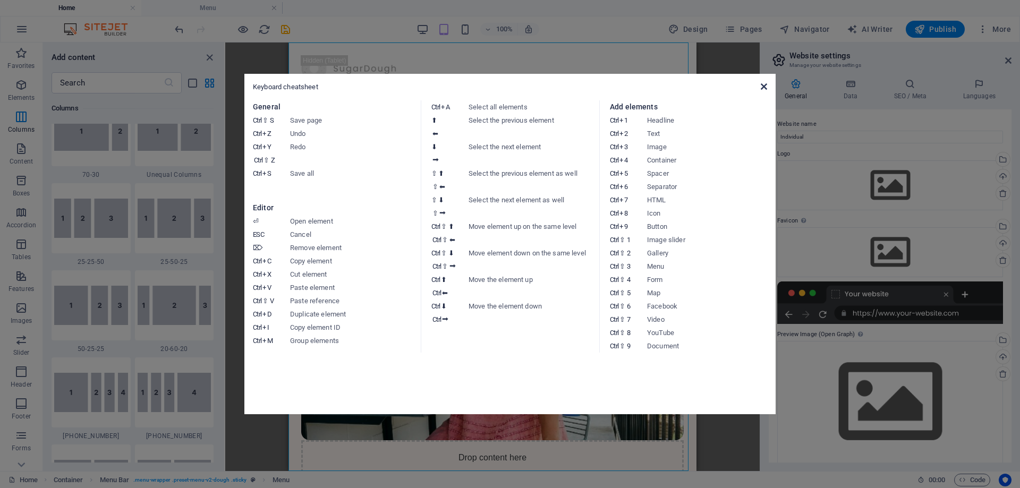
click at [764, 86] on icon at bounding box center [764, 86] width 6 height 8
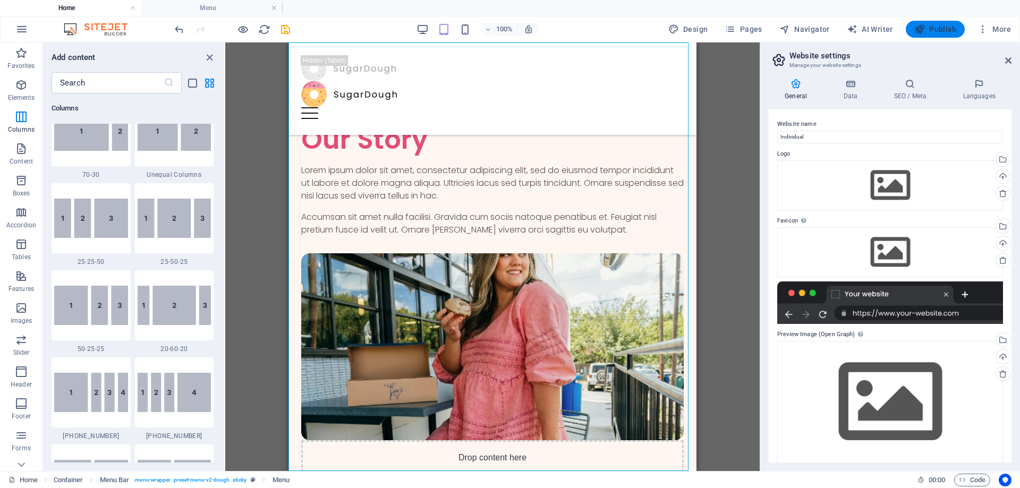
click at [960, 30] on button "Publish" at bounding box center [935, 29] width 59 height 17
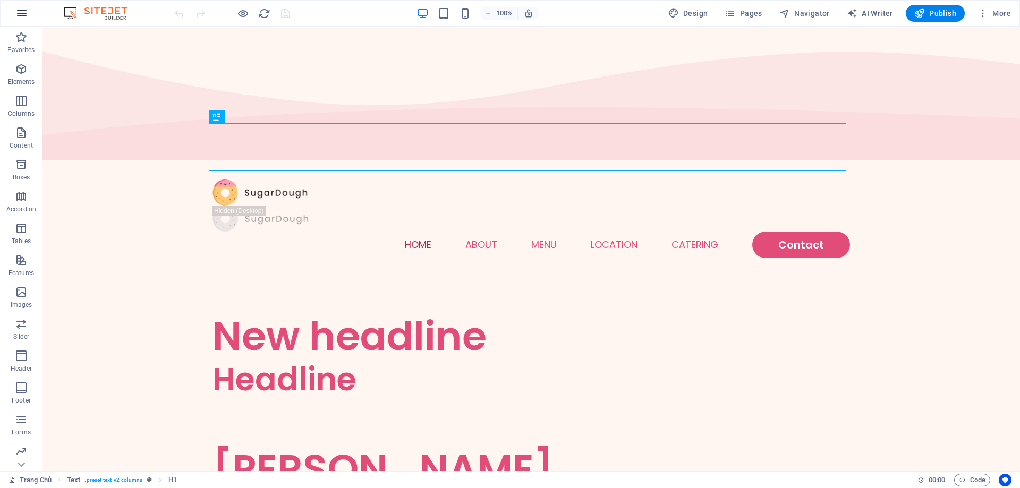
click at [23, 16] on icon "button" at bounding box center [21, 13] width 13 height 13
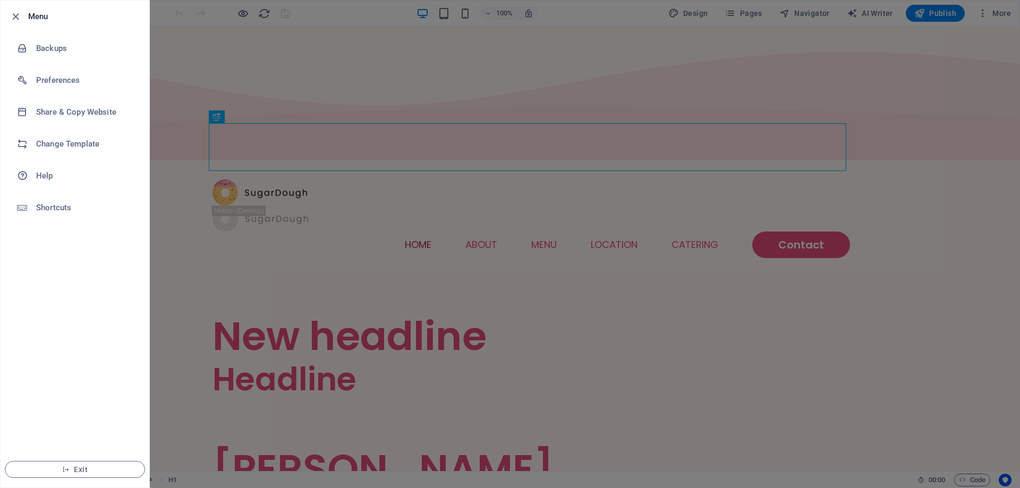
click at [57, 293] on ul "Menu Backups Preferences Share & Copy Website Change Template Help Shortcuts Ex…" at bounding box center [75, 244] width 149 height 487
click at [15, 18] on icon "button" at bounding box center [16, 17] width 12 height 12
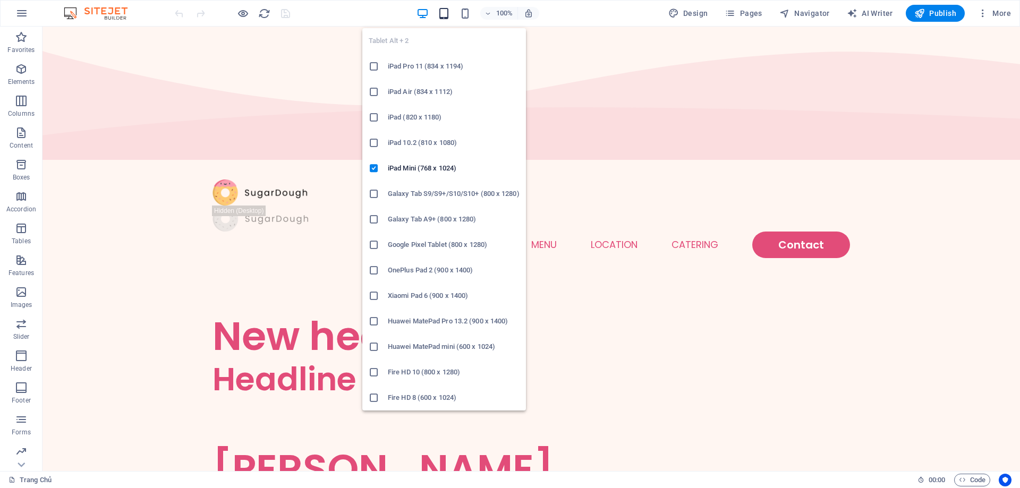
click at [442, 14] on icon "button" at bounding box center [444, 13] width 12 height 12
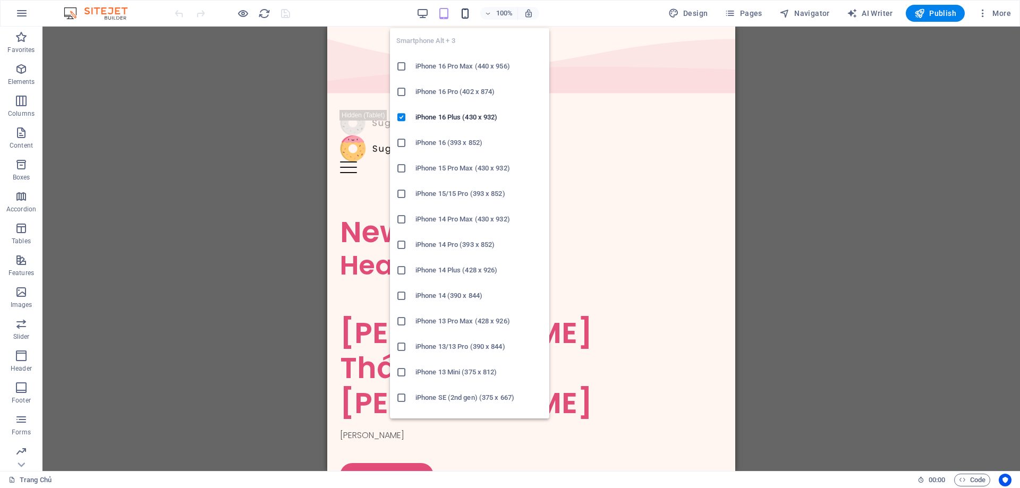
click at [469, 17] on icon "button" at bounding box center [465, 13] width 12 height 12
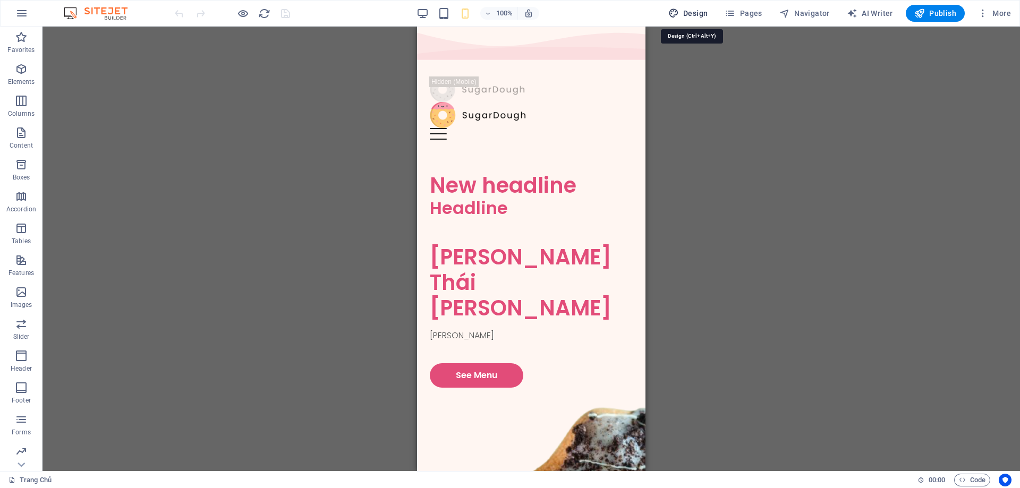
click at [696, 17] on span "Design" at bounding box center [688, 13] width 40 height 11
select select "px"
select select "300"
select select "px"
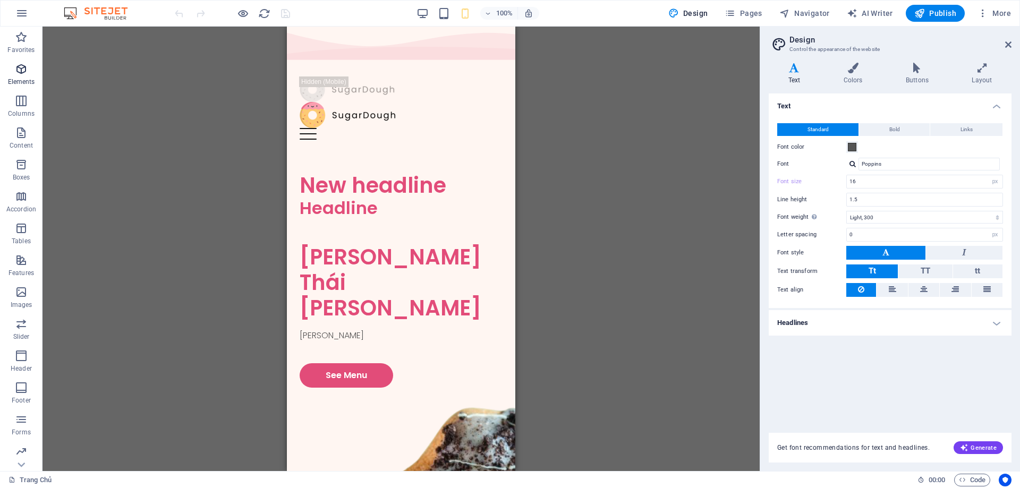
click at [22, 74] on icon "button" at bounding box center [21, 69] width 13 height 13
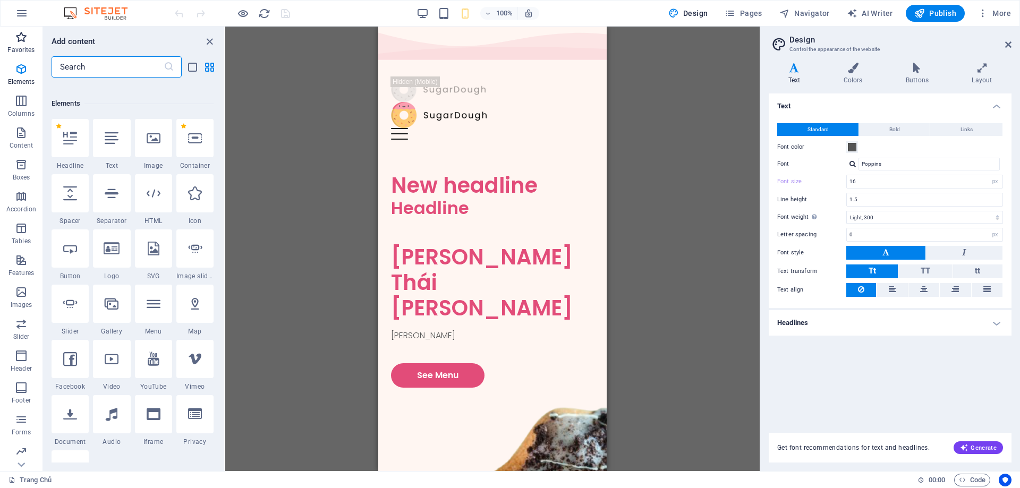
scroll to position [113, 0]
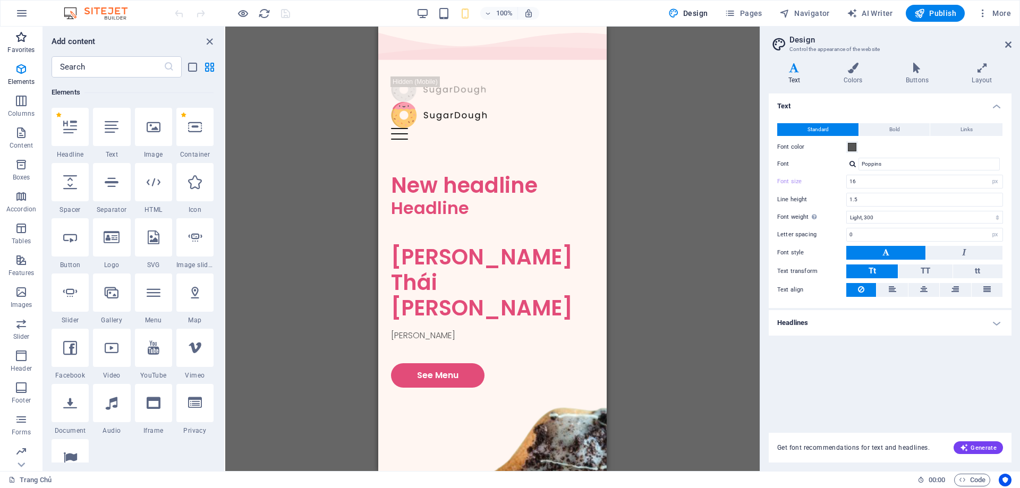
click at [18, 40] on icon "button" at bounding box center [21, 37] width 13 height 13
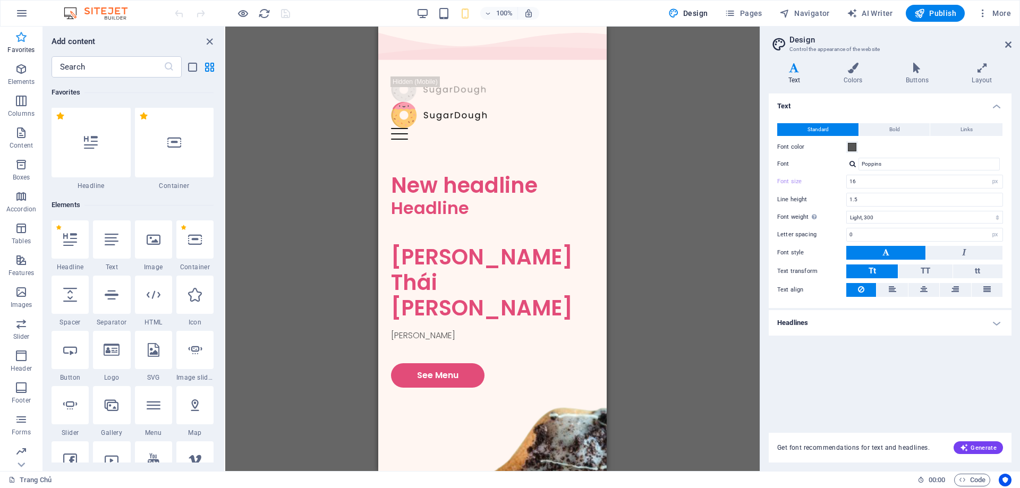
scroll to position [0, 0]
click at [23, 68] on icon "button" at bounding box center [21, 69] width 13 height 13
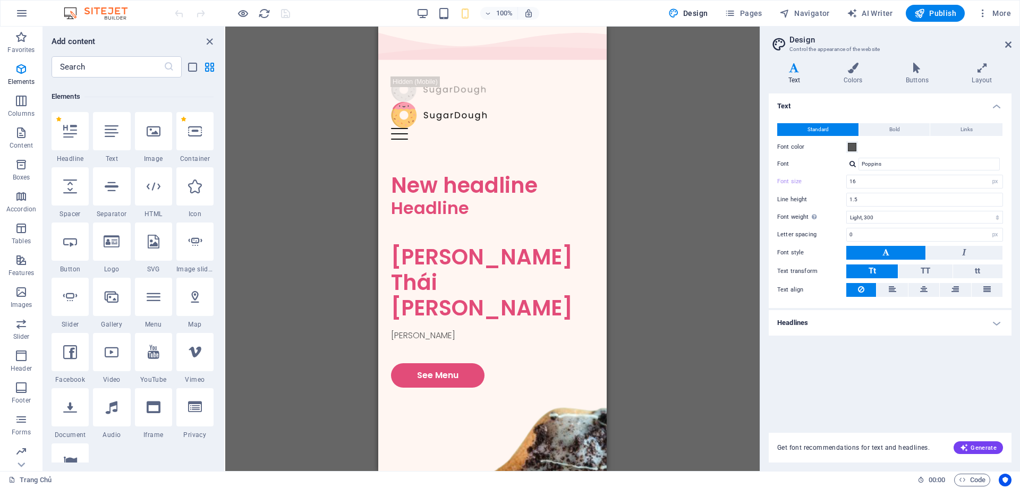
scroll to position [113, 0]
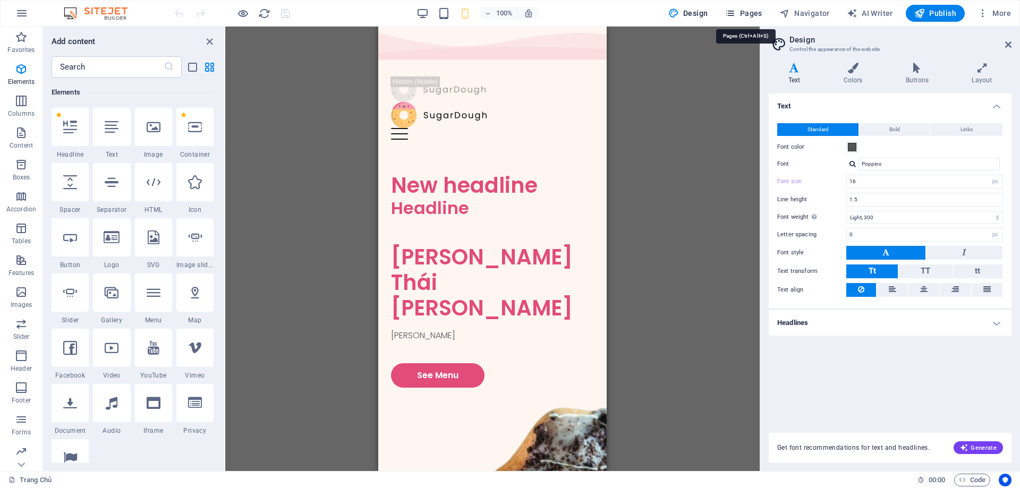
click at [742, 14] on span "Pages" at bounding box center [743, 13] width 37 height 11
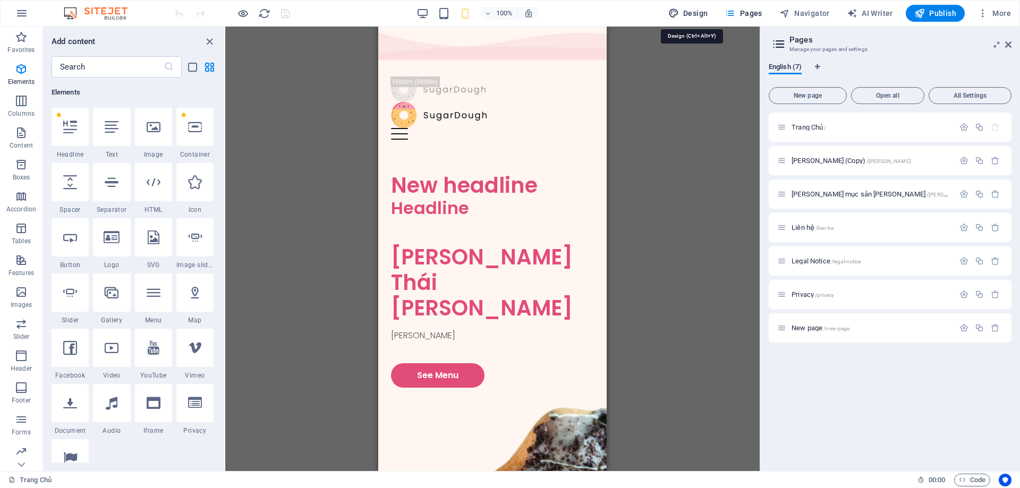
click at [690, 13] on span "Design" at bounding box center [688, 13] width 40 height 11
select select "px"
select select "300"
select select "px"
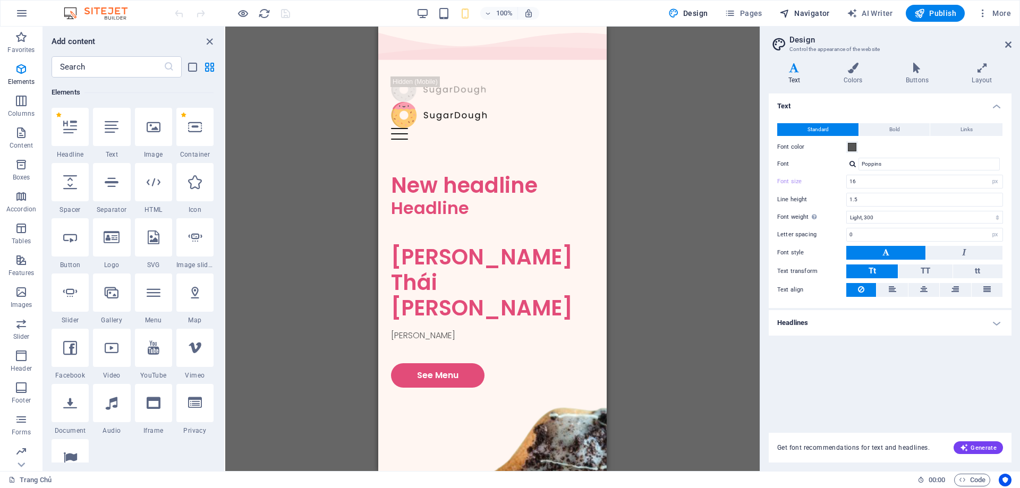
click at [811, 13] on span "Navigator" at bounding box center [804, 13] width 50 height 11
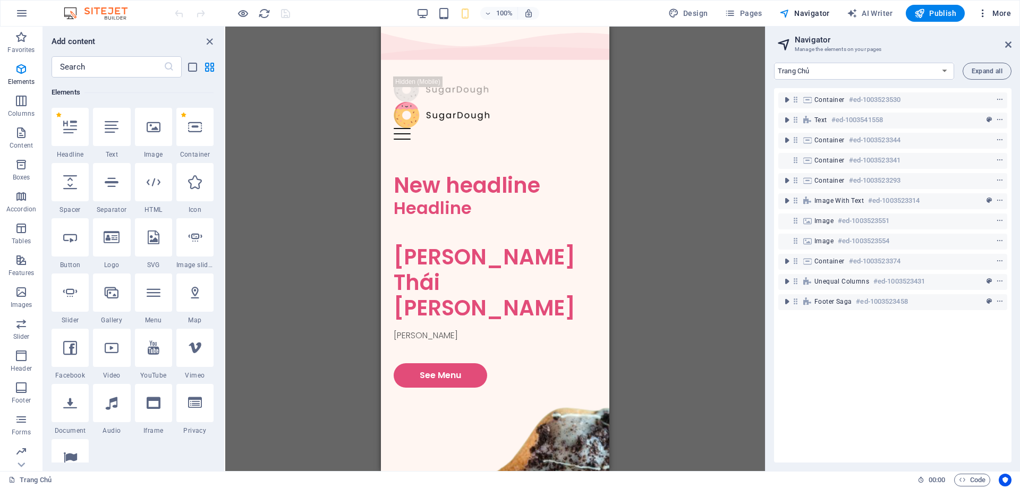
click at [1002, 12] on span "More" at bounding box center [993, 13] width 33 height 11
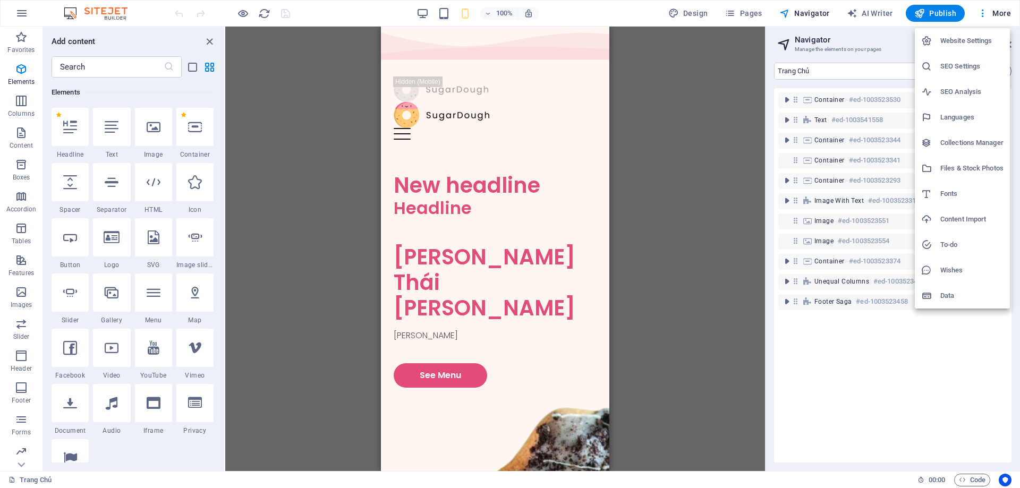
click at [973, 40] on h6 "Website Settings" at bounding box center [971, 41] width 63 height 13
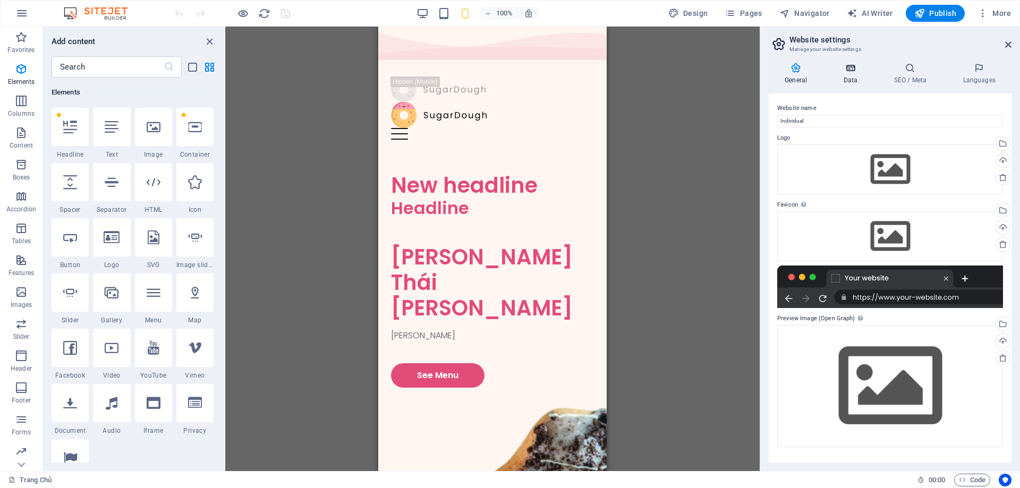
click at [853, 70] on icon at bounding box center [850, 68] width 46 height 11
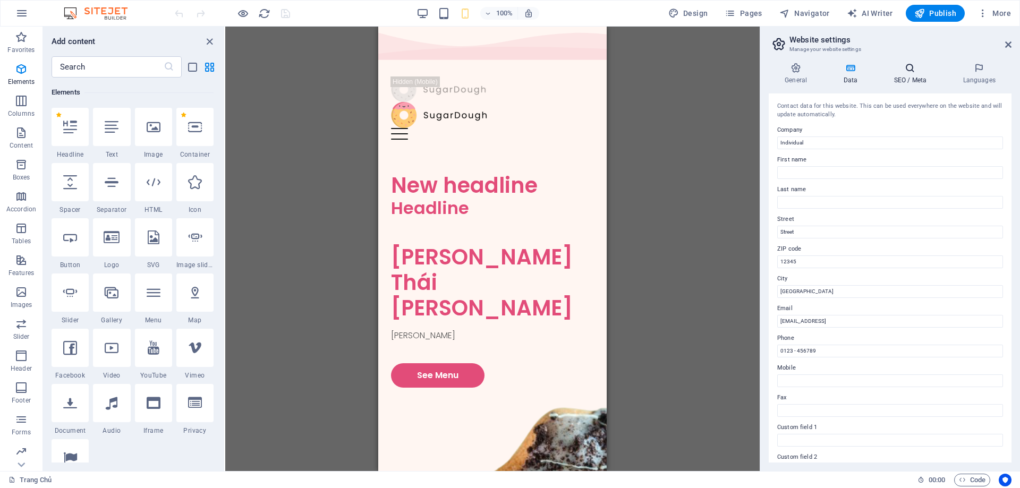
click at [909, 70] on icon at bounding box center [910, 68] width 65 height 11
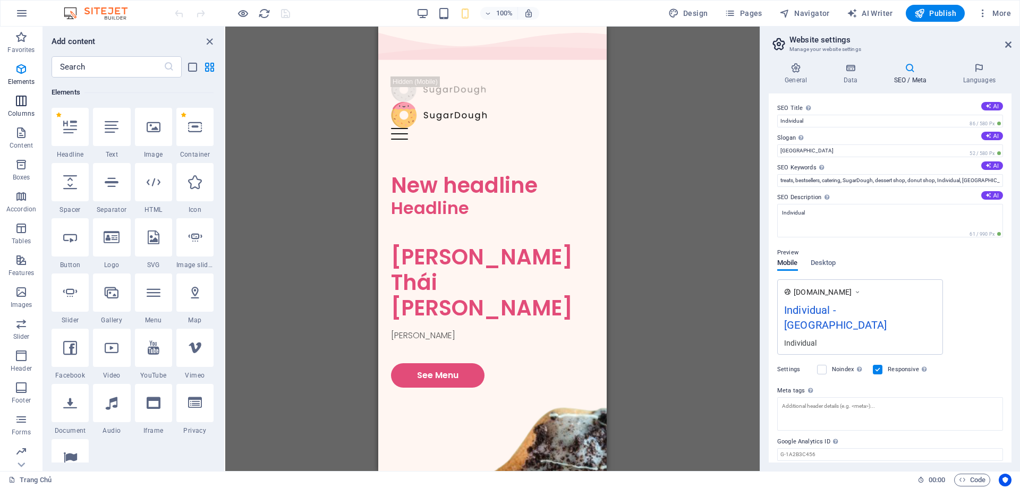
click at [15, 107] on icon "button" at bounding box center [21, 101] width 13 height 13
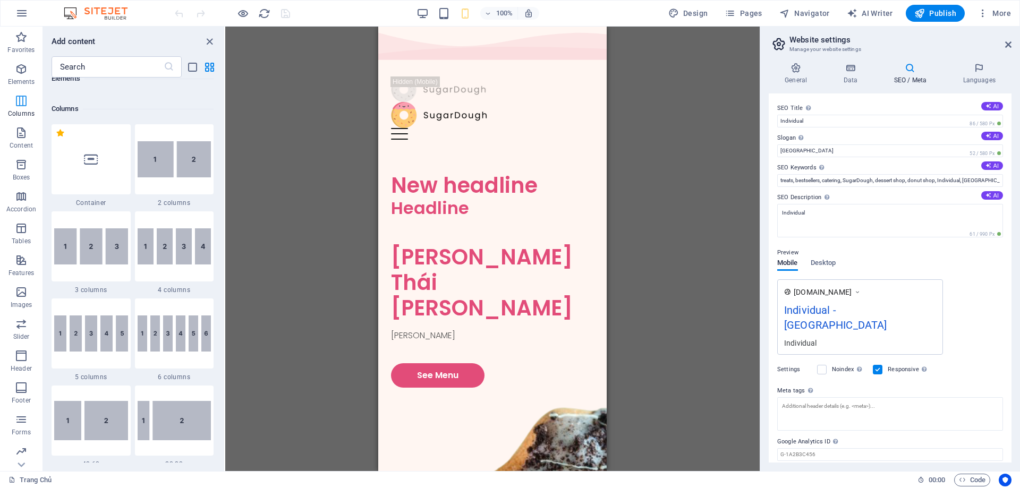
scroll to position [526, 0]
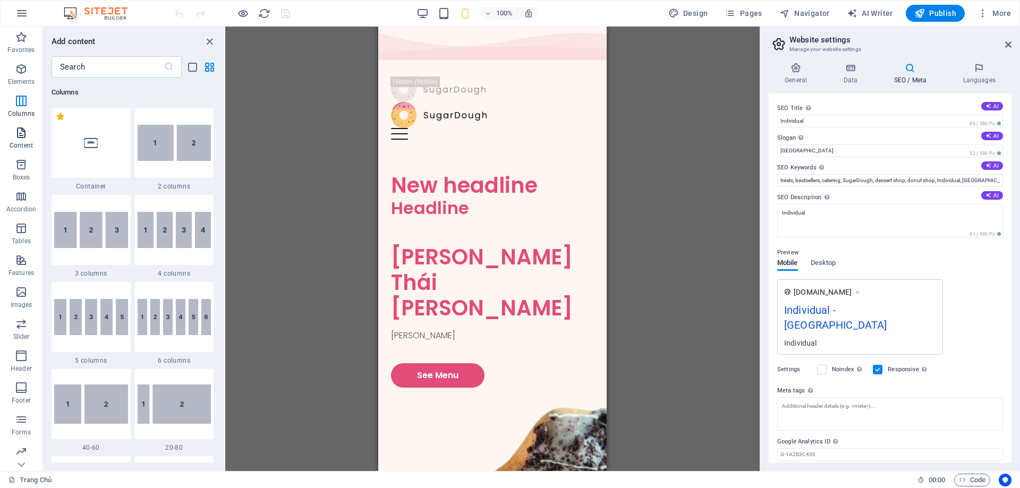
click at [21, 140] on span "Content" at bounding box center [21, 138] width 42 height 25
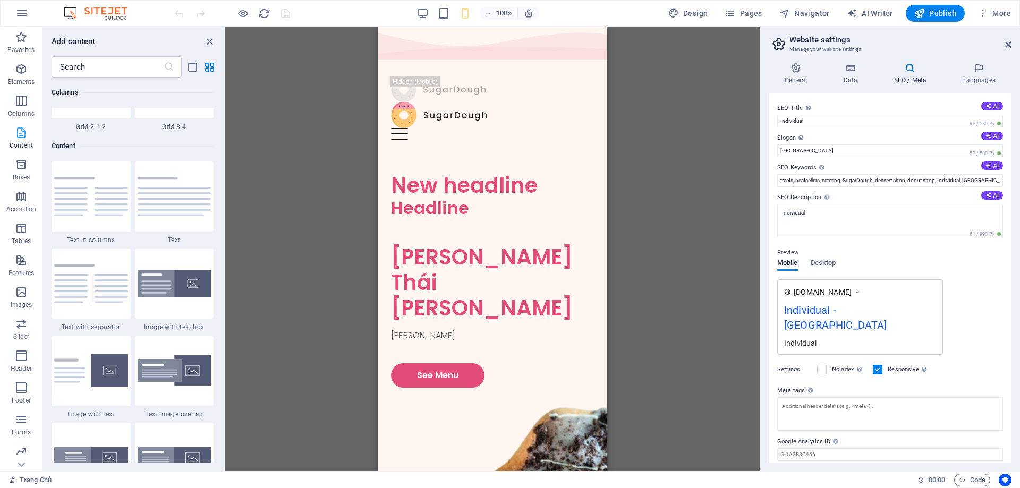
scroll to position [1859, 0]
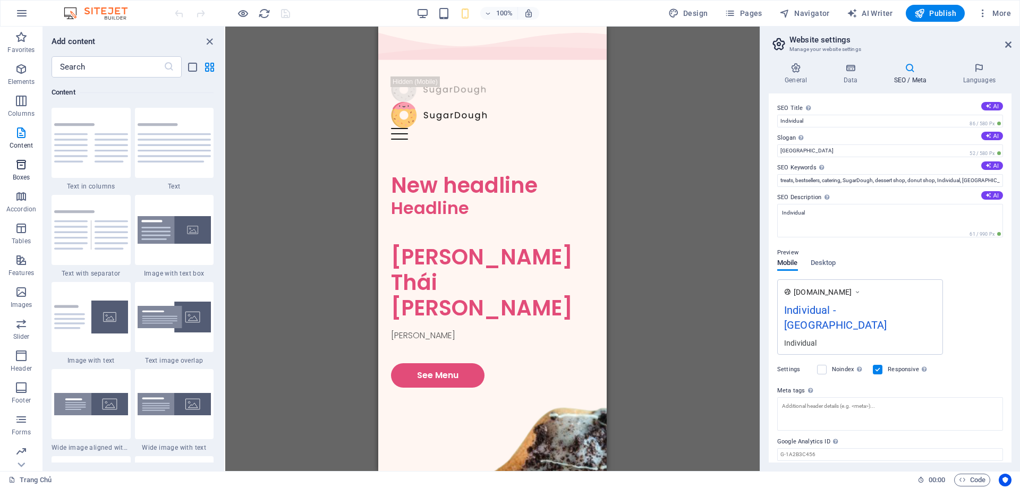
click at [19, 168] on icon "button" at bounding box center [21, 164] width 13 height 13
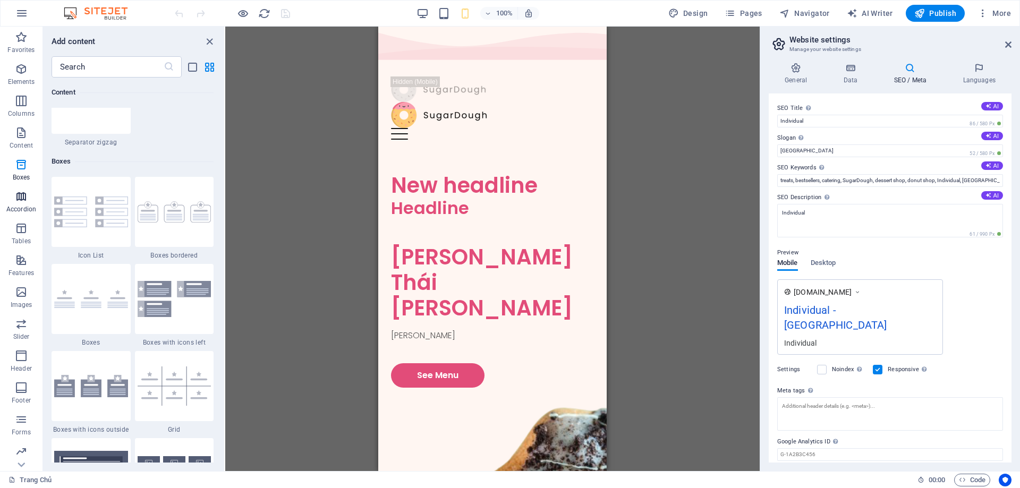
scroll to position [2930, 0]
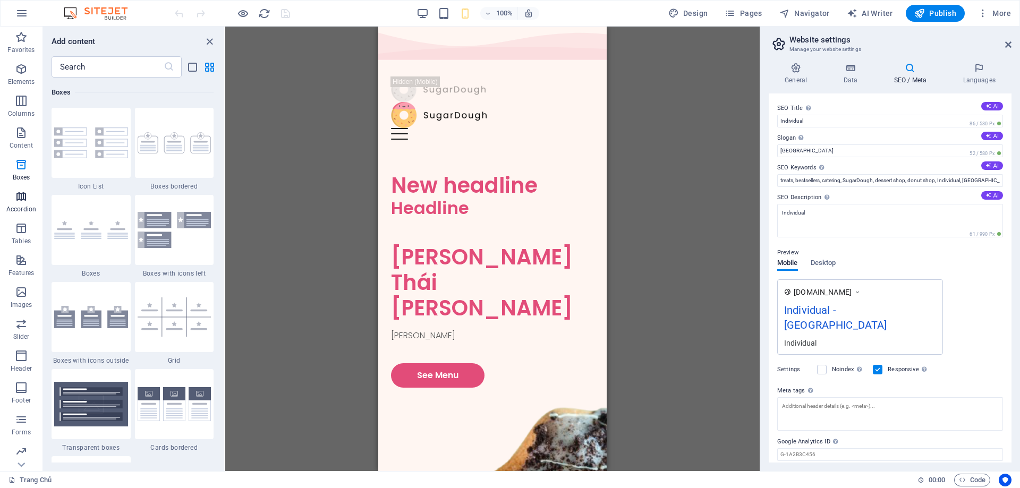
click at [20, 201] on icon "button" at bounding box center [21, 196] width 13 height 13
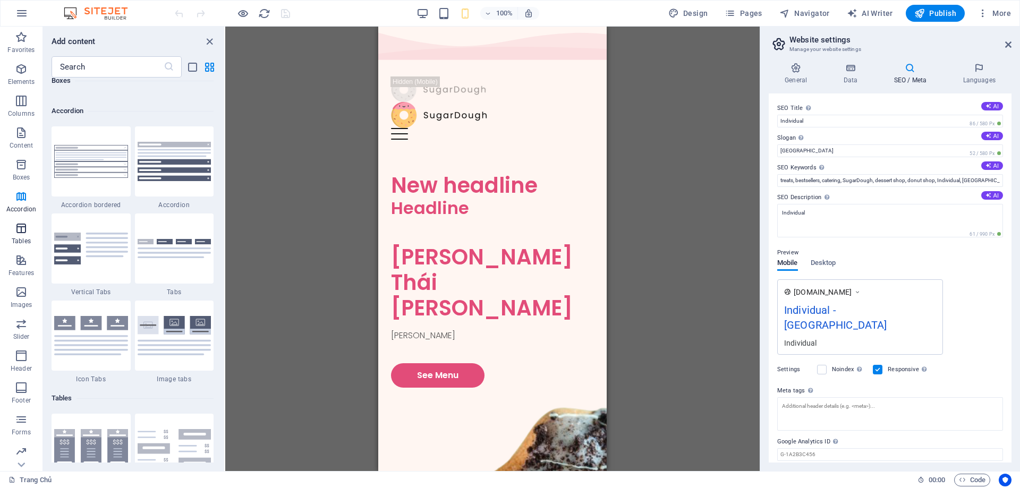
scroll to position [3392, 0]
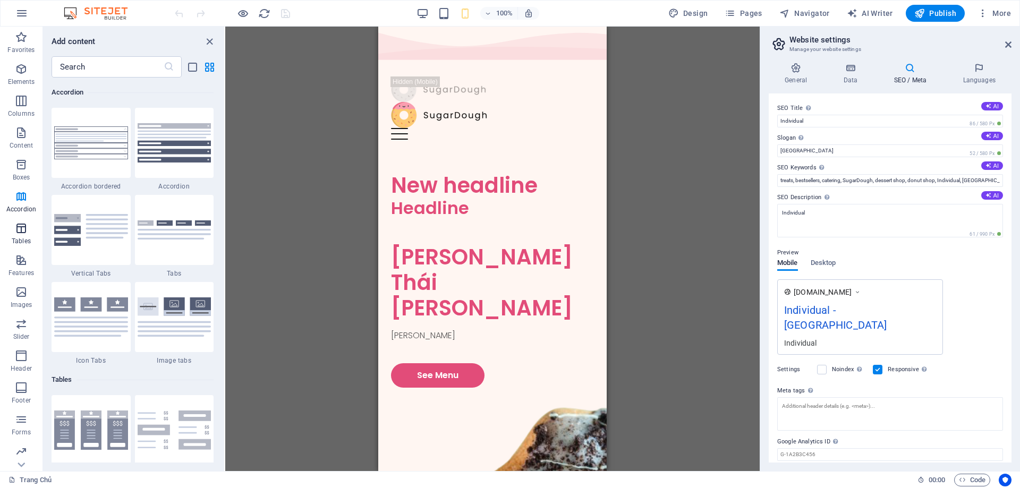
click at [21, 234] on icon "button" at bounding box center [21, 228] width 13 height 13
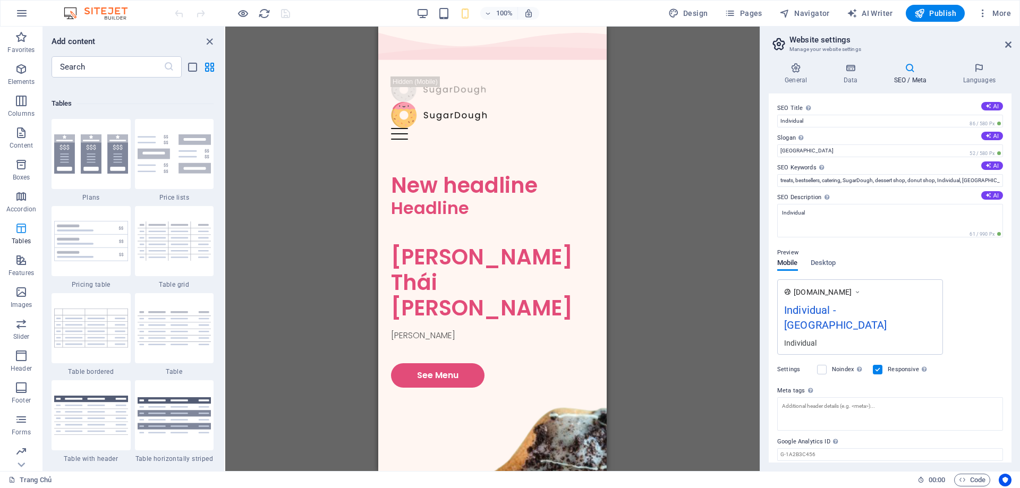
scroll to position [3679, 0]
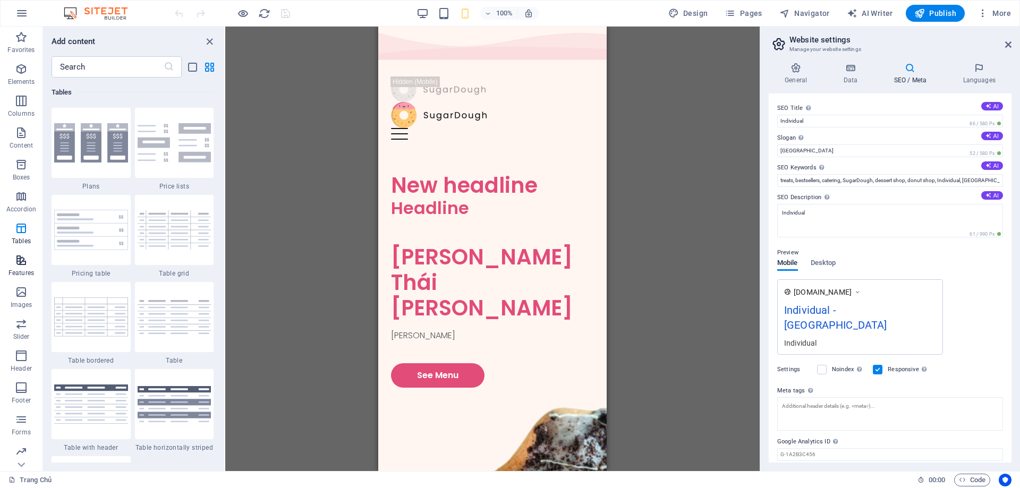
click at [23, 268] on span "Features" at bounding box center [21, 266] width 42 height 25
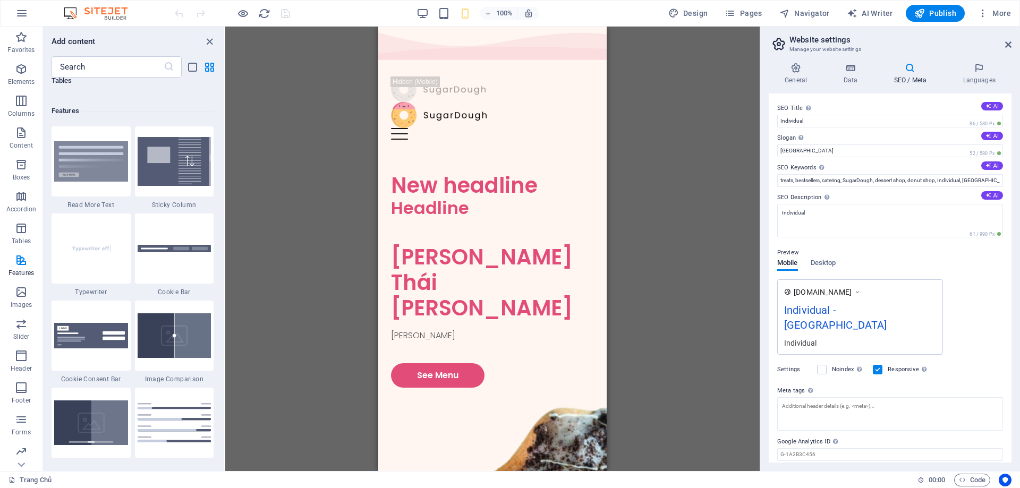
scroll to position [4141, 0]
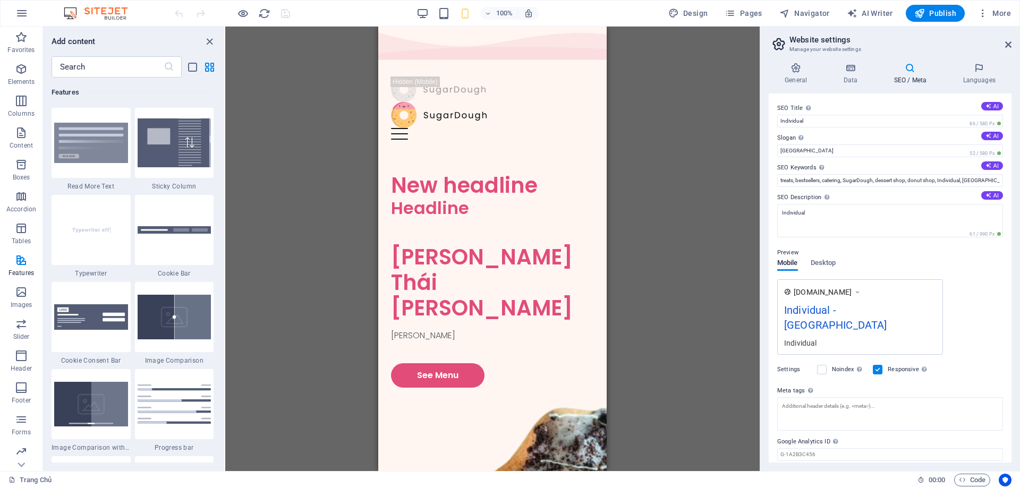
click at [72, 13] on img at bounding box center [101, 13] width 80 height 13
click at [17, 13] on icon "button" at bounding box center [21, 13] width 13 height 13
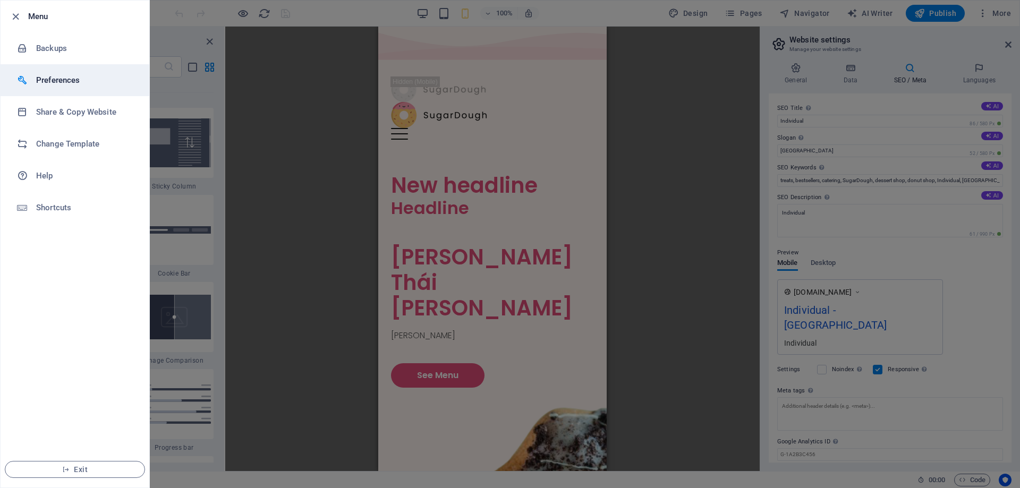
click at [64, 78] on h6 "Preferences" at bounding box center [85, 80] width 98 height 13
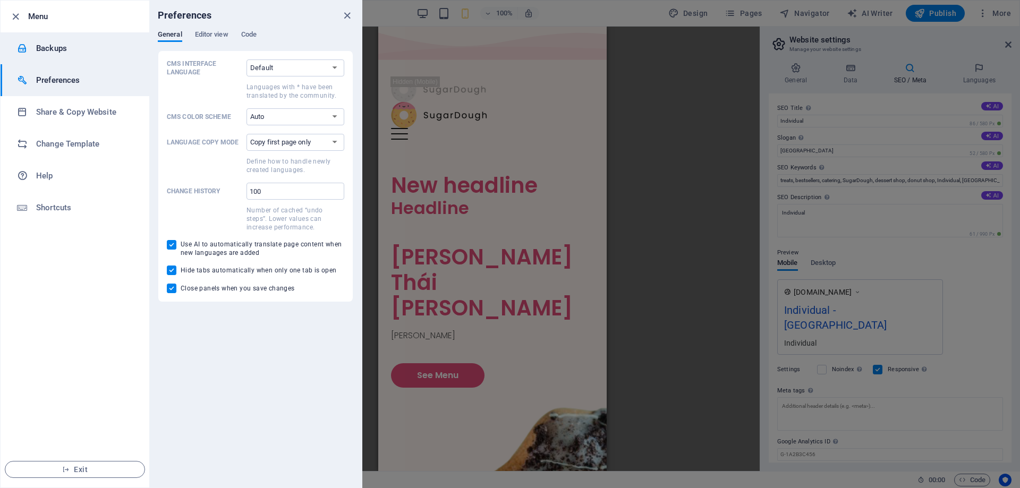
click at [46, 45] on h6 "Backups" at bounding box center [85, 48] width 98 height 13
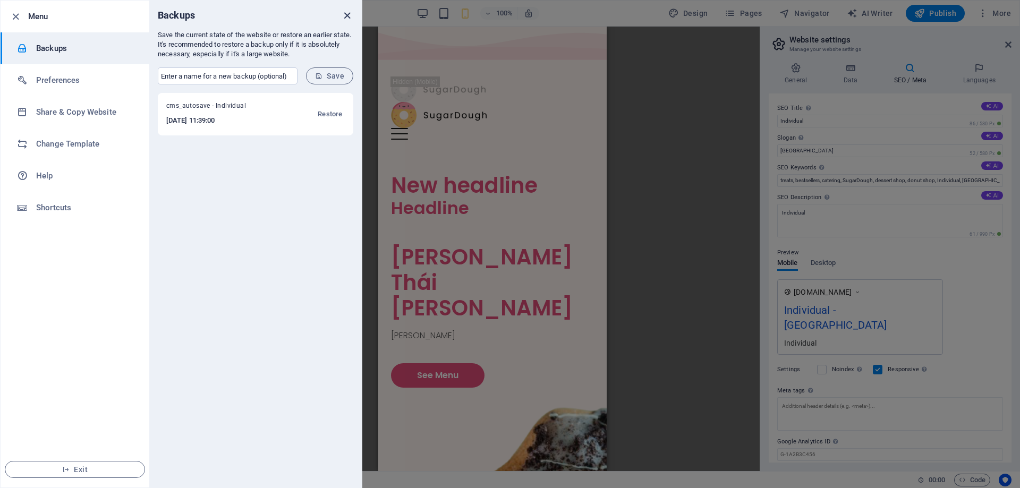
click at [346, 14] on icon "close" at bounding box center [347, 16] width 12 height 12
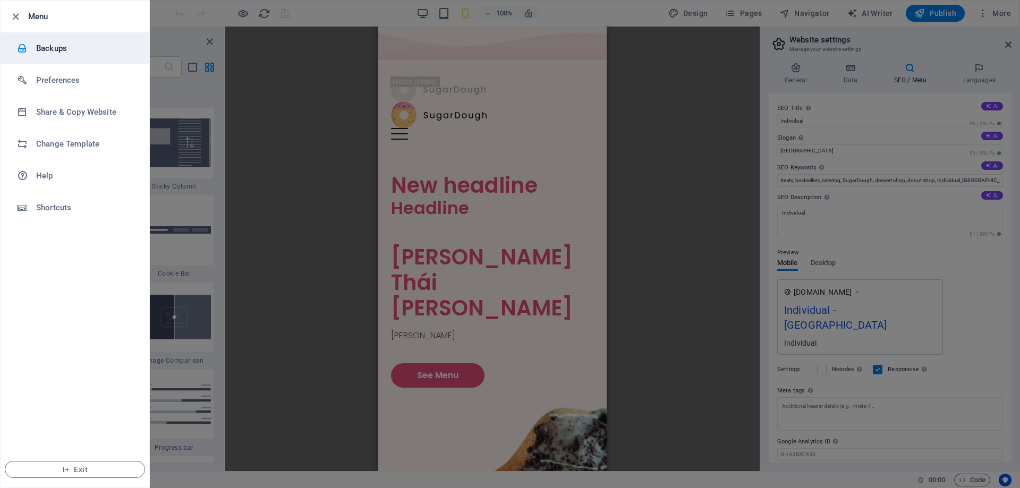
click at [68, 48] on h6 "Backups" at bounding box center [85, 48] width 98 height 13
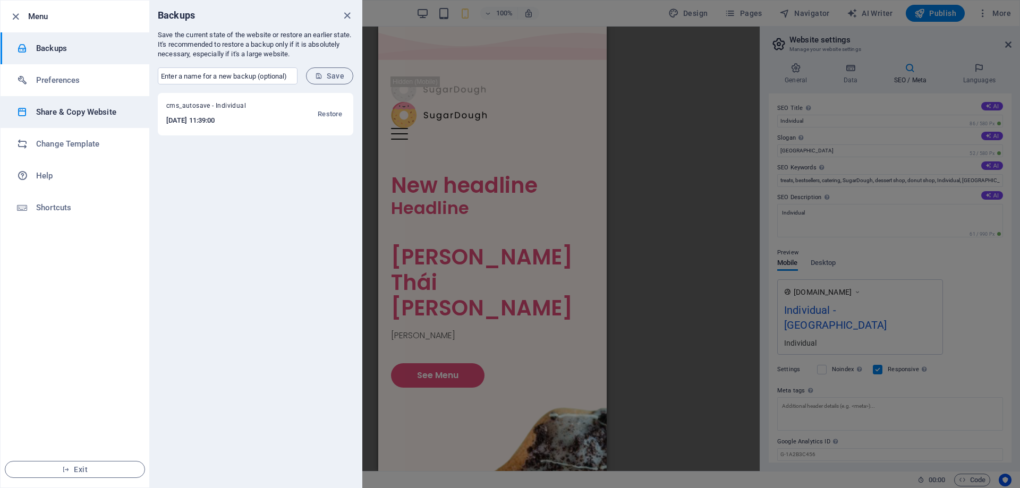
click at [63, 114] on h6 "Share & Copy Website" at bounding box center [85, 112] width 98 height 13
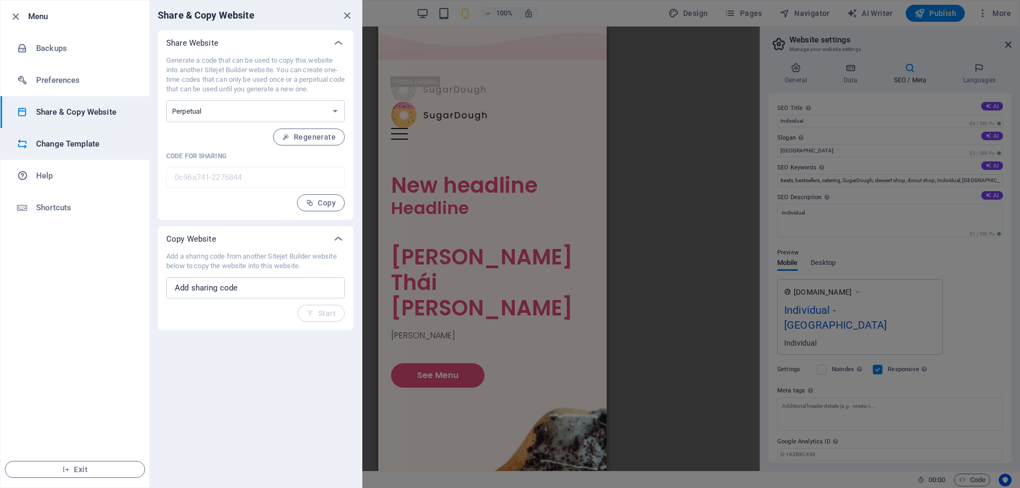
click at [66, 148] on h6 "Change Template" at bounding box center [85, 144] width 98 height 13
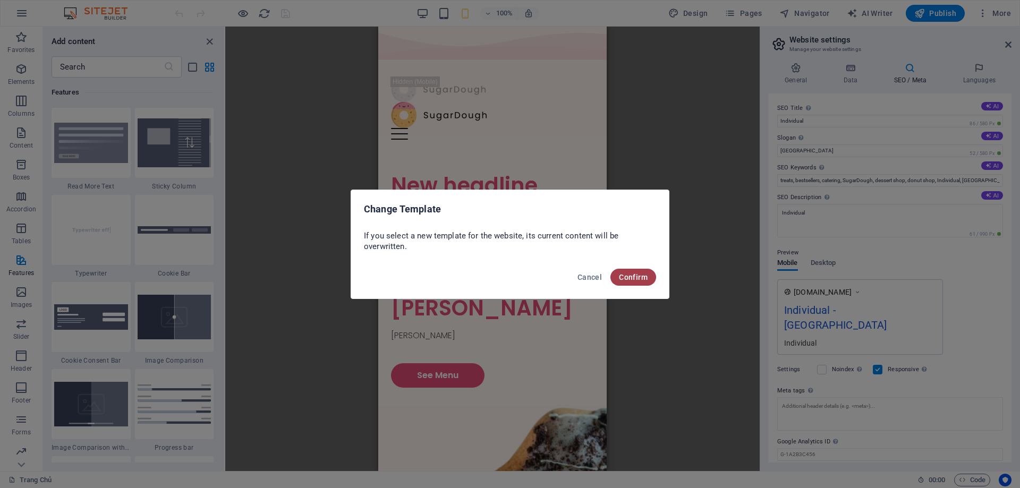
click at [633, 278] on span "Confirm" at bounding box center [633, 277] width 29 height 8
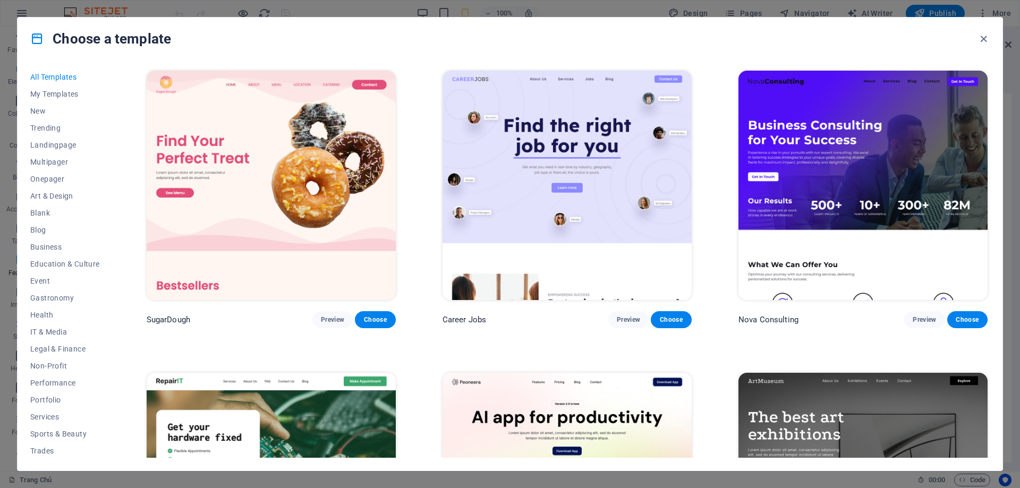
click at [573, 146] on img at bounding box center [566, 185] width 249 height 229
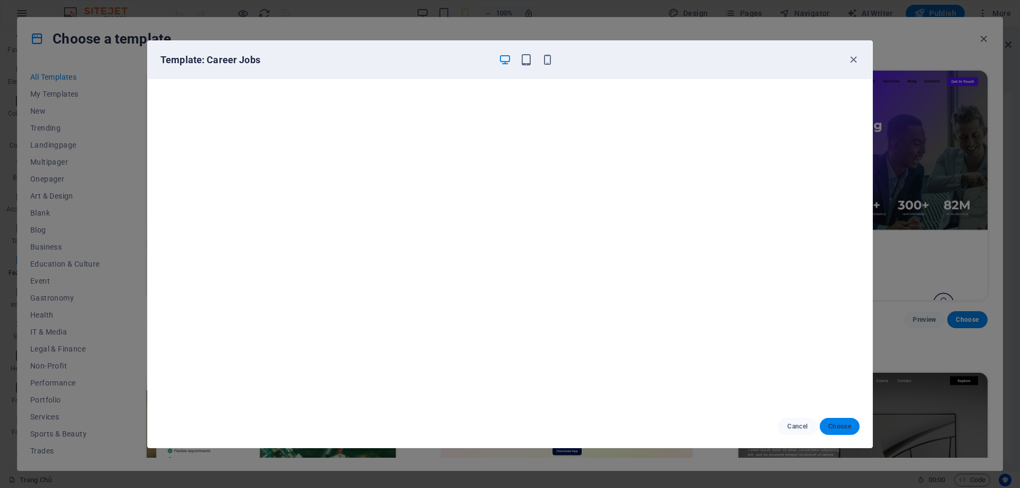
click at [841, 430] on span "Choose" at bounding box center [839, 426] width 23 height 8
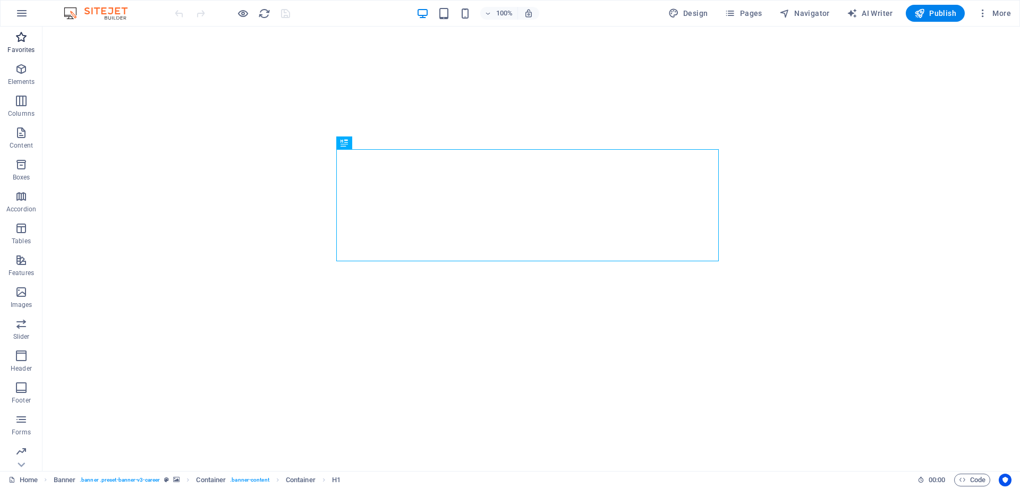
click at [23, 44] on span "Favorites" at bounding box center [21, 43] width 42 height 25
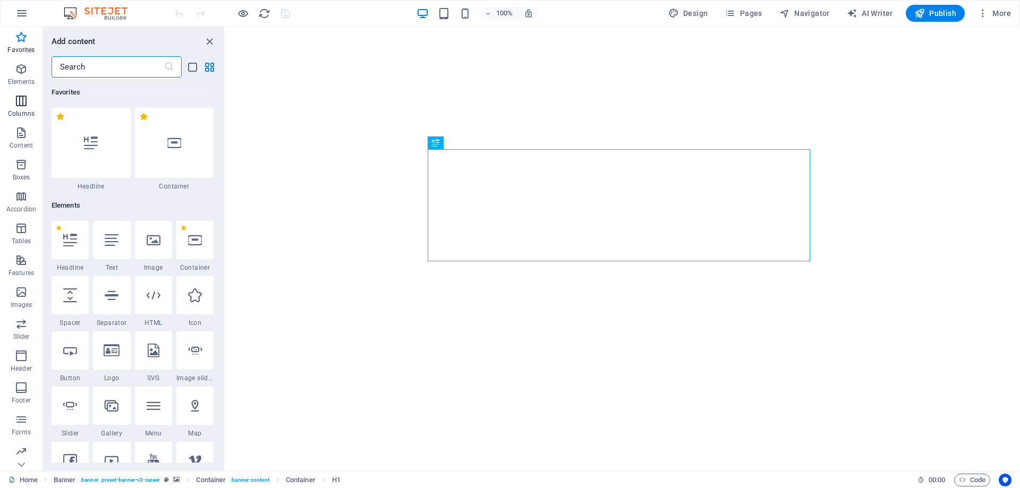
click at [29, 104] on span "Columns" at bounding box center [21, 107] width 42 height 25
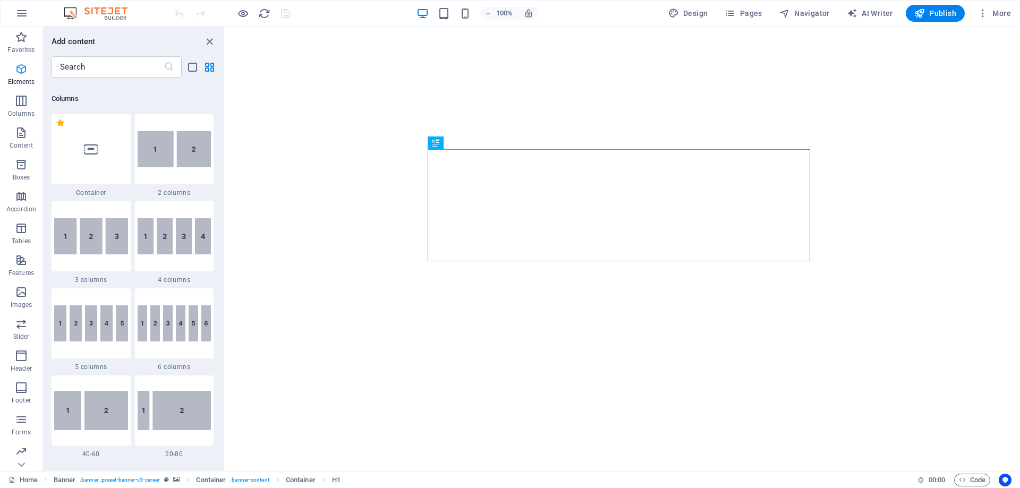
scroll to position [526, 0]
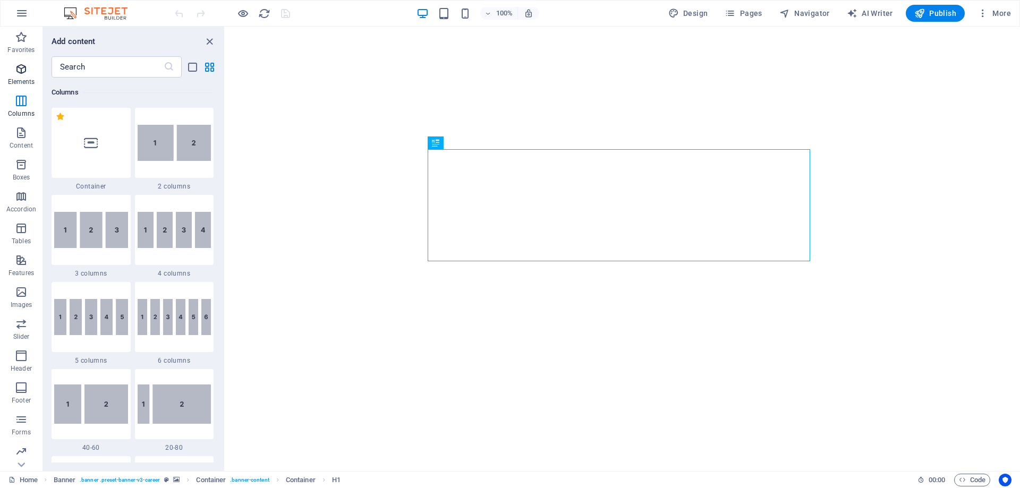
click at [22, 67] on icon "button" at bounding box center [21, 69] width 13 height 13
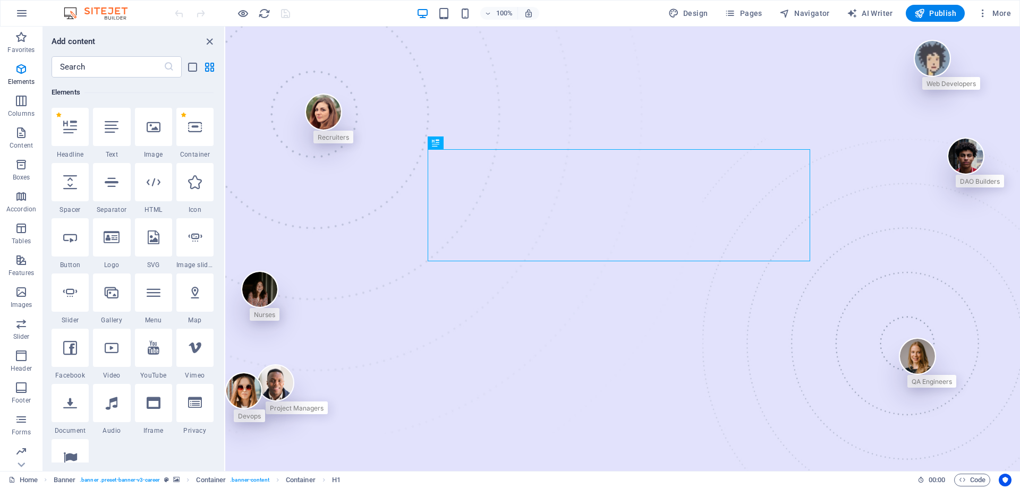
scroll to position [0, 0]
